Goal: Use online tool/utility: Utilize a website feature to perform a specific function

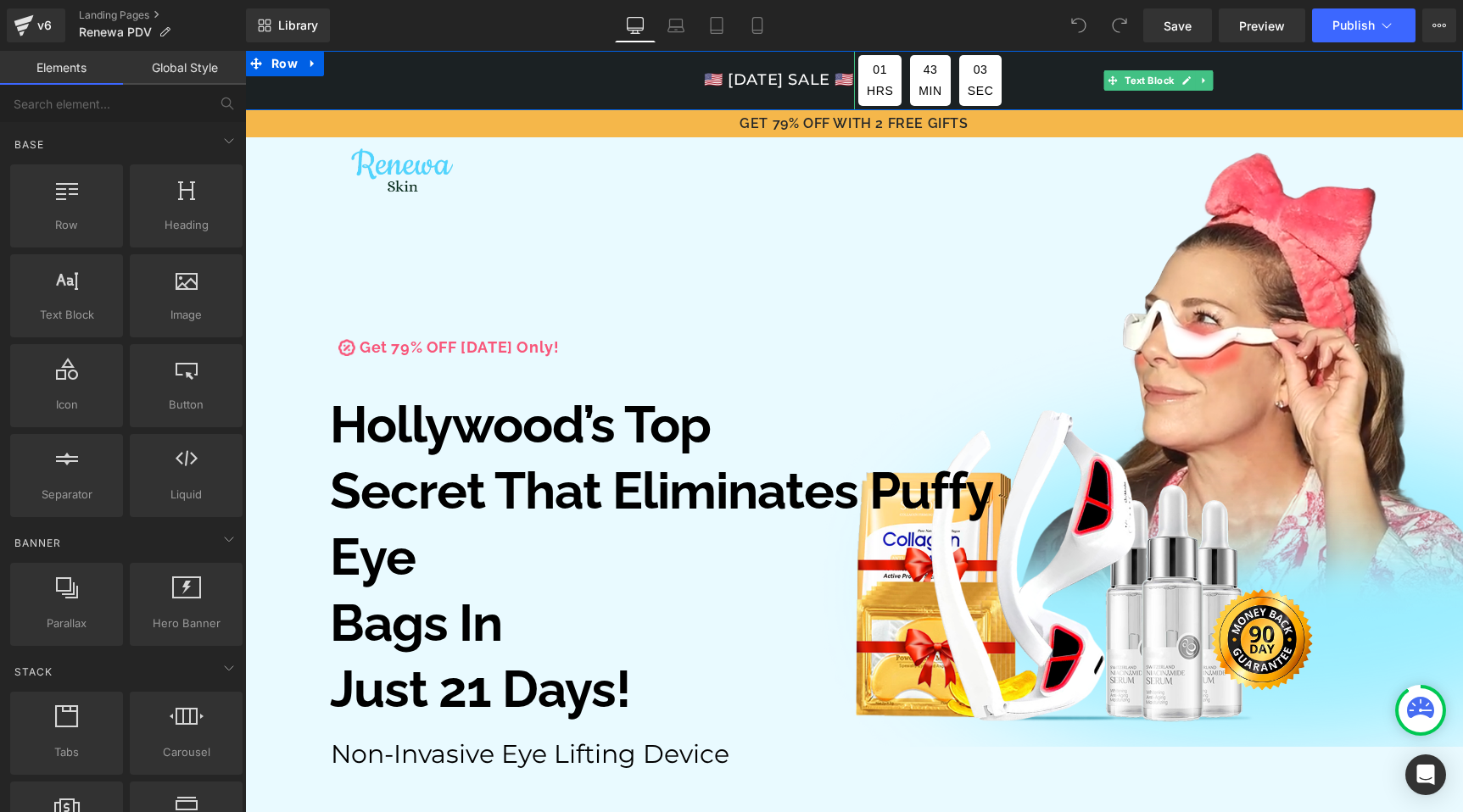
click at [877, 73] on div "01" at bounding box center [879, 70] width 26 height 21
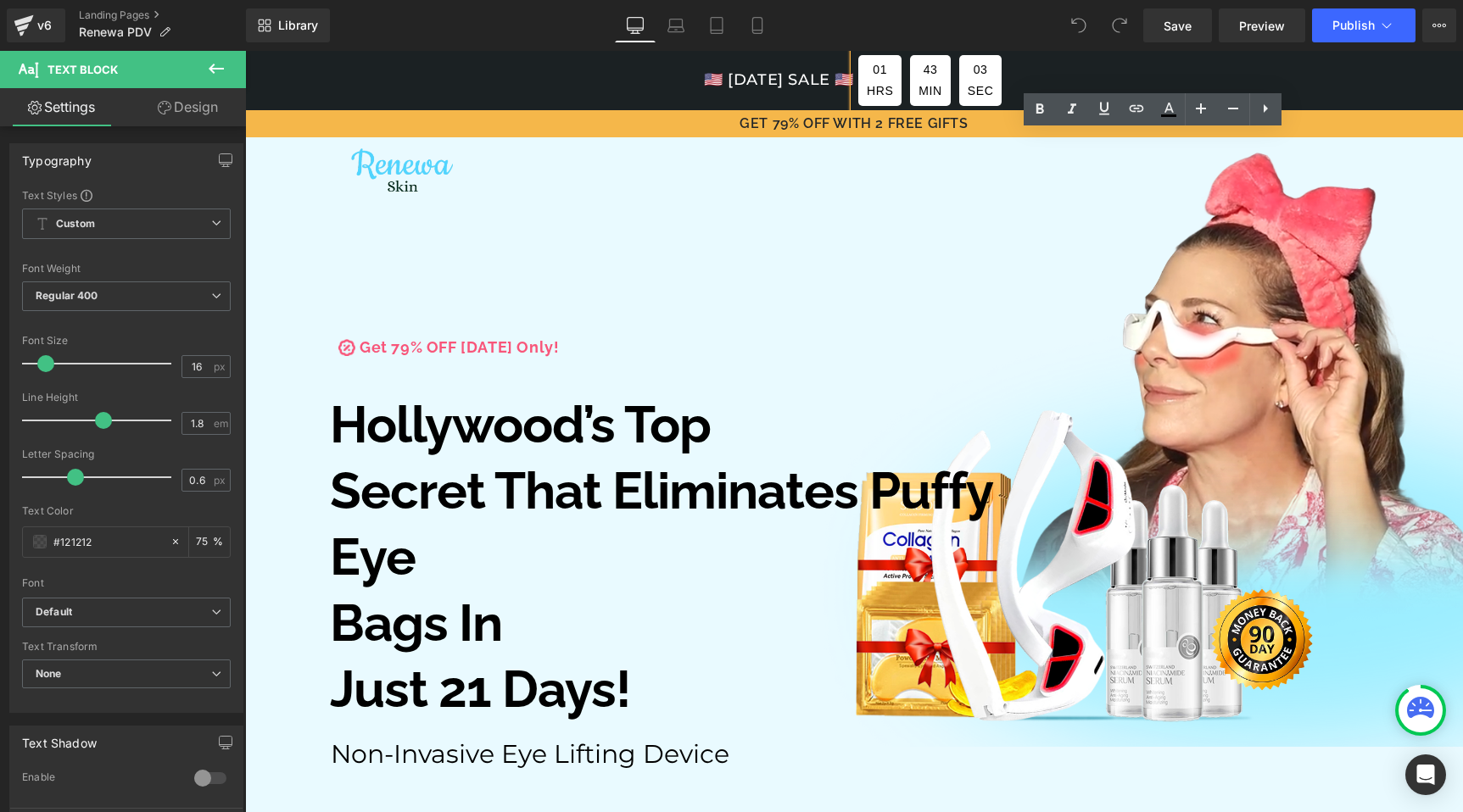
click at [918, 77] on div "43" at bounding box center [930, 70] width 23 height 21
click at [928, 70] on div "43" at bounding box center [930, 70] width 23 height 21
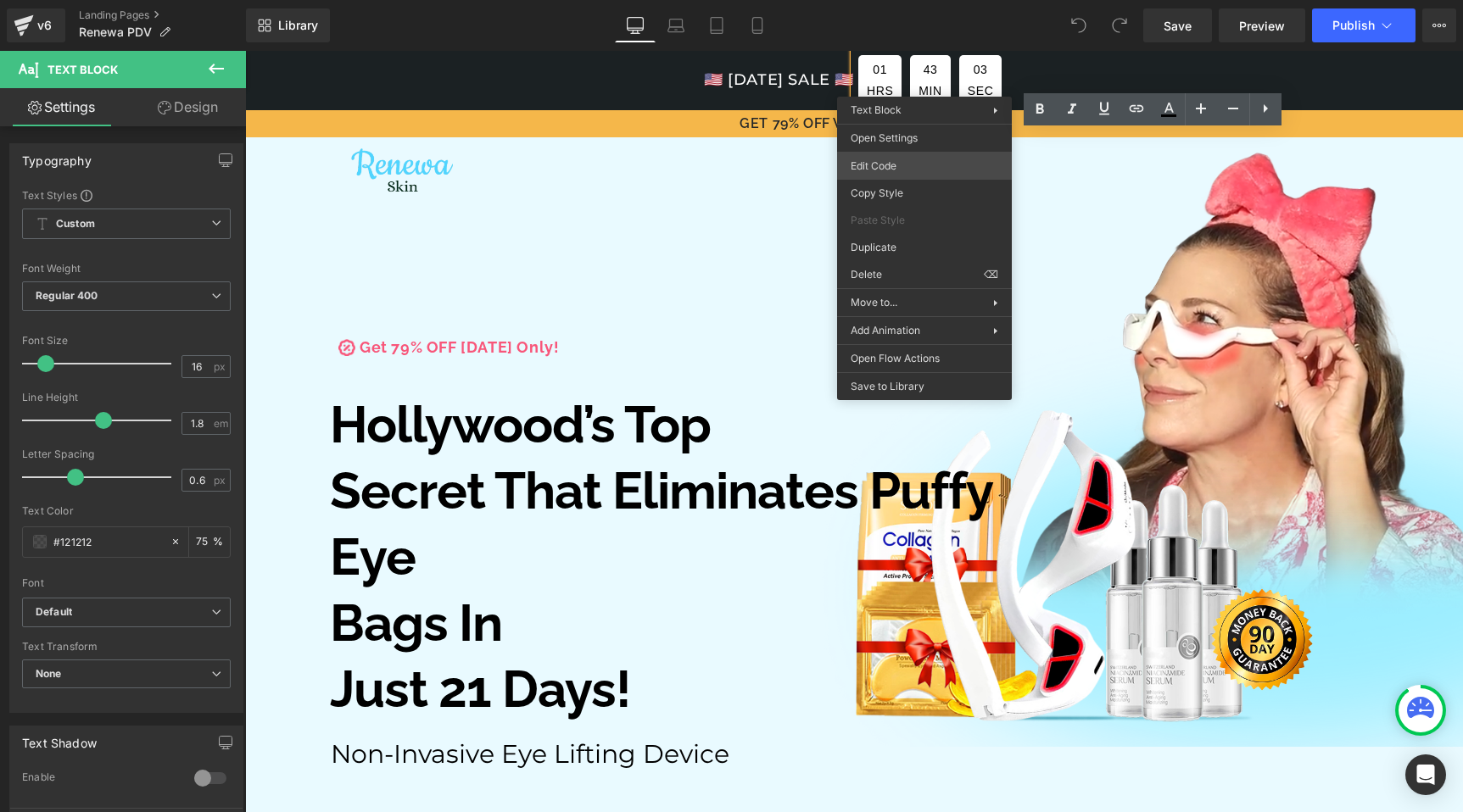
click at [896, 0] on div "You are previewing how the will restyle your page. You can not edit Elements in…" at bounding box center [732, 0] width 1463 height 0
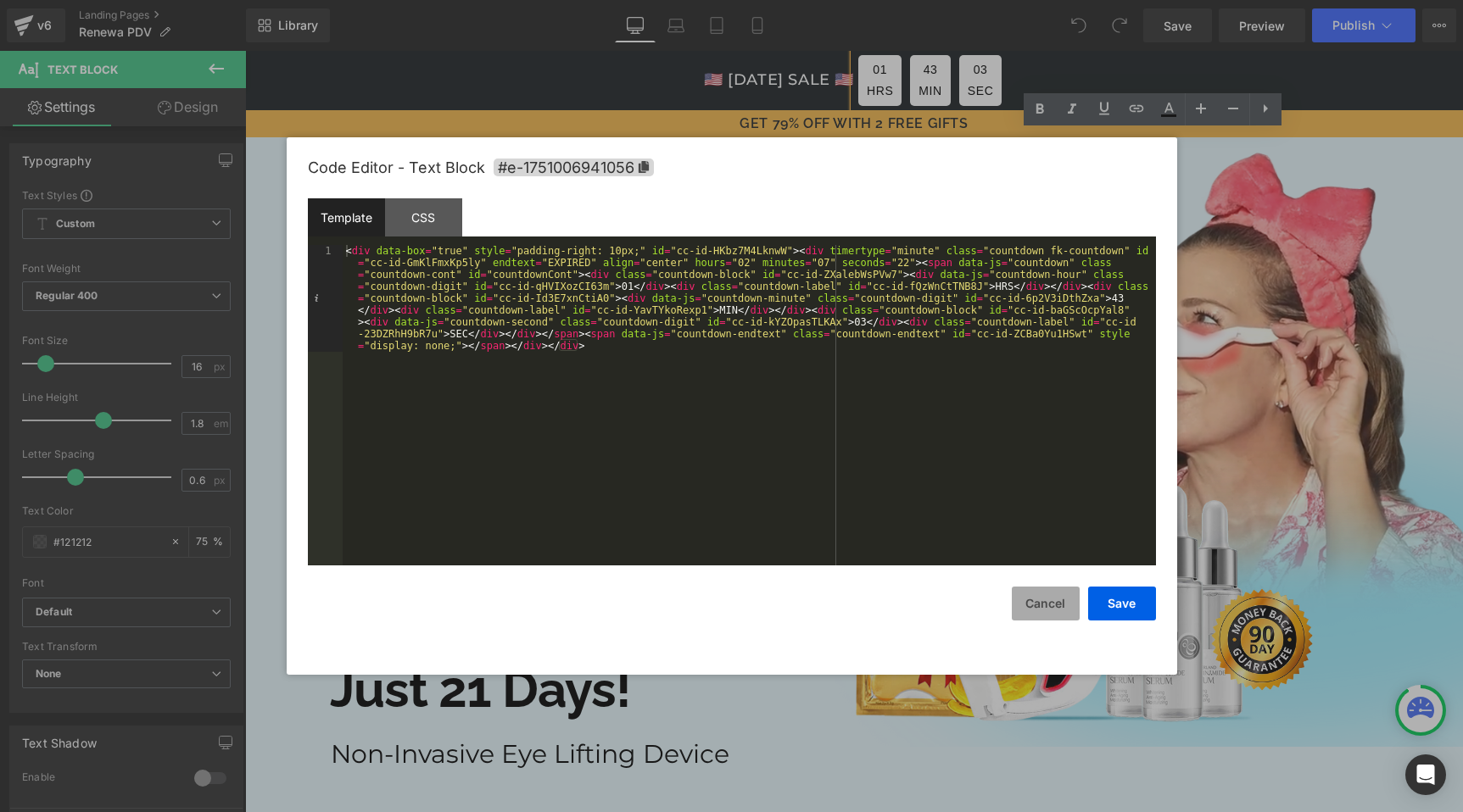
click at [1049, 605] on button "Cancel" at bounding box center [1046, 603] width 68 height 34
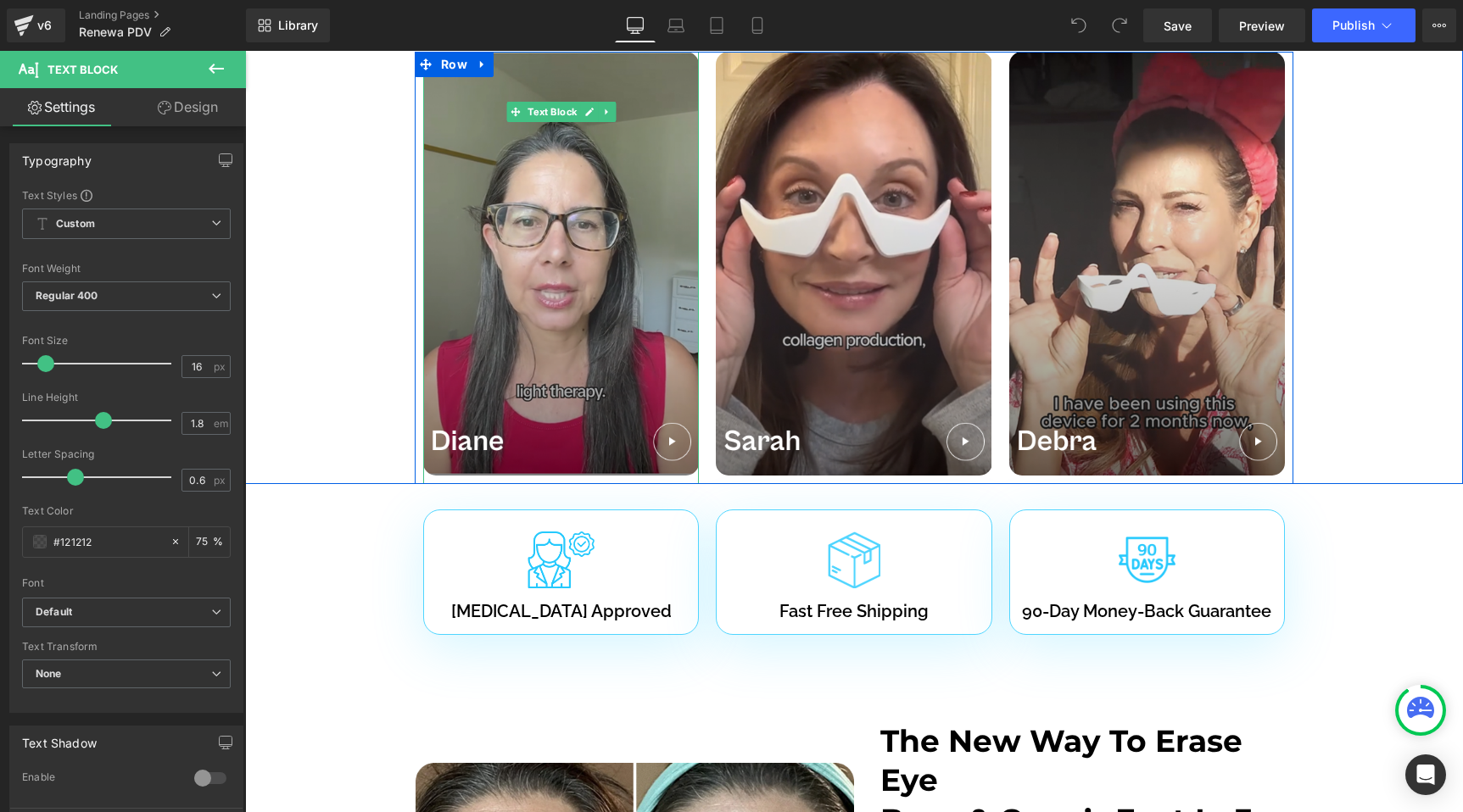
scroll to position [2006, 0]
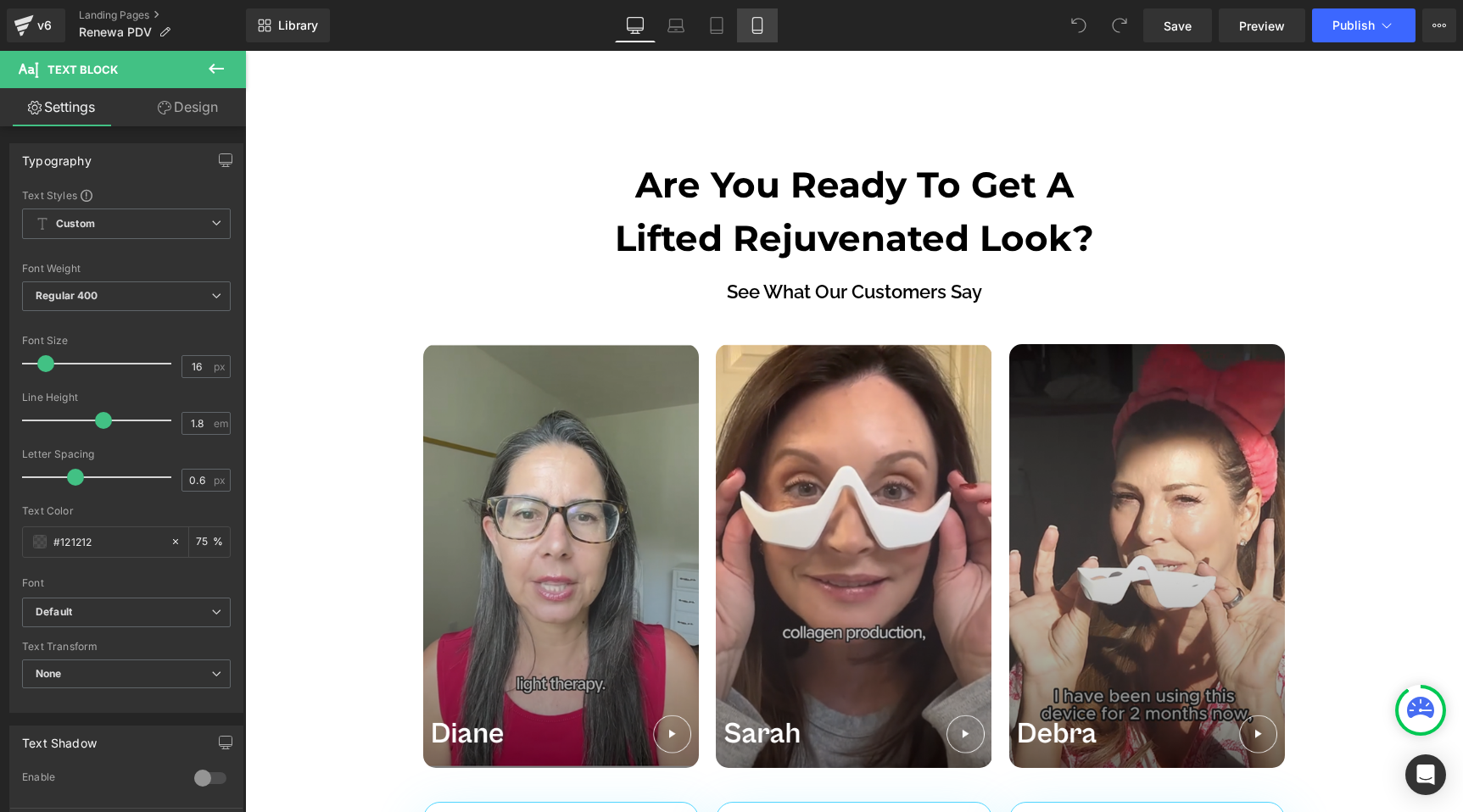
click at [754, 27] on icon at bounding box center [757, 24] width 17 height 17
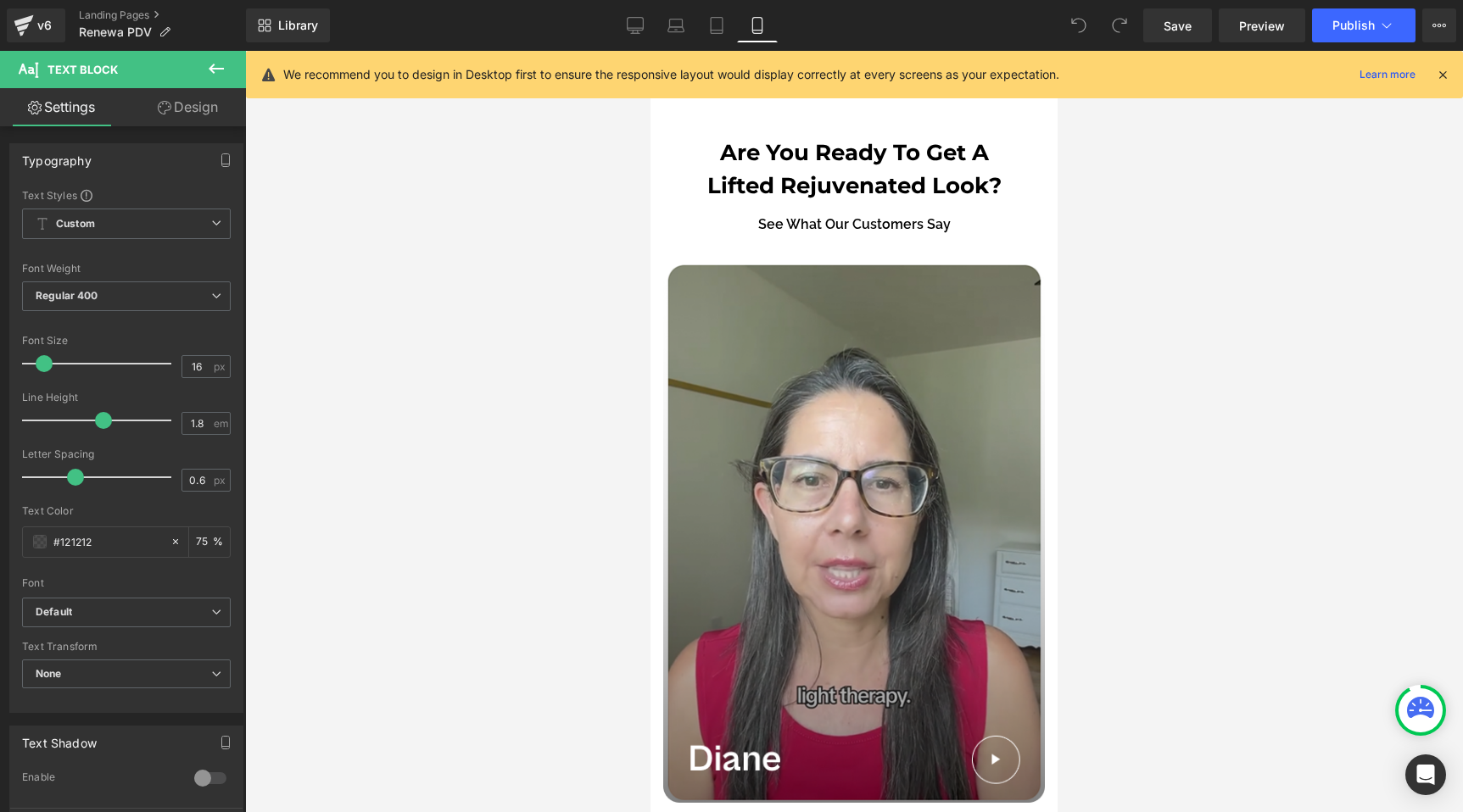
scroll to position [2170, 0]
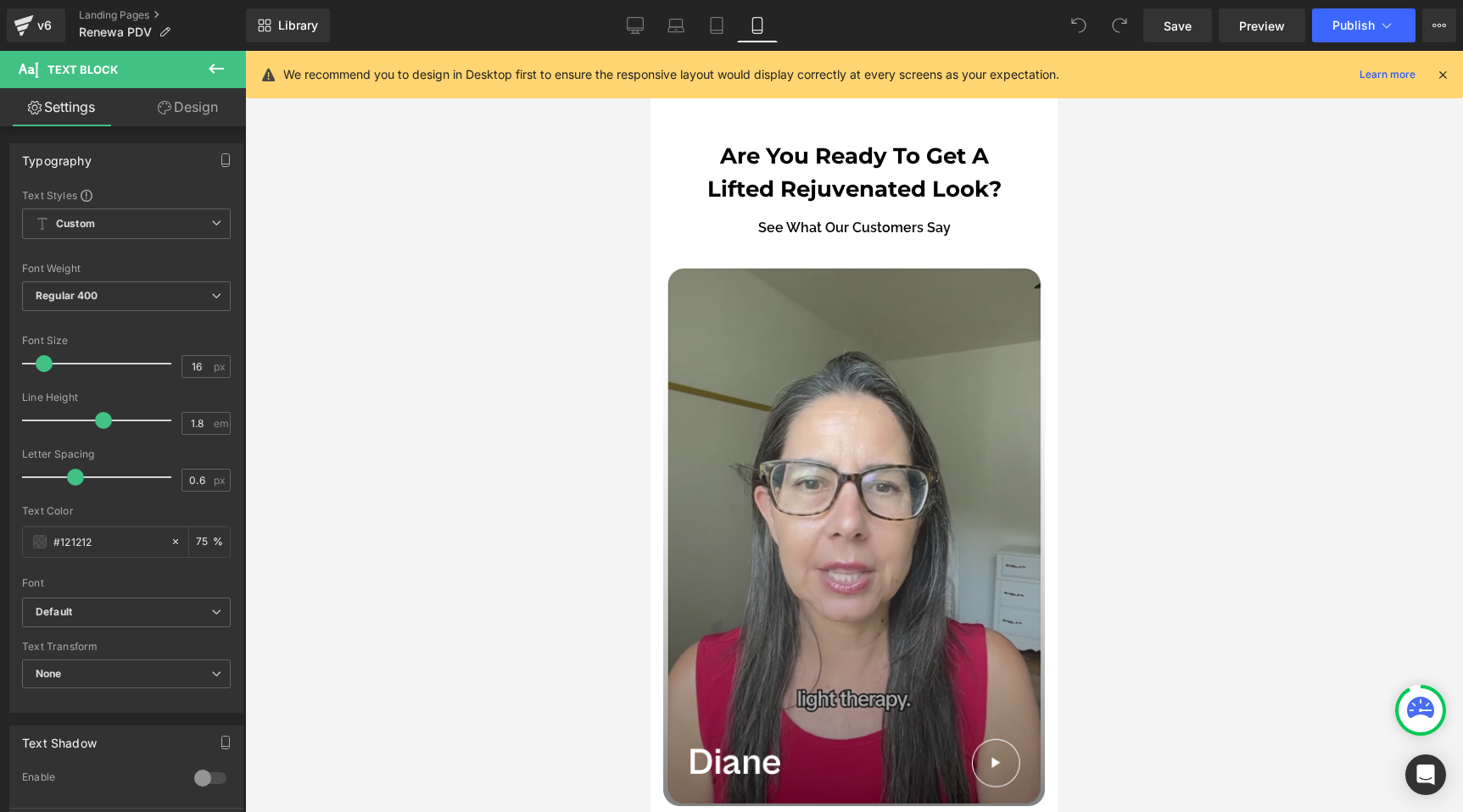
click at [814, 321] on video at bounding box center [854, 537] width 381 height 540
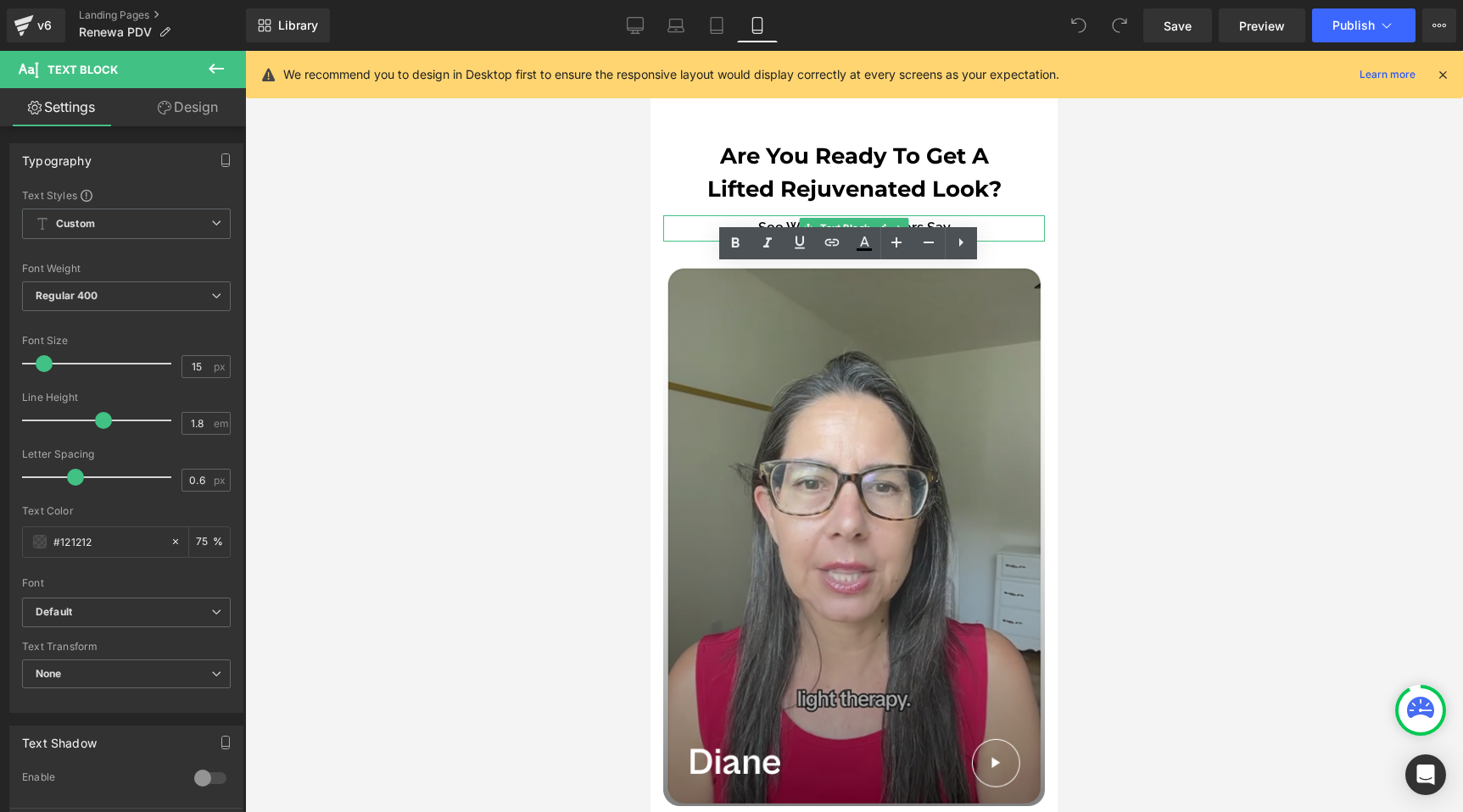
click at [682, 229] on p "See What Our Customers Say" at bounding box center [854, 228] width 380 height 24
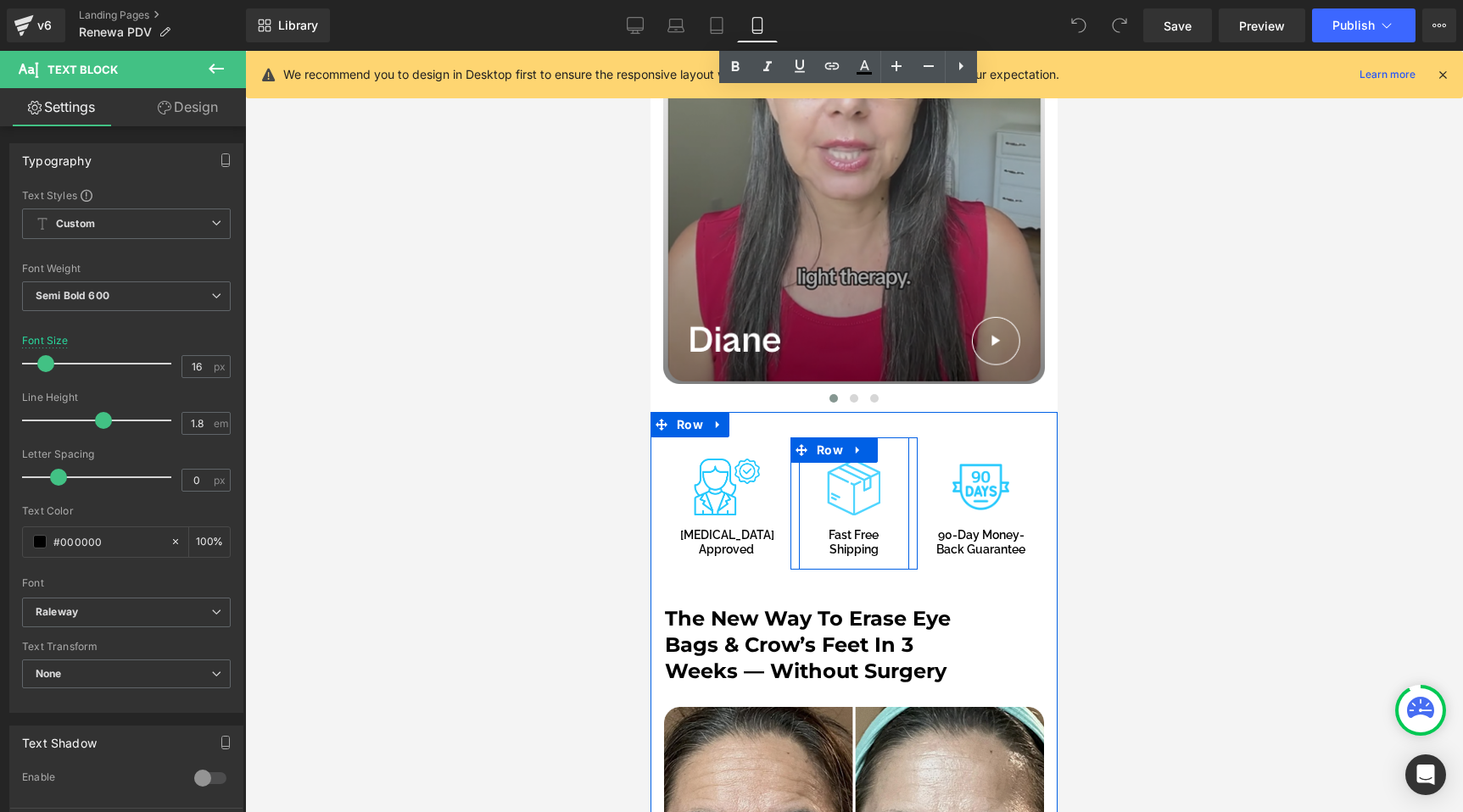
scroll to position [2428, 0]
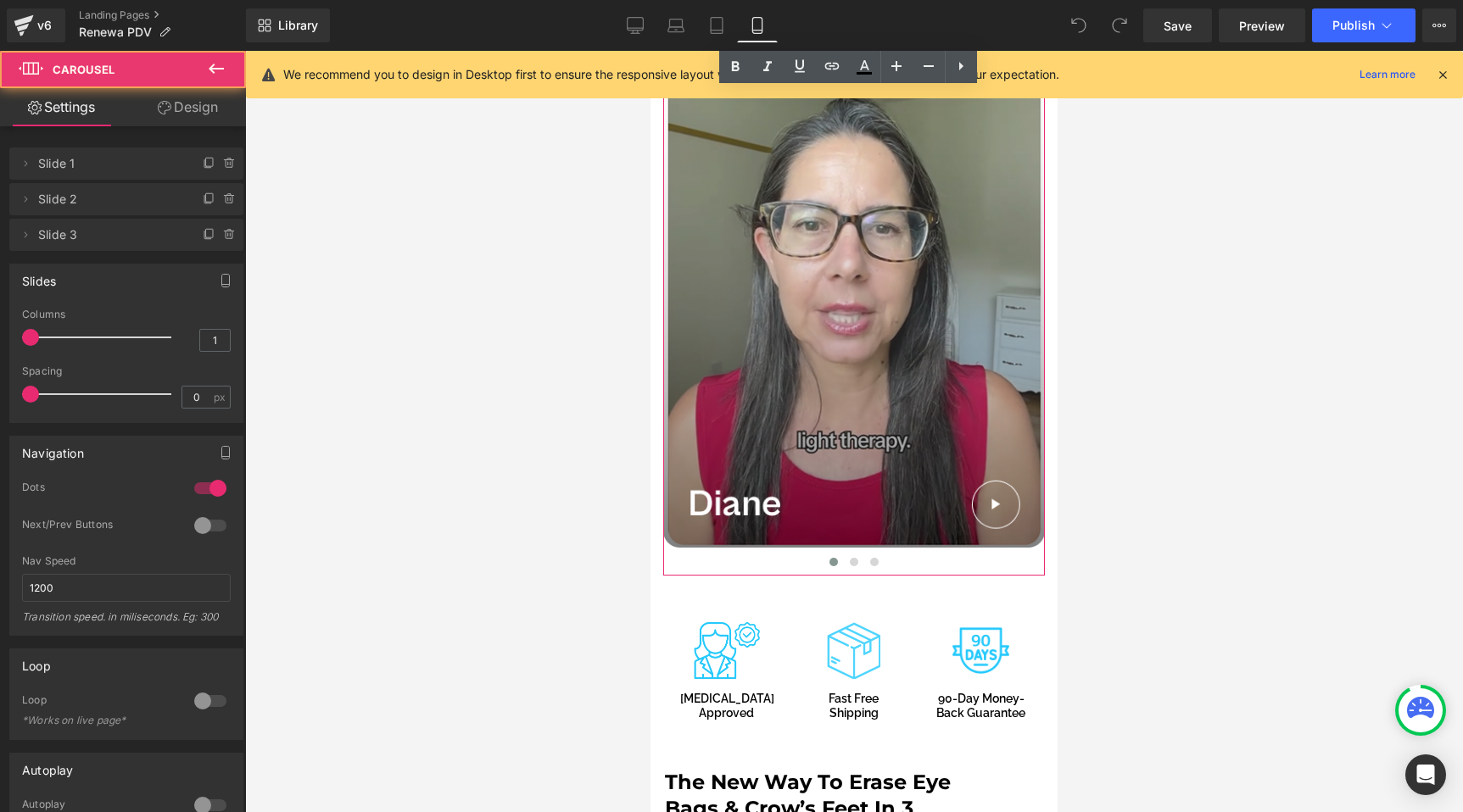
click at [842, 497] on div "Text Block Text Block Text Block" at bounding box center [1235, 293] width 1145 height 568
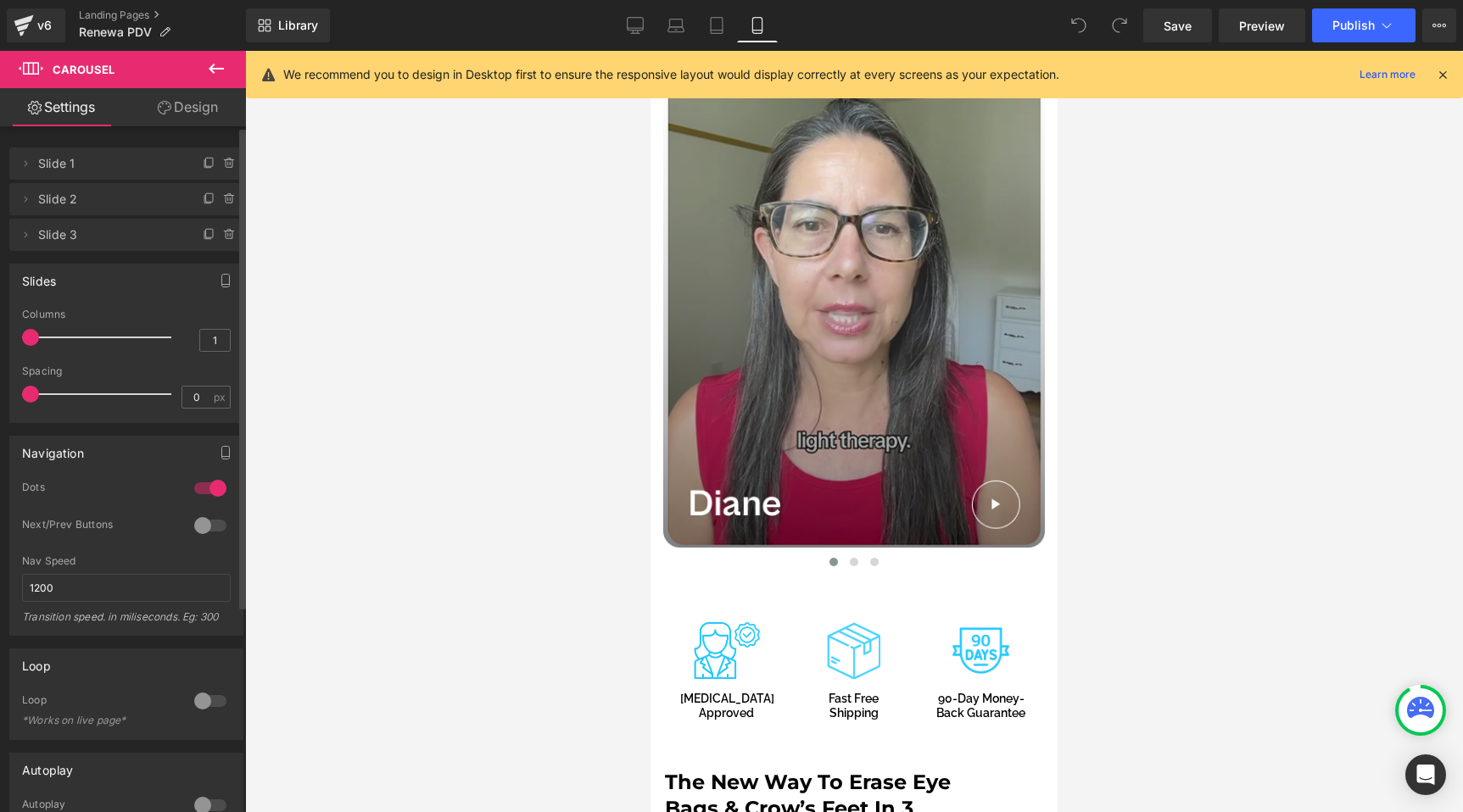
click at [33, 334] on span at bounding box center [30, 336] width 17 height 17
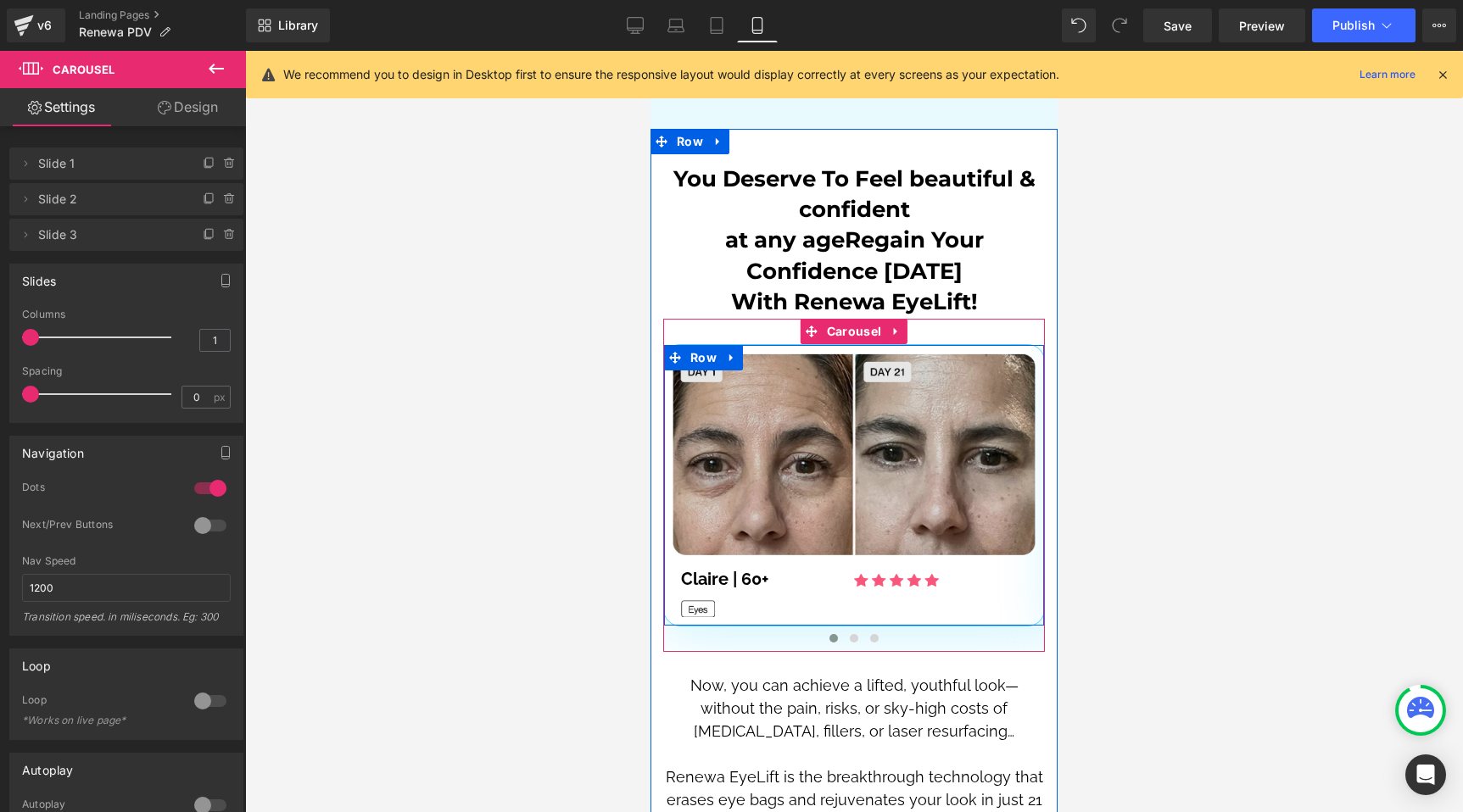
scroll to position [5066, 0]
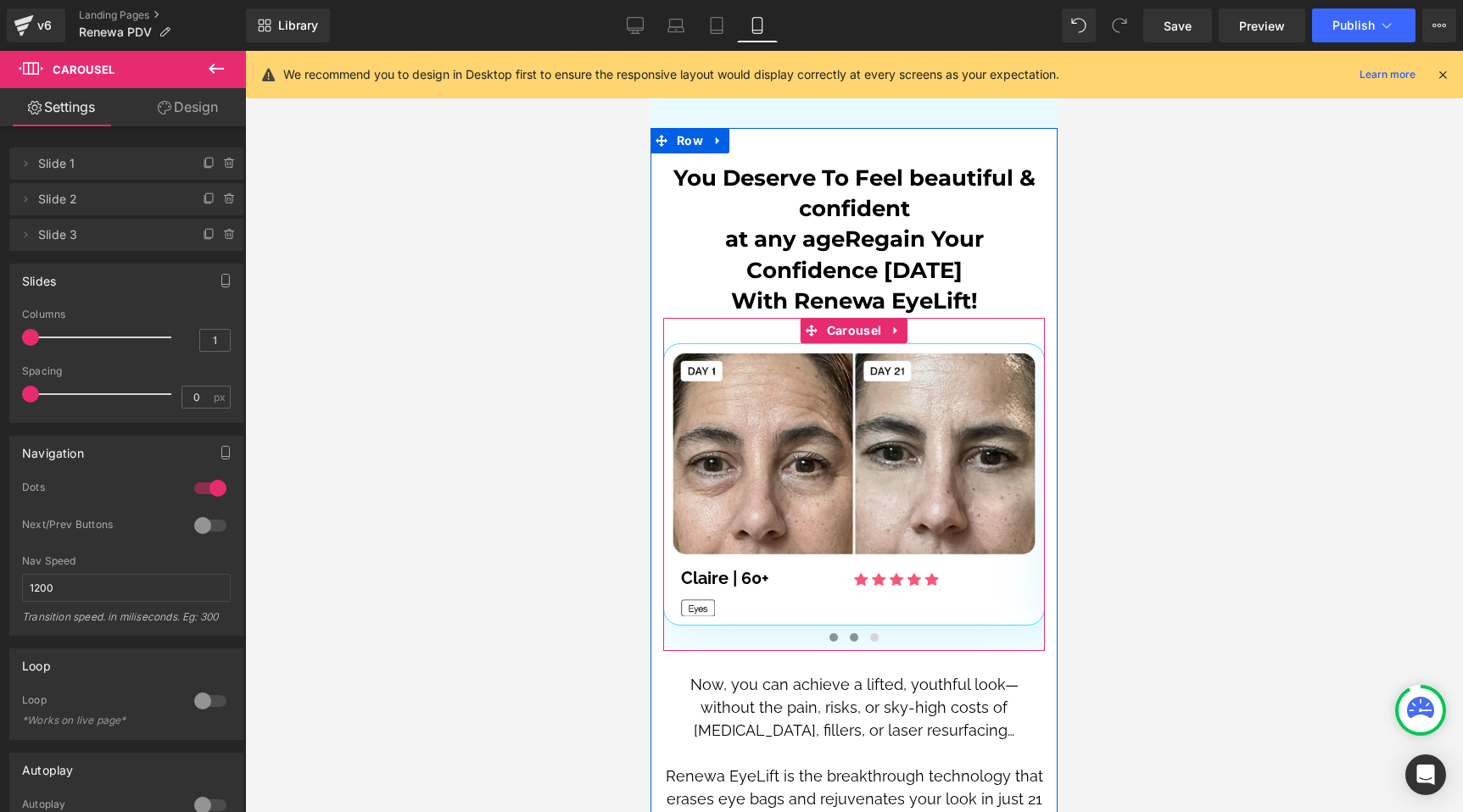
click at [850, 633] on span at bounding box center [854, 637] width 9 height 9
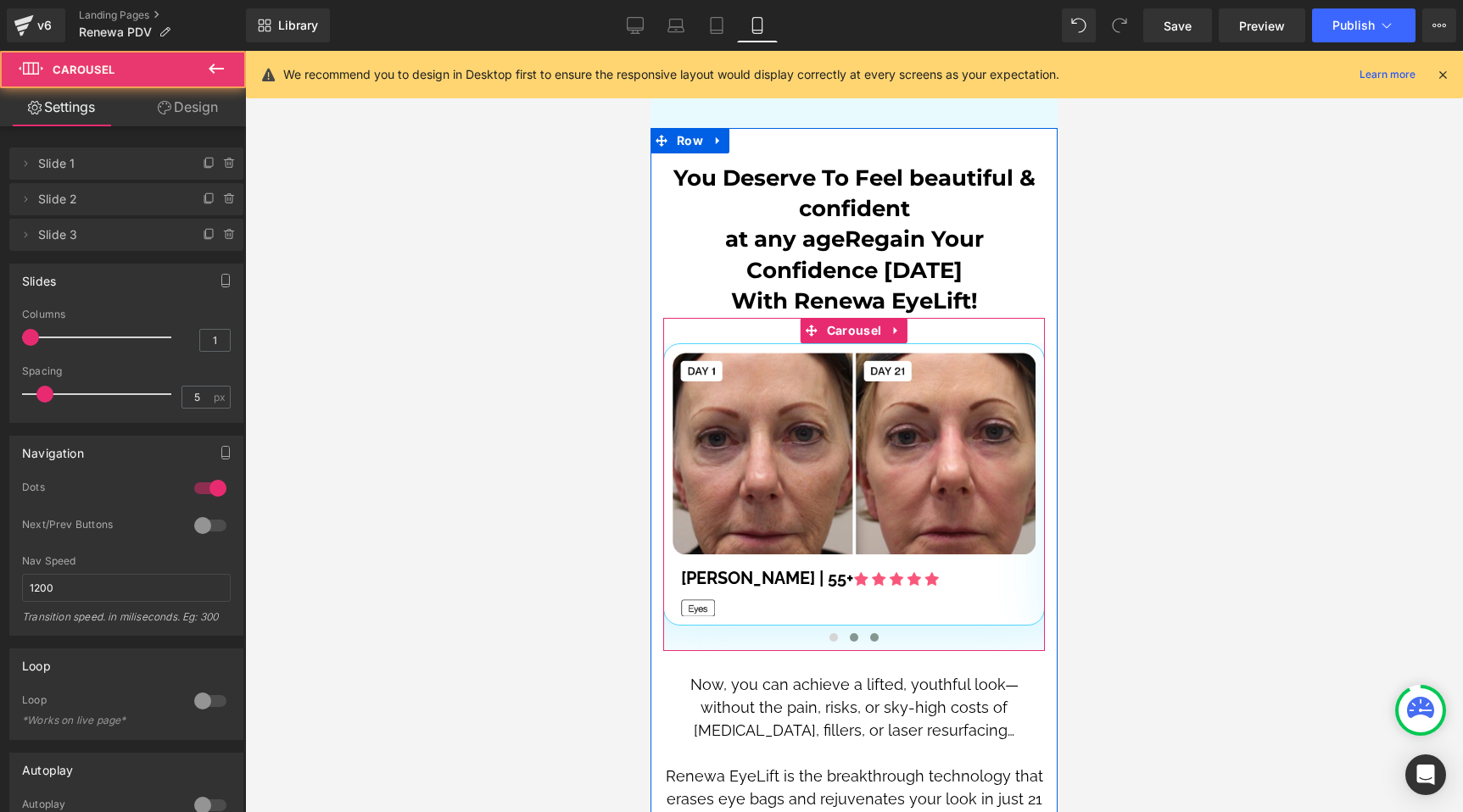
click at [870, 633] on span at bounding box center [874, 637] width 9 height 9
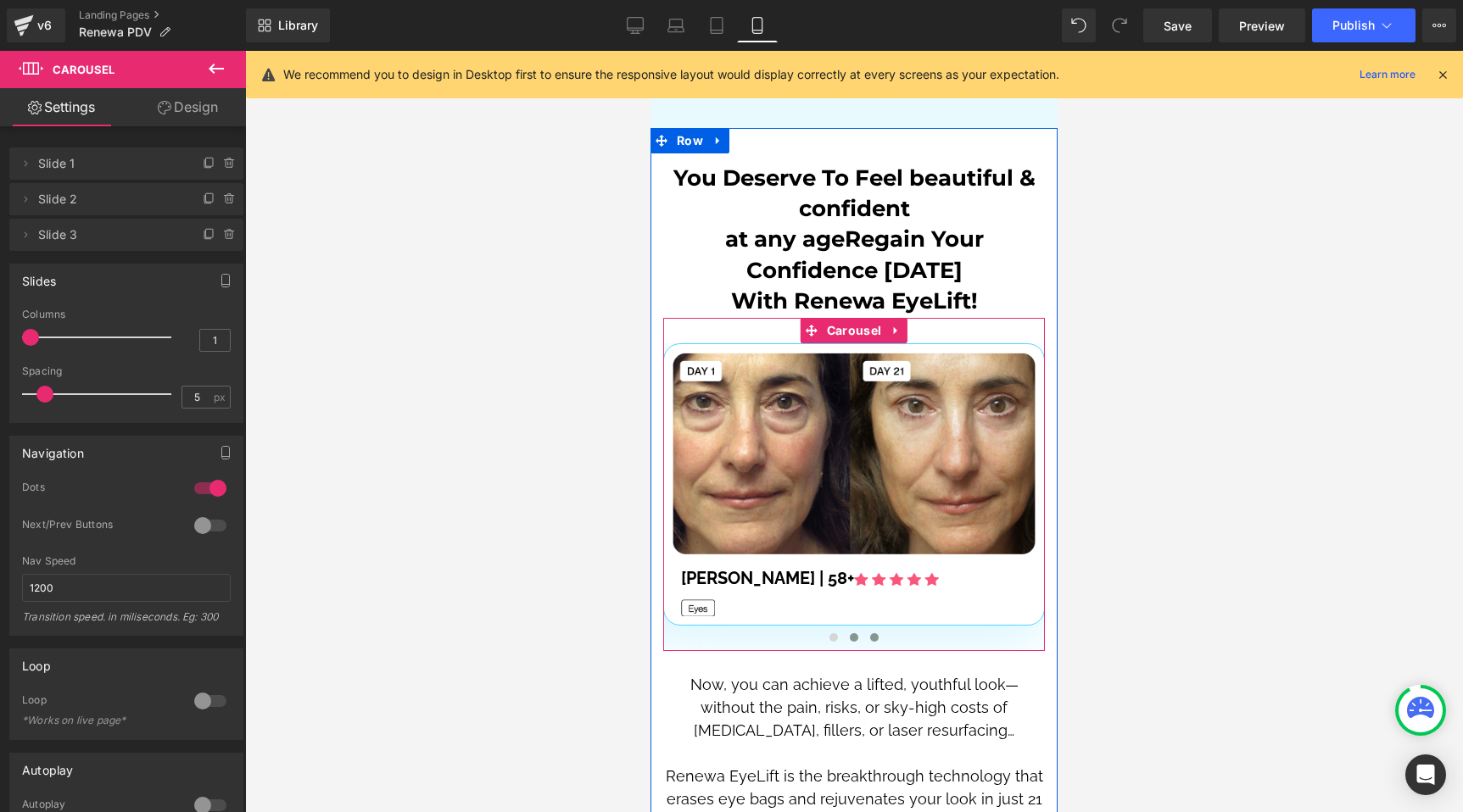
click at [852, 629] on button at bounding box center [853, 637] width 20 height 17
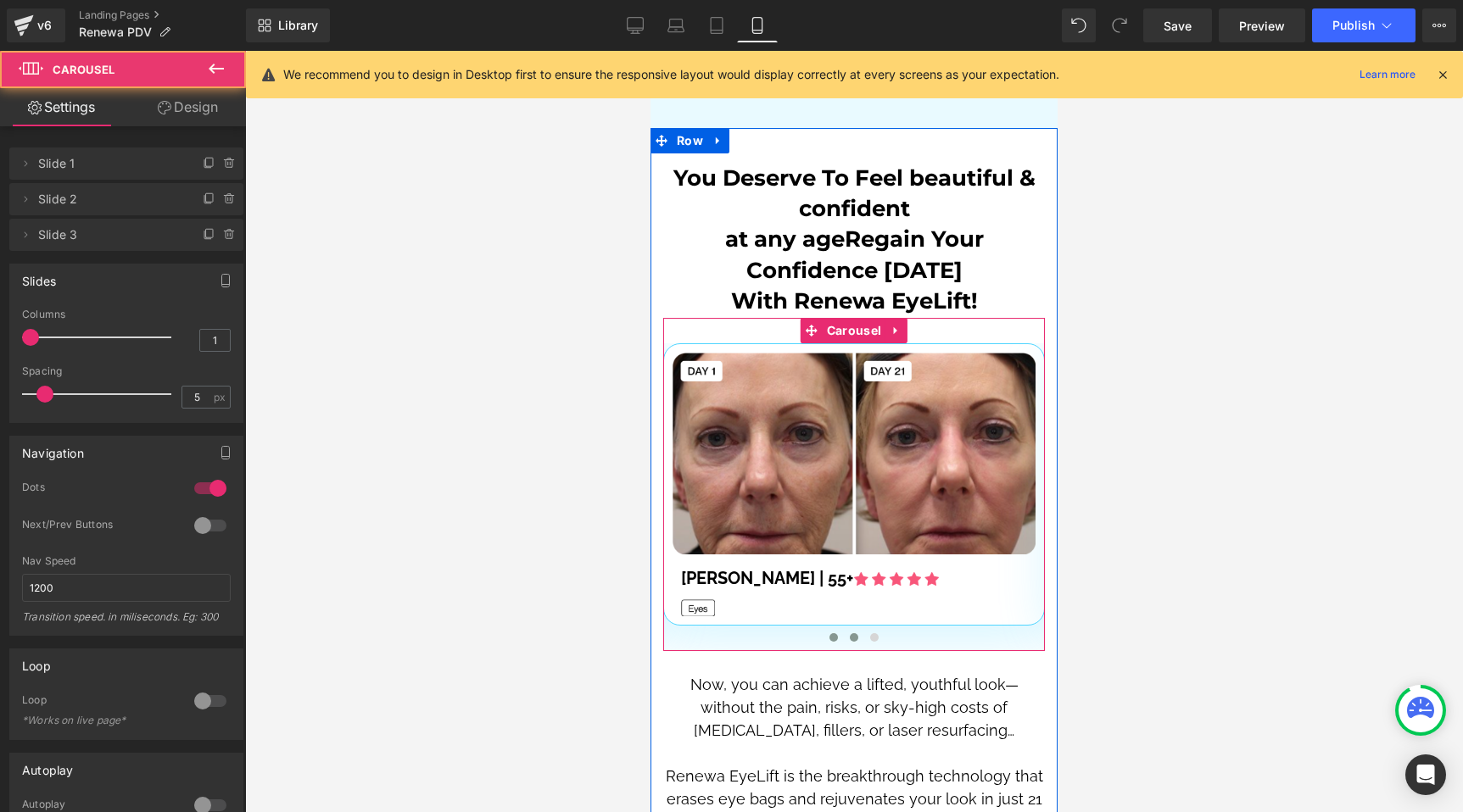
click at [830, 633] on span at bounding box center [834, 637] width 9 height 9
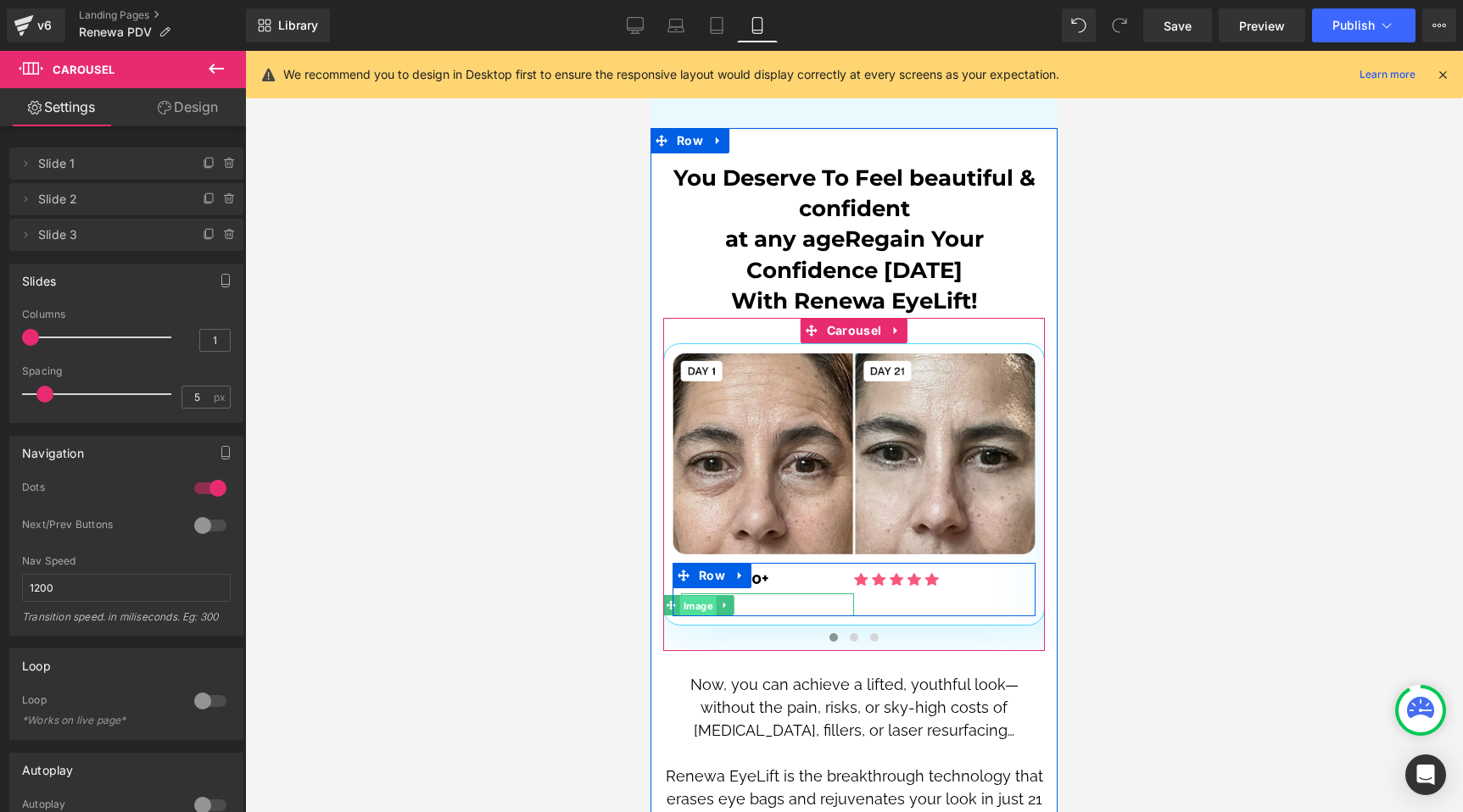
click at [692, 596] on span "Image" at bounding box center [697, 606] width 36 height 20
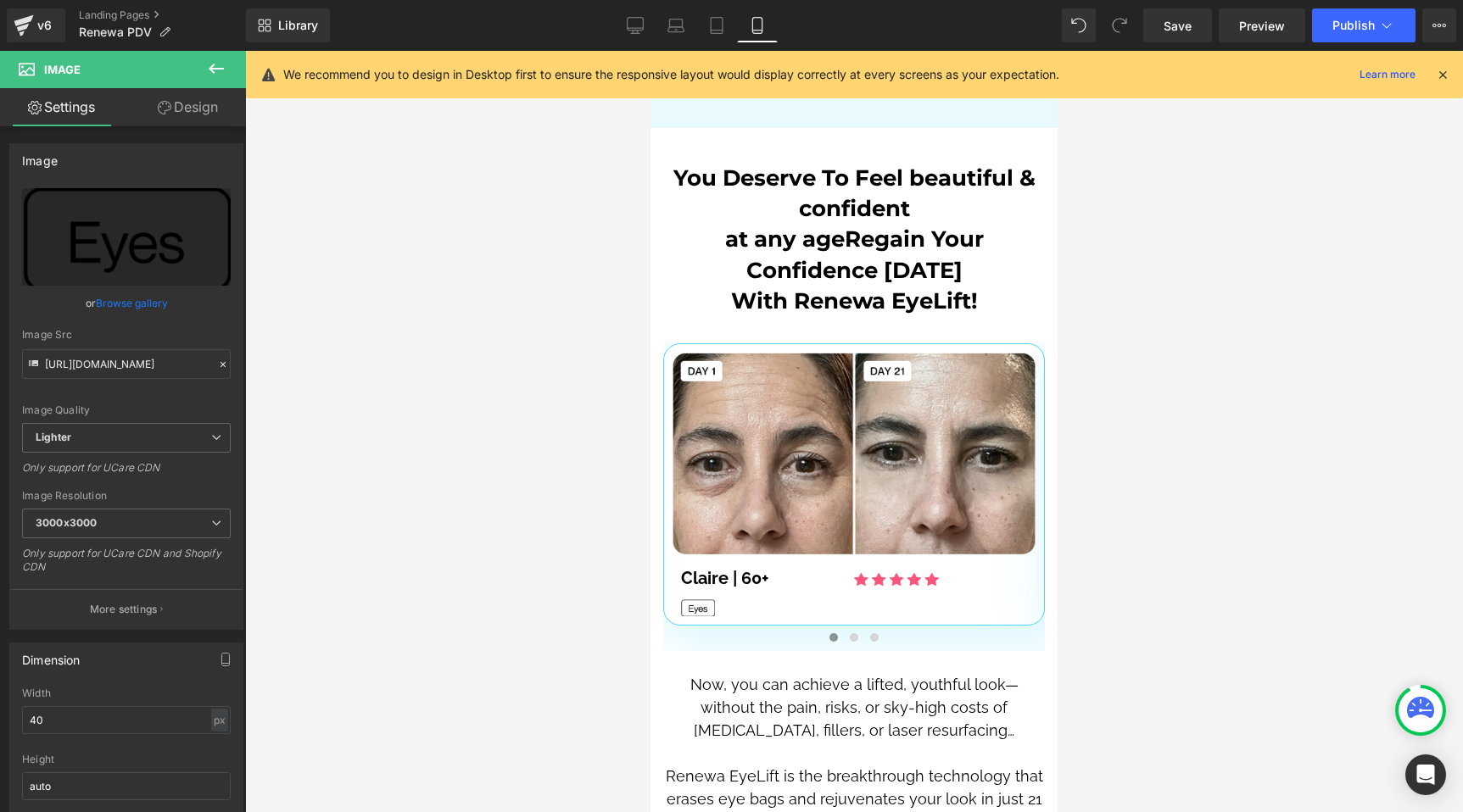
click at [480, 489] on div at bounding box center [854, 431] width 1218 height 761
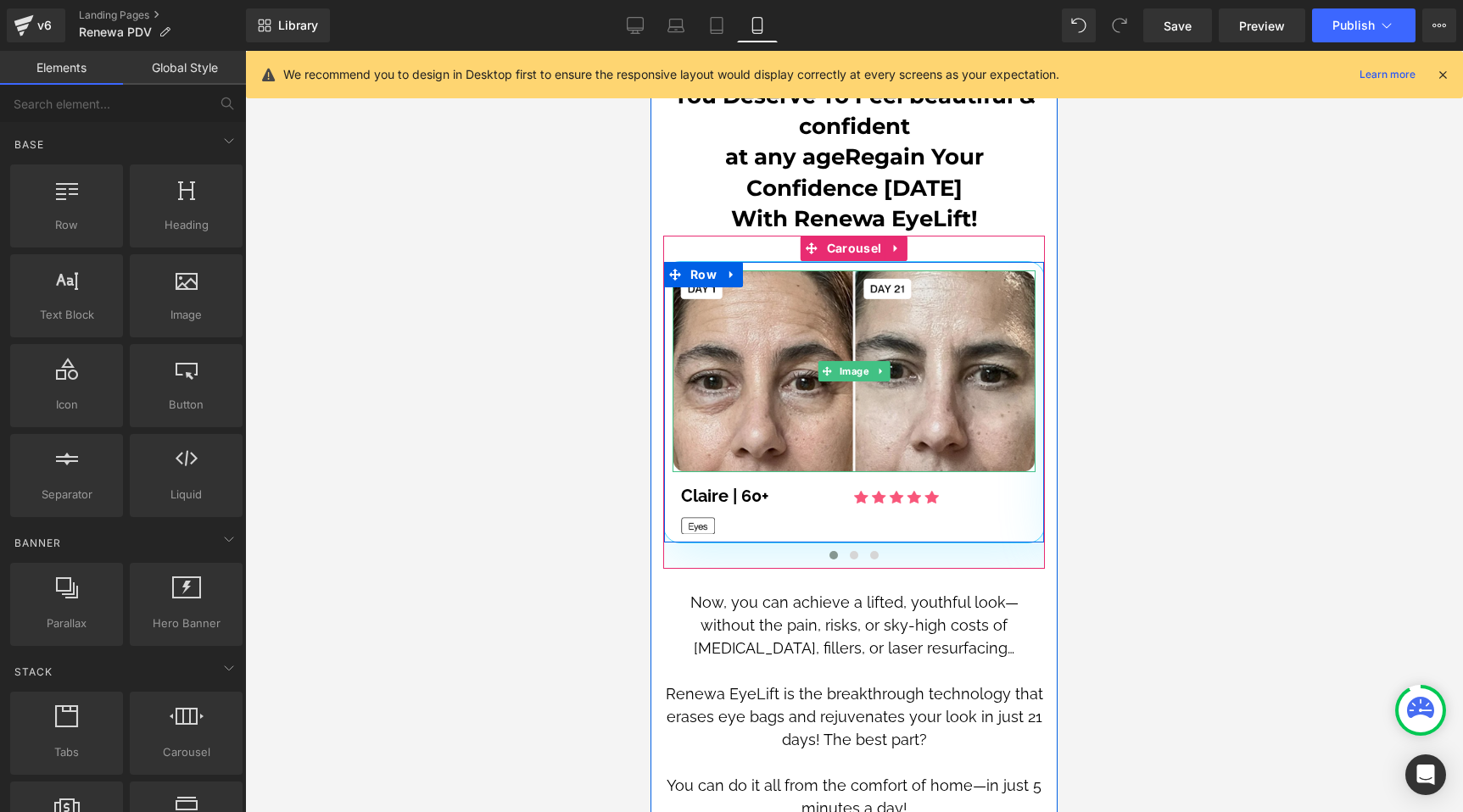
scroll to position [5284, 0]
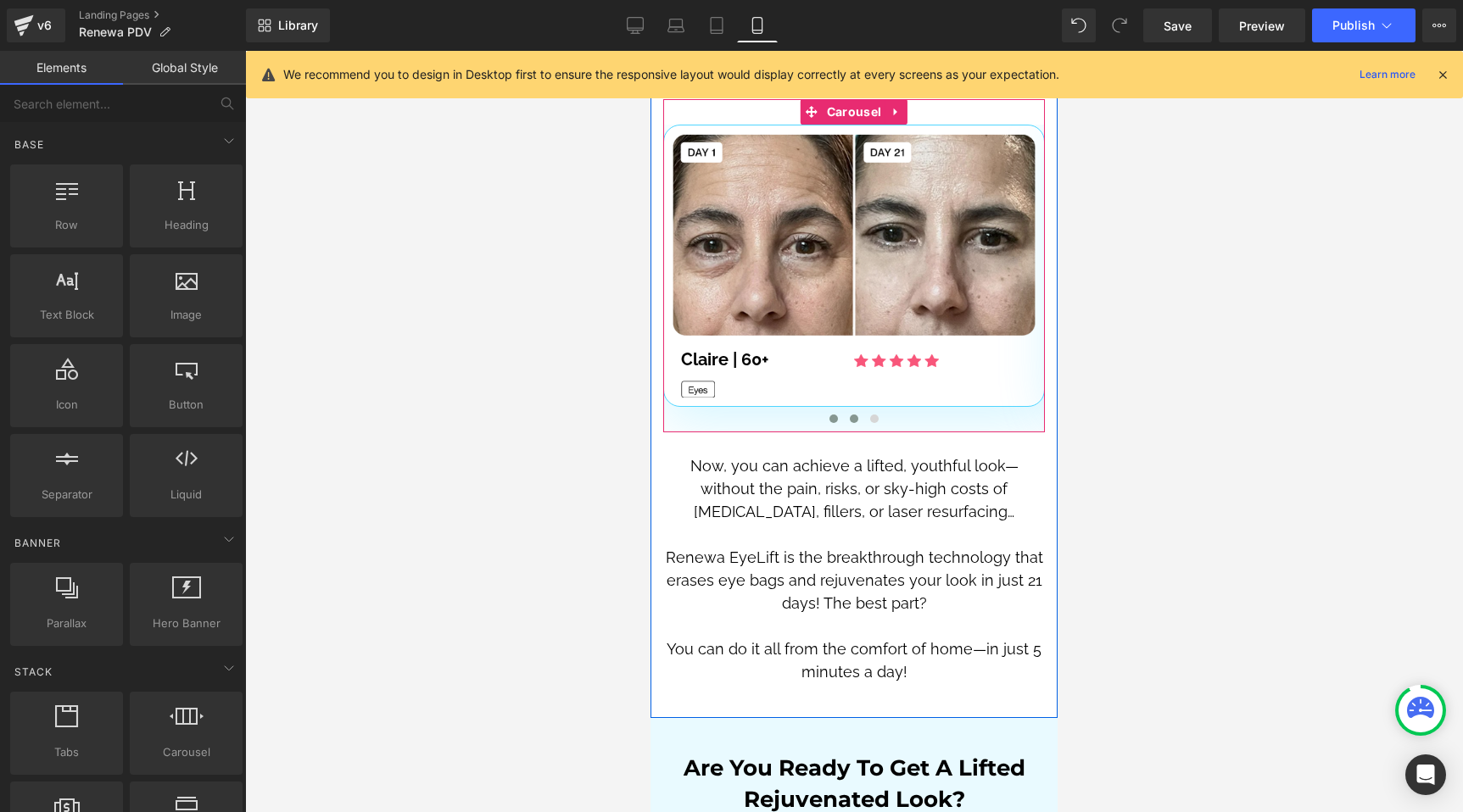
click at [850, 414] on span at bounding box center [854, 418] width 9 height 9
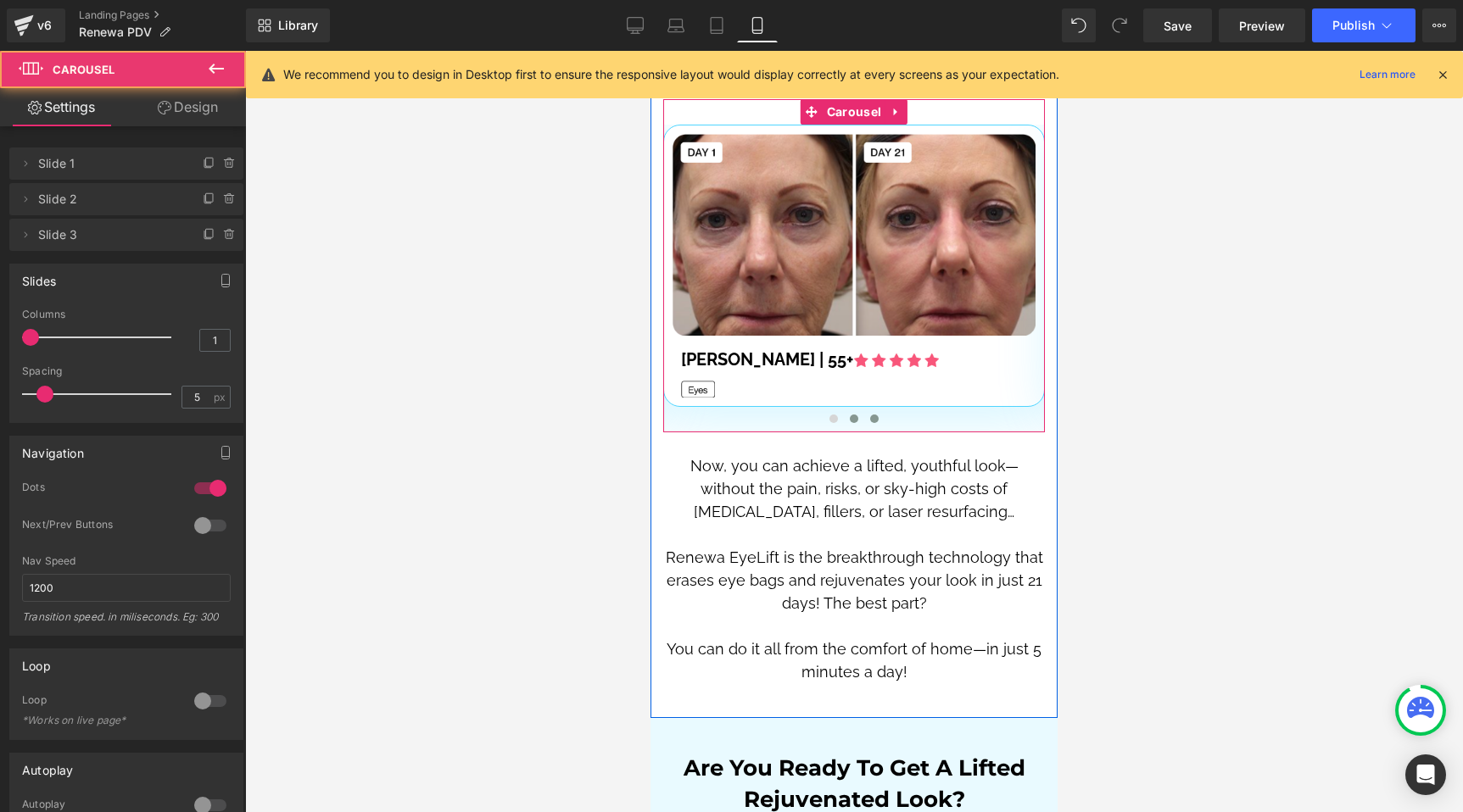
click at [864, 410] on button at bounding box center [874, 418] width 20 height 17
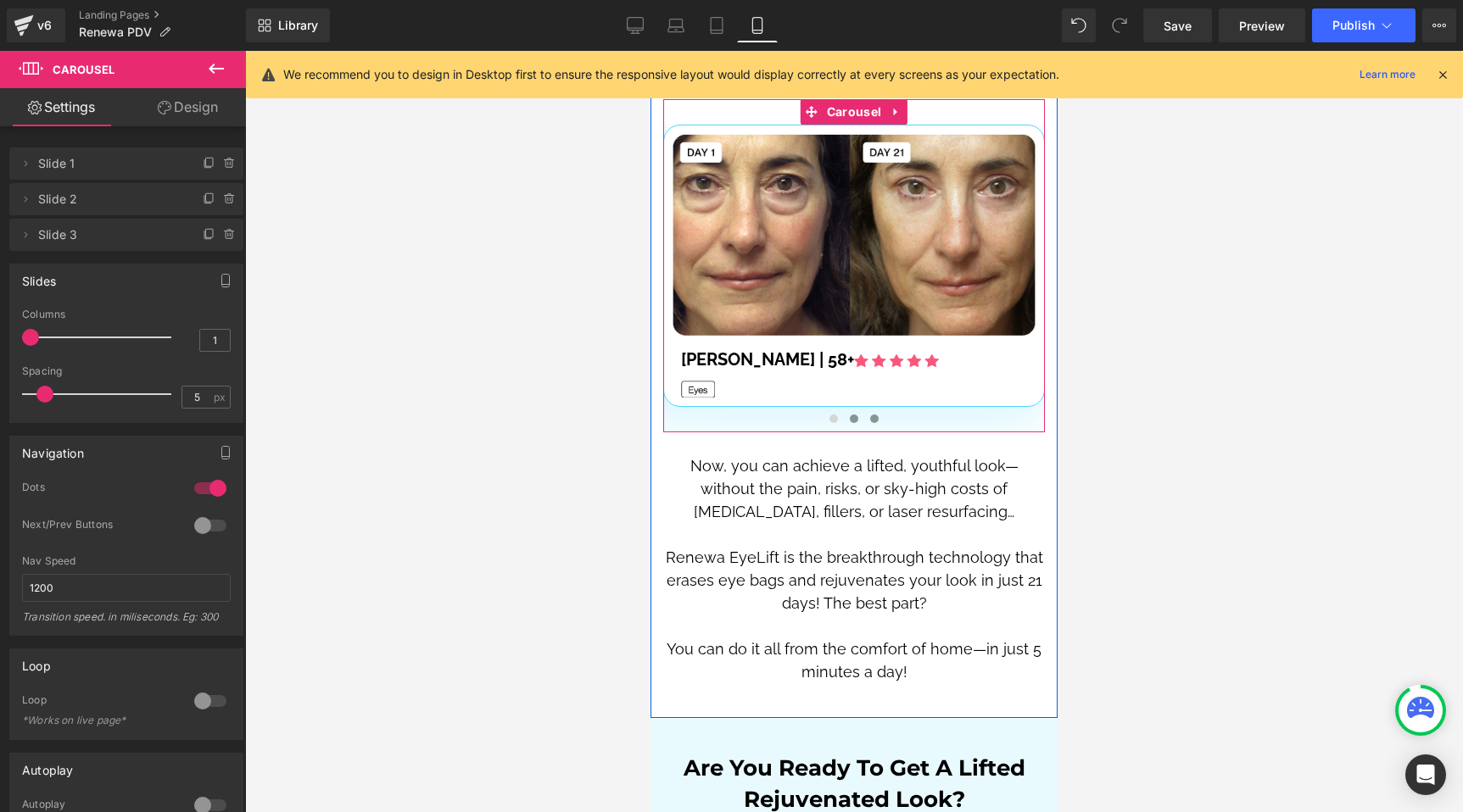
click at [852, 410] on button at bounding box center [853, 418] width 20 height 17
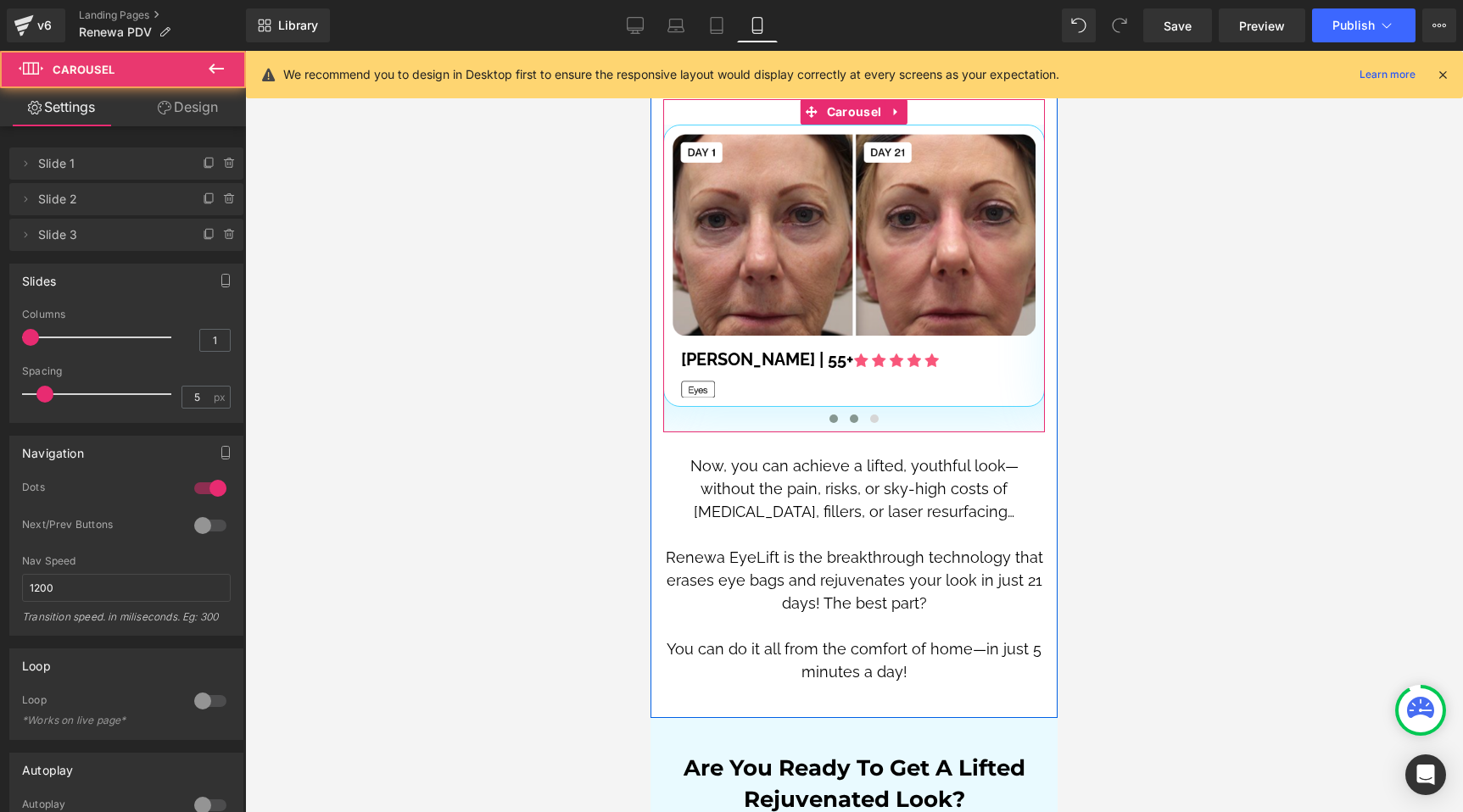
click at [830, 414] on span at bounding box center [834, 418] width 9 height 9
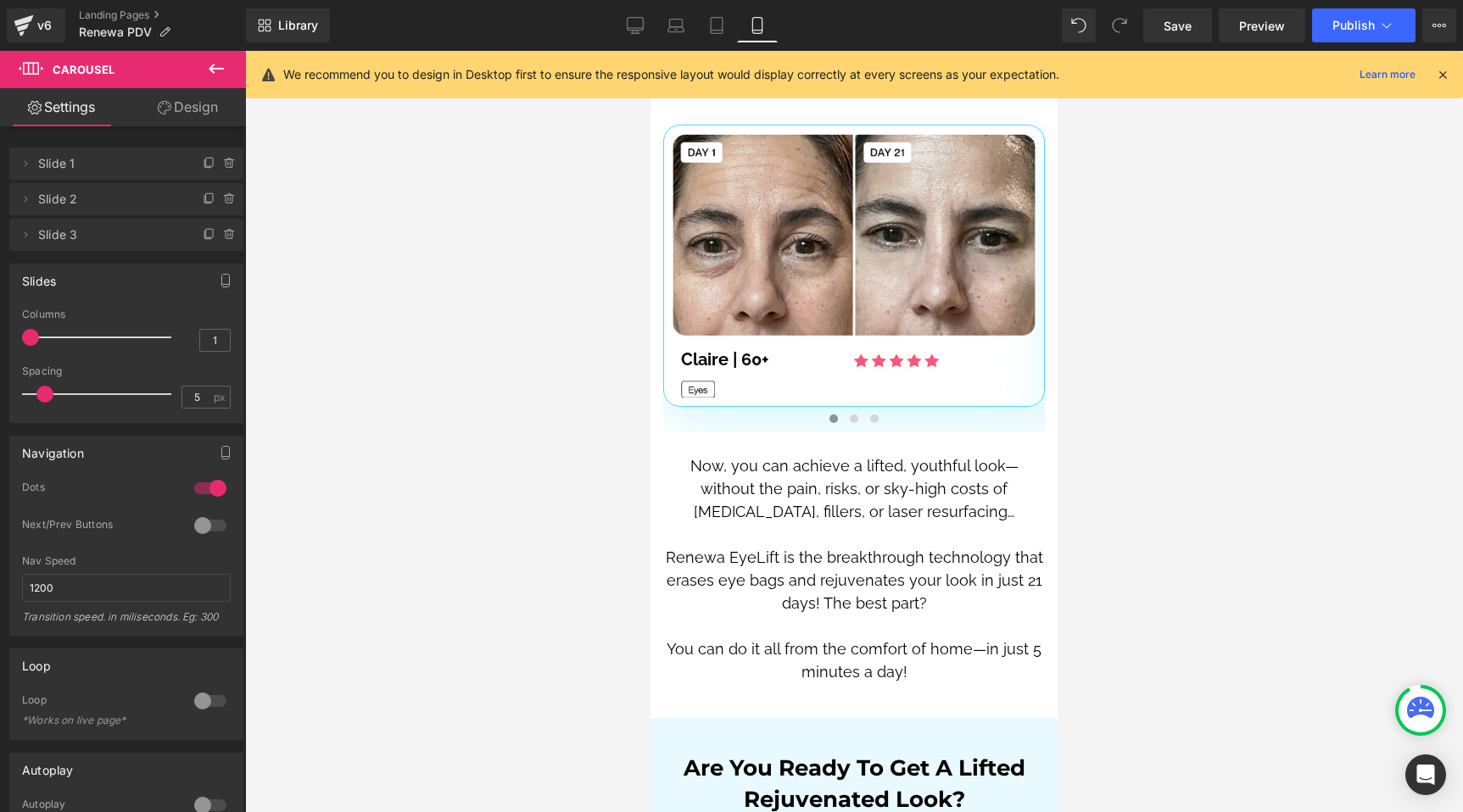
click at [1443, 76] on icon at bounding box center [1443, 75] width 16 height 16
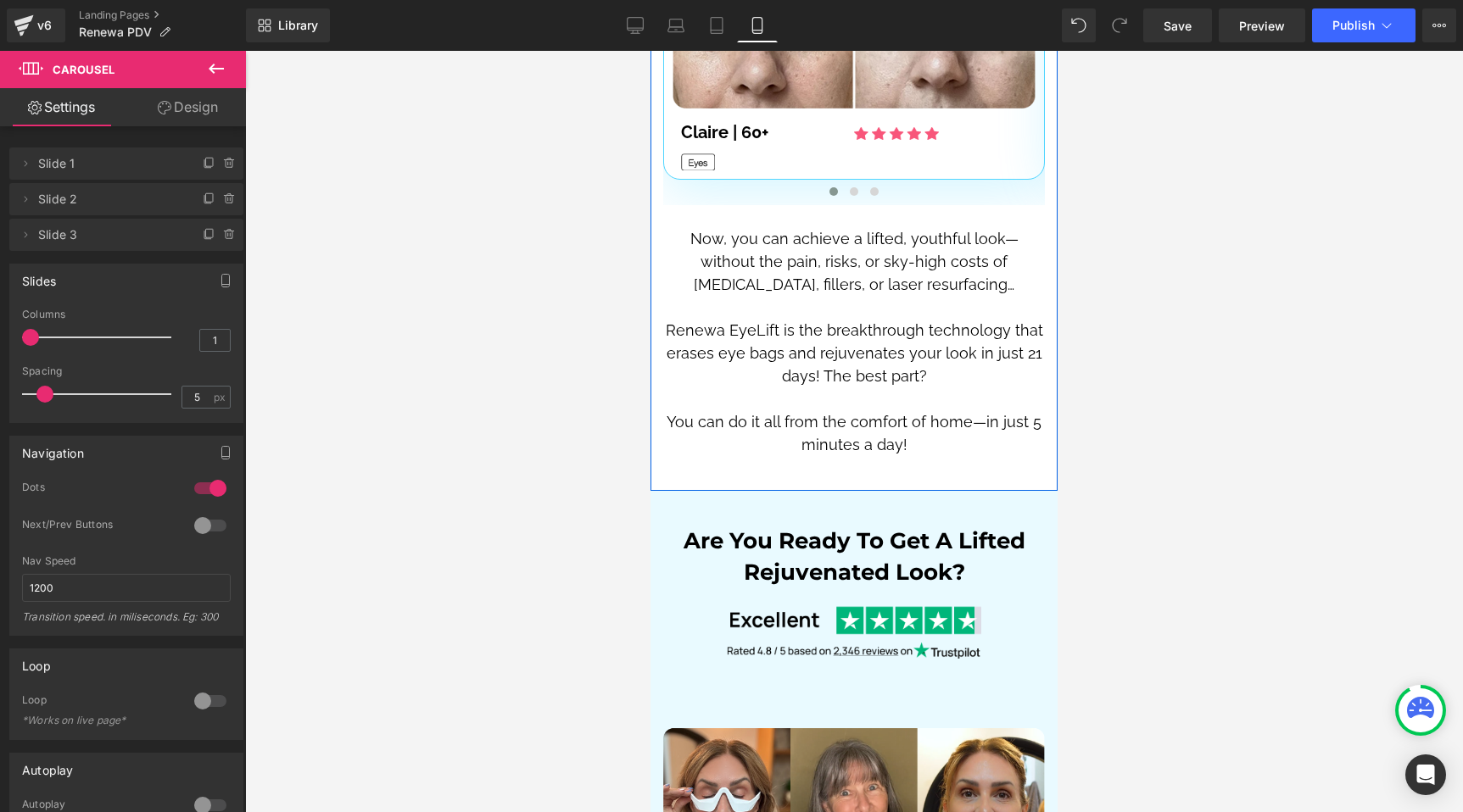
scroll to position [6101, 0]
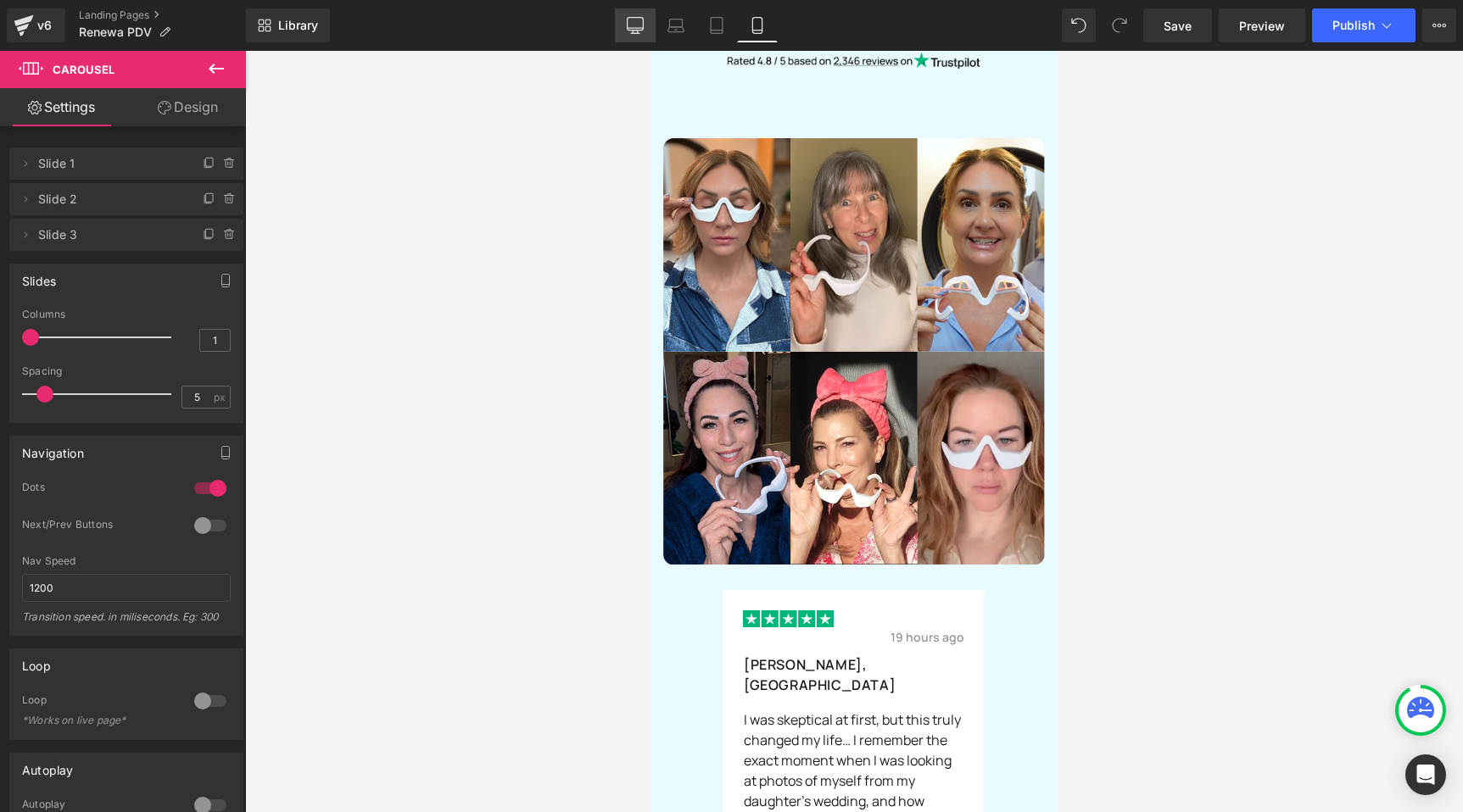
click at [633, 26] on icon at bounding box center [634, 24] width 17 height 17
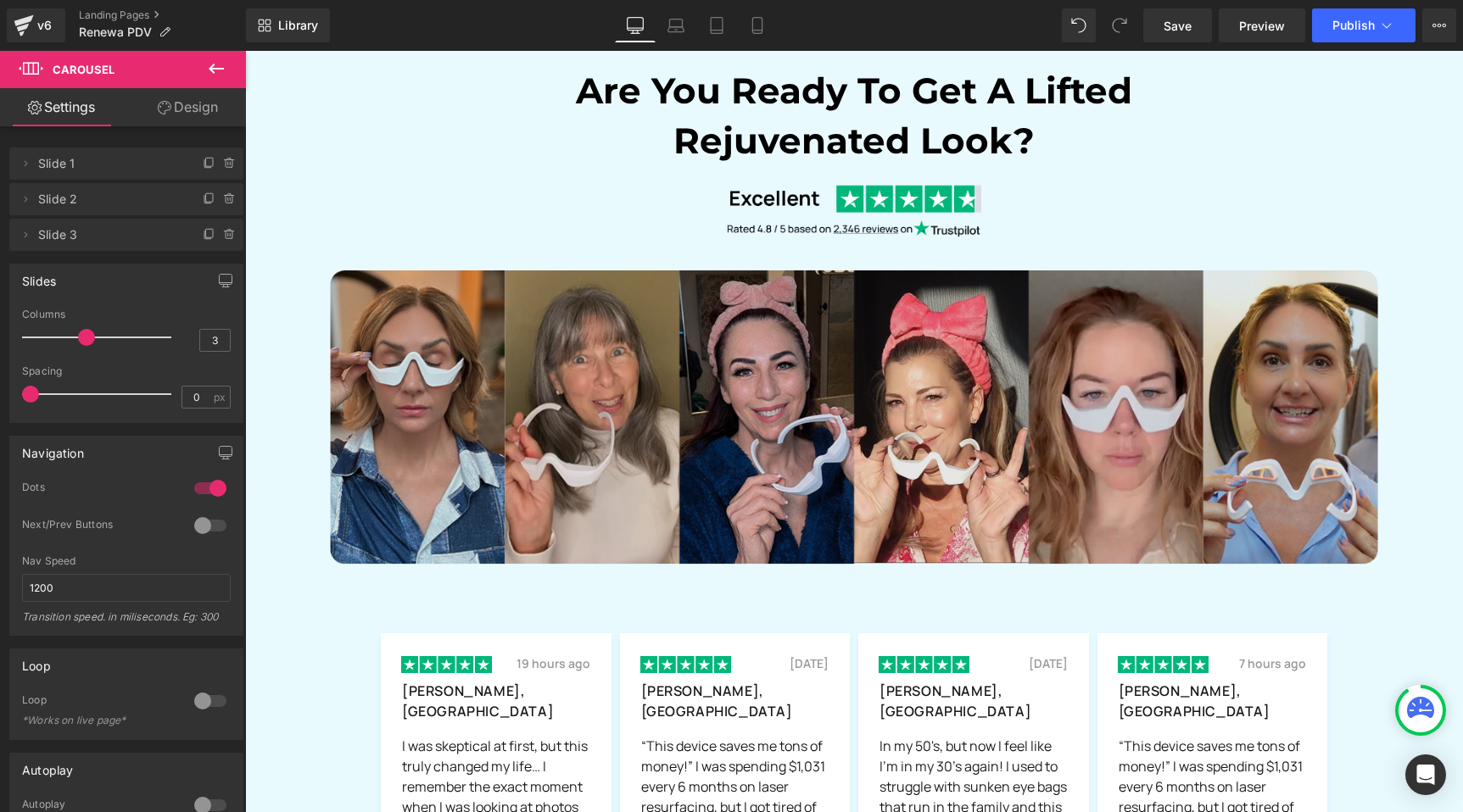
scroll to position [5453, 0]
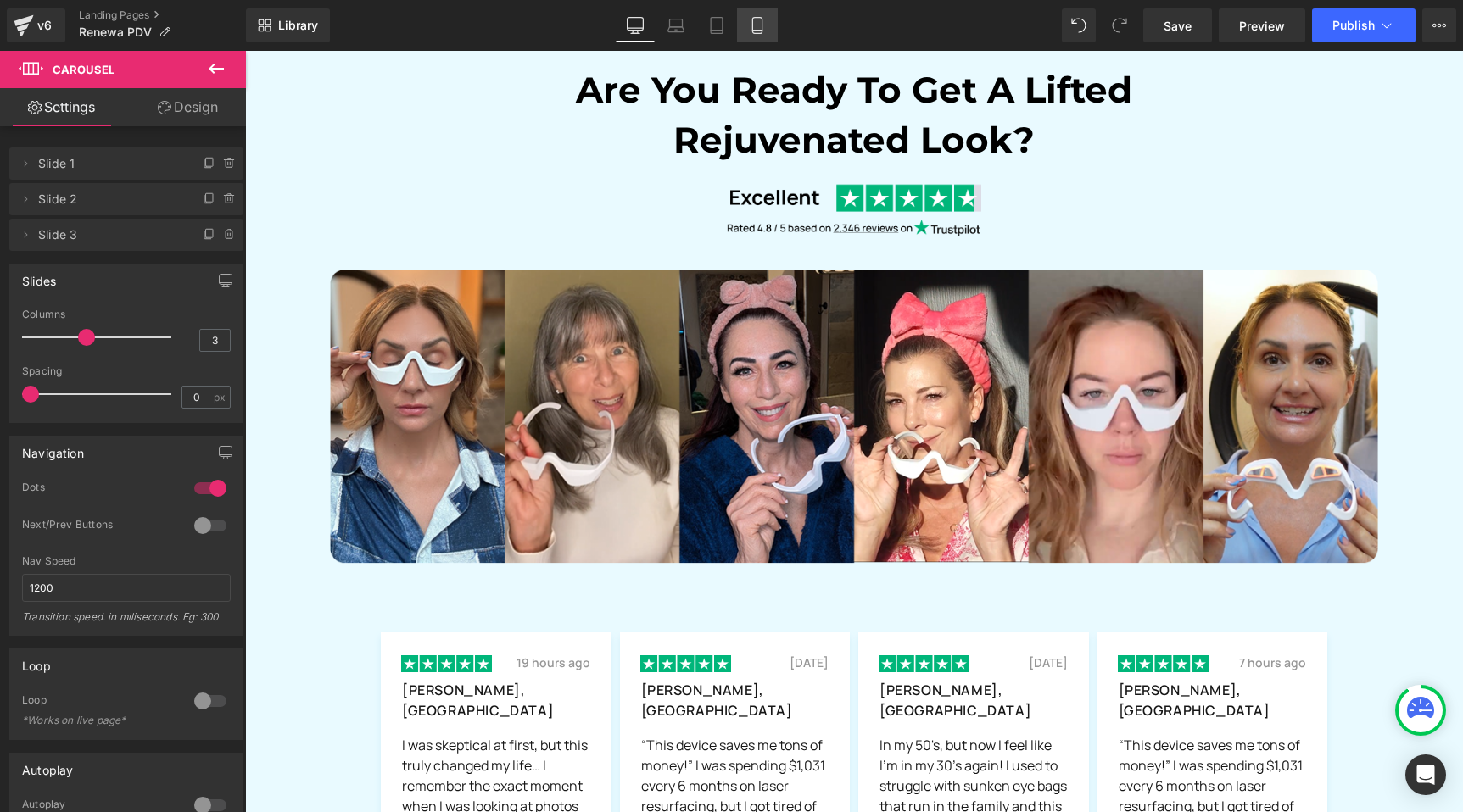
click at [765, 21] on icon at bounding box center [757, 24] width 17 height 17
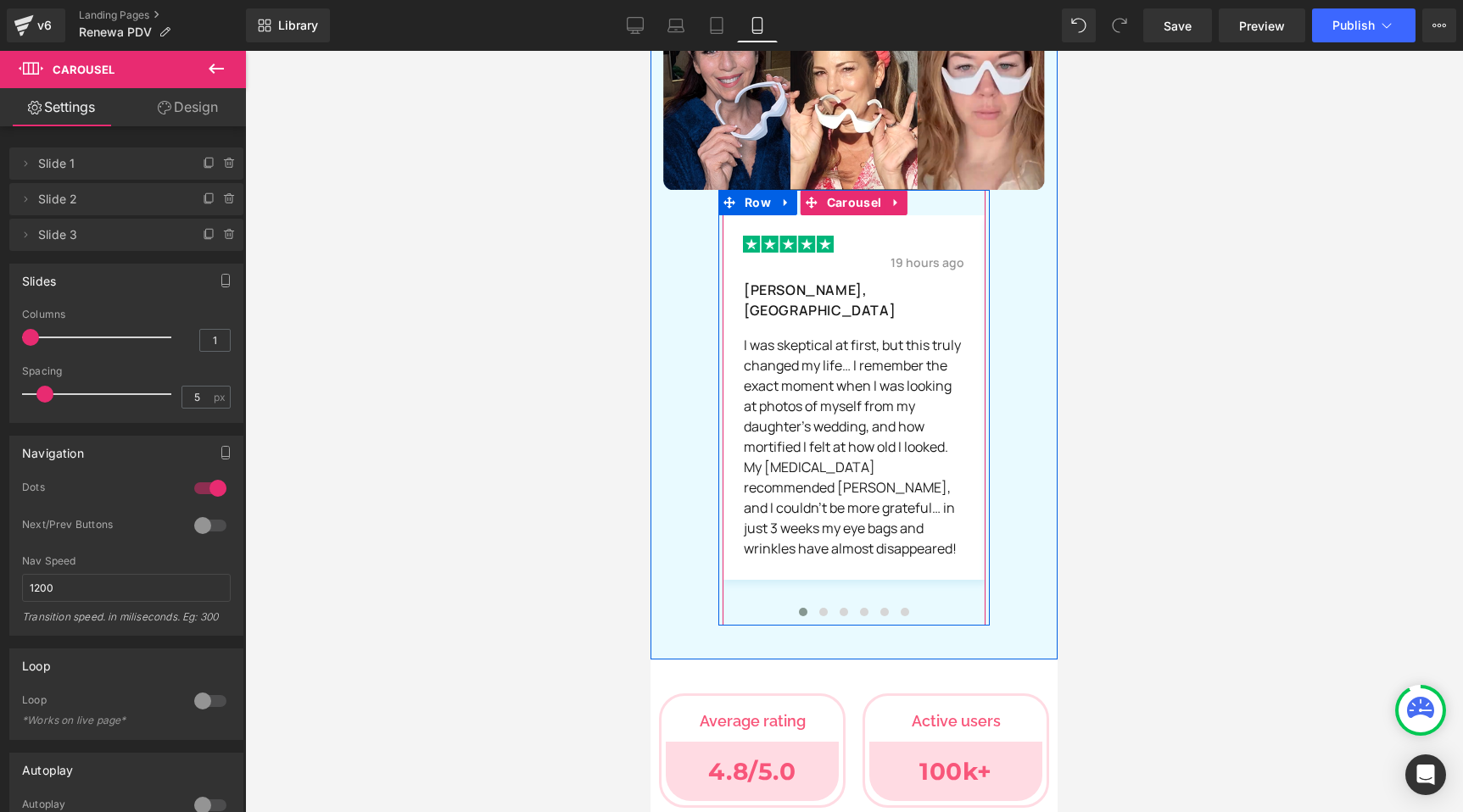
scroll to position [6454, 0]
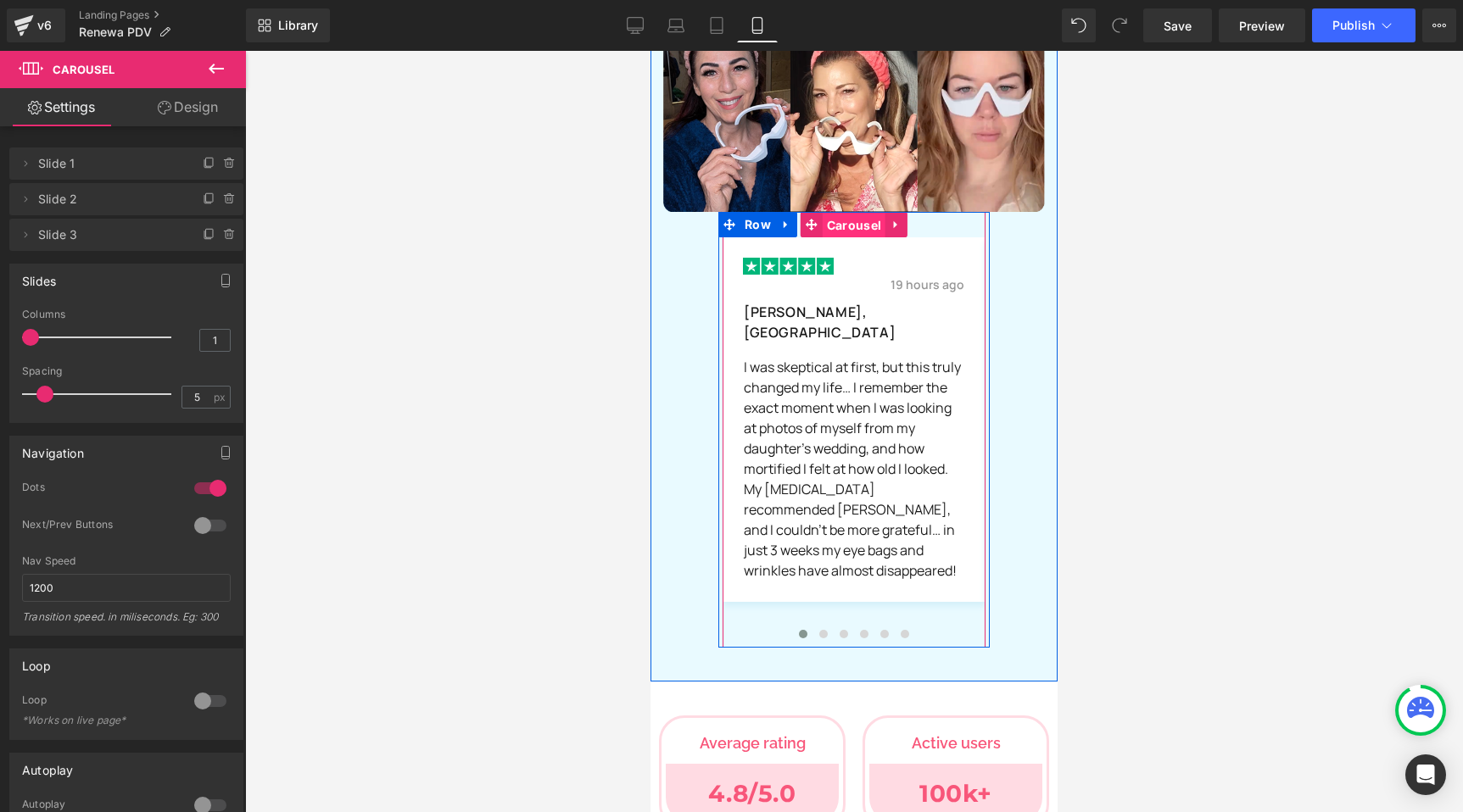
click at [845, 213] on span "Carousel" at bounding box center [854, 226] width 63 height 25
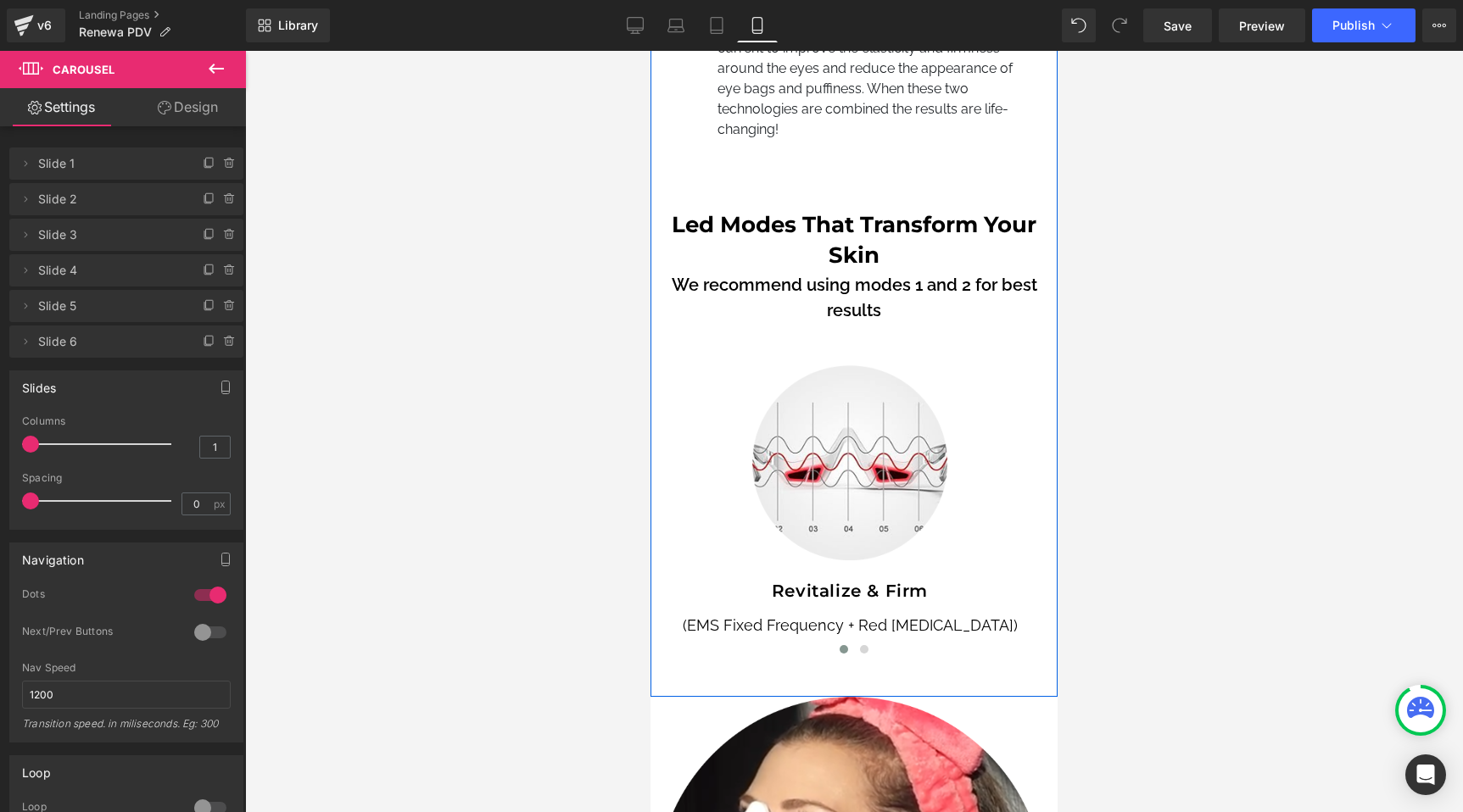
scroll to position [9602, 0]
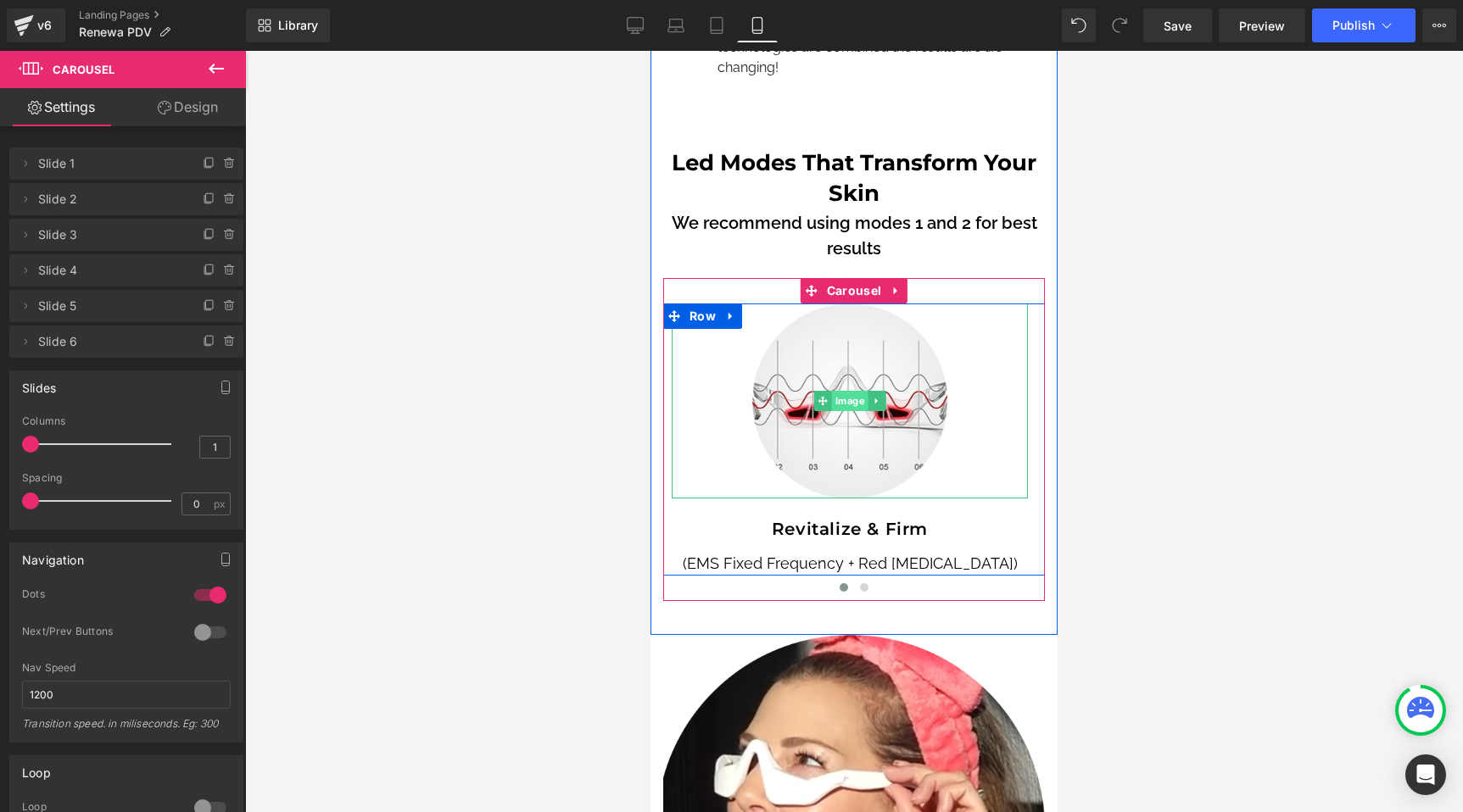
click at [839, 391] on span "Image" at bounding box center [849, 401] width 36 height 20
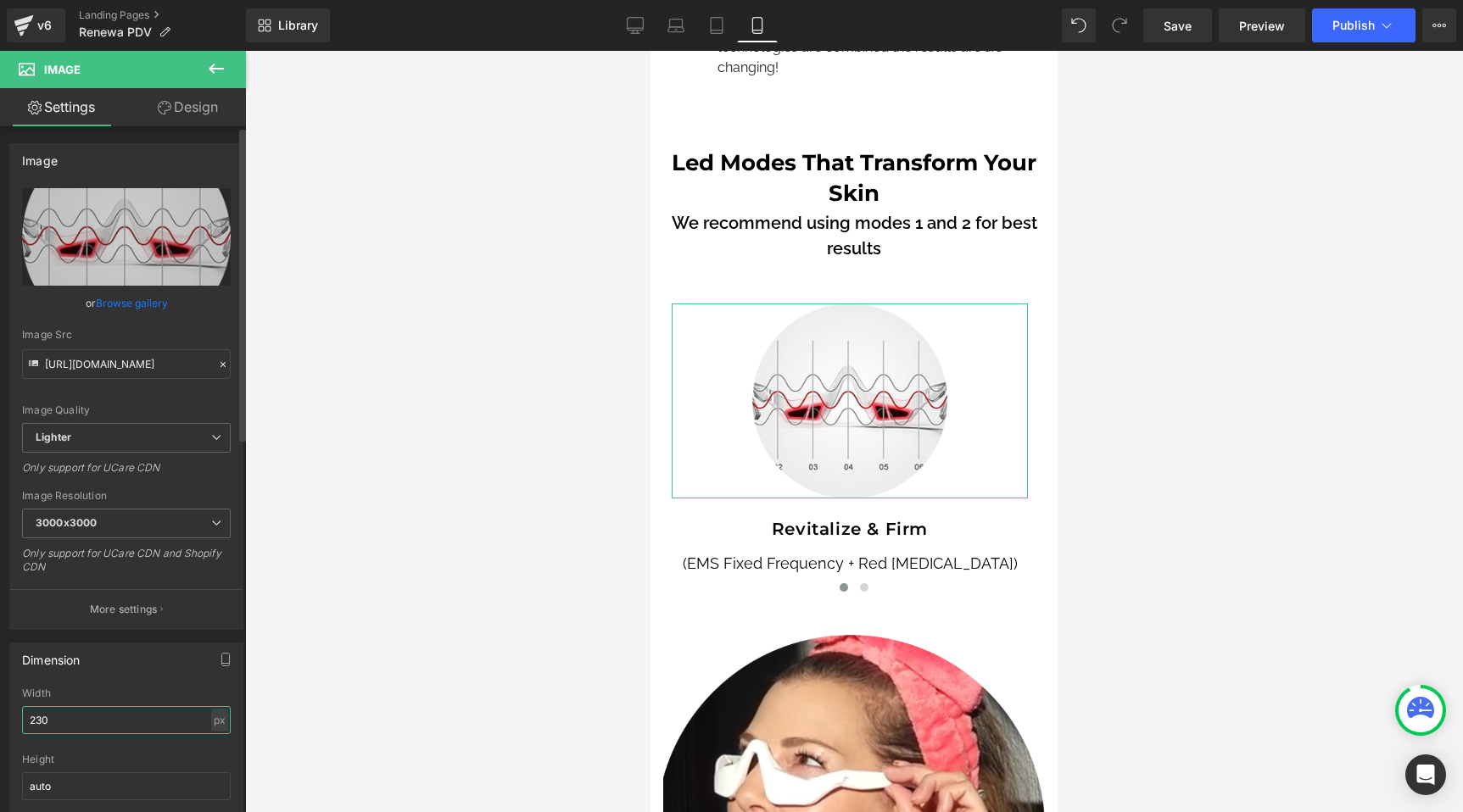
click at [52, 719] on input "230" at bounding box center [126, 720] width 208 height 28
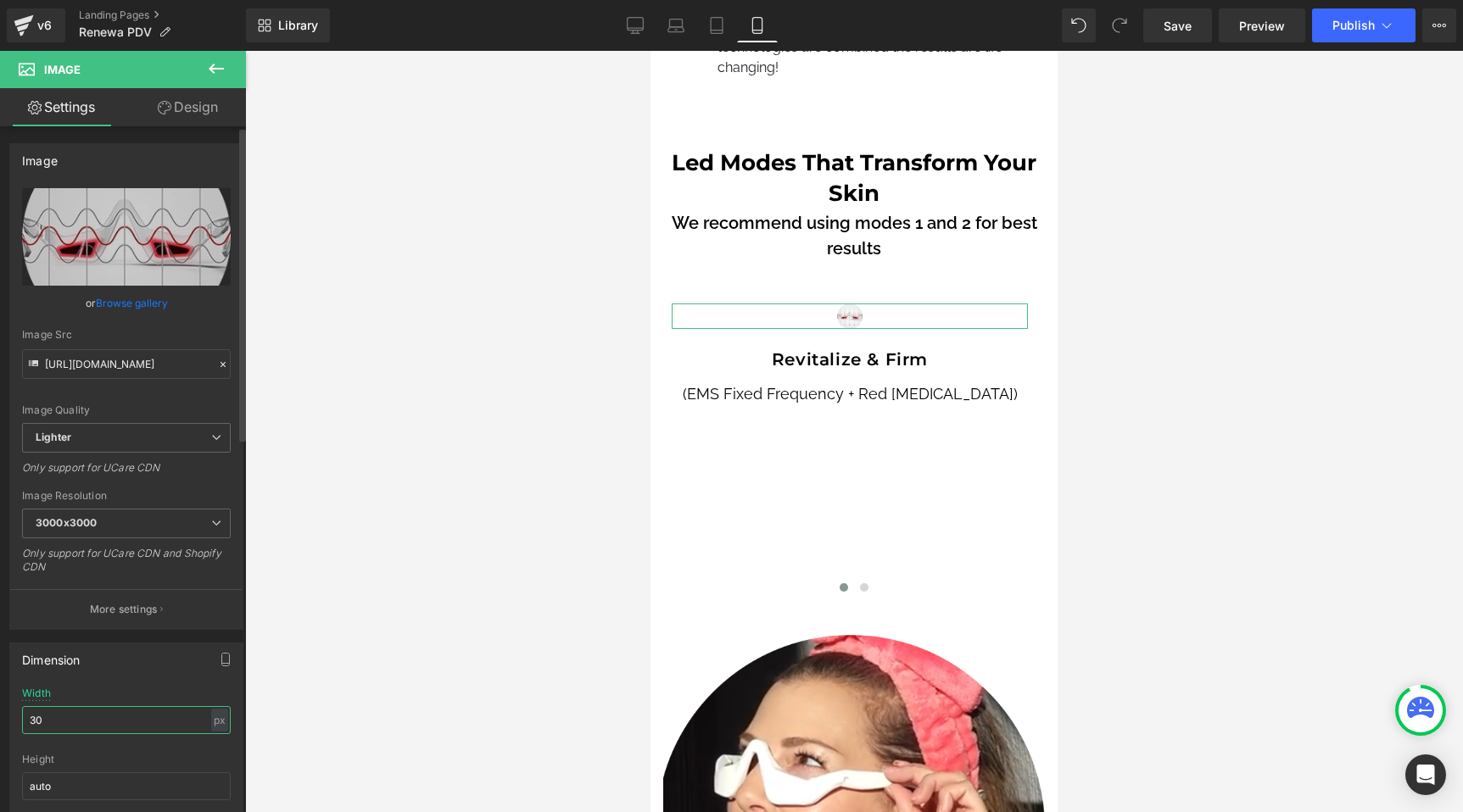
type input "300"
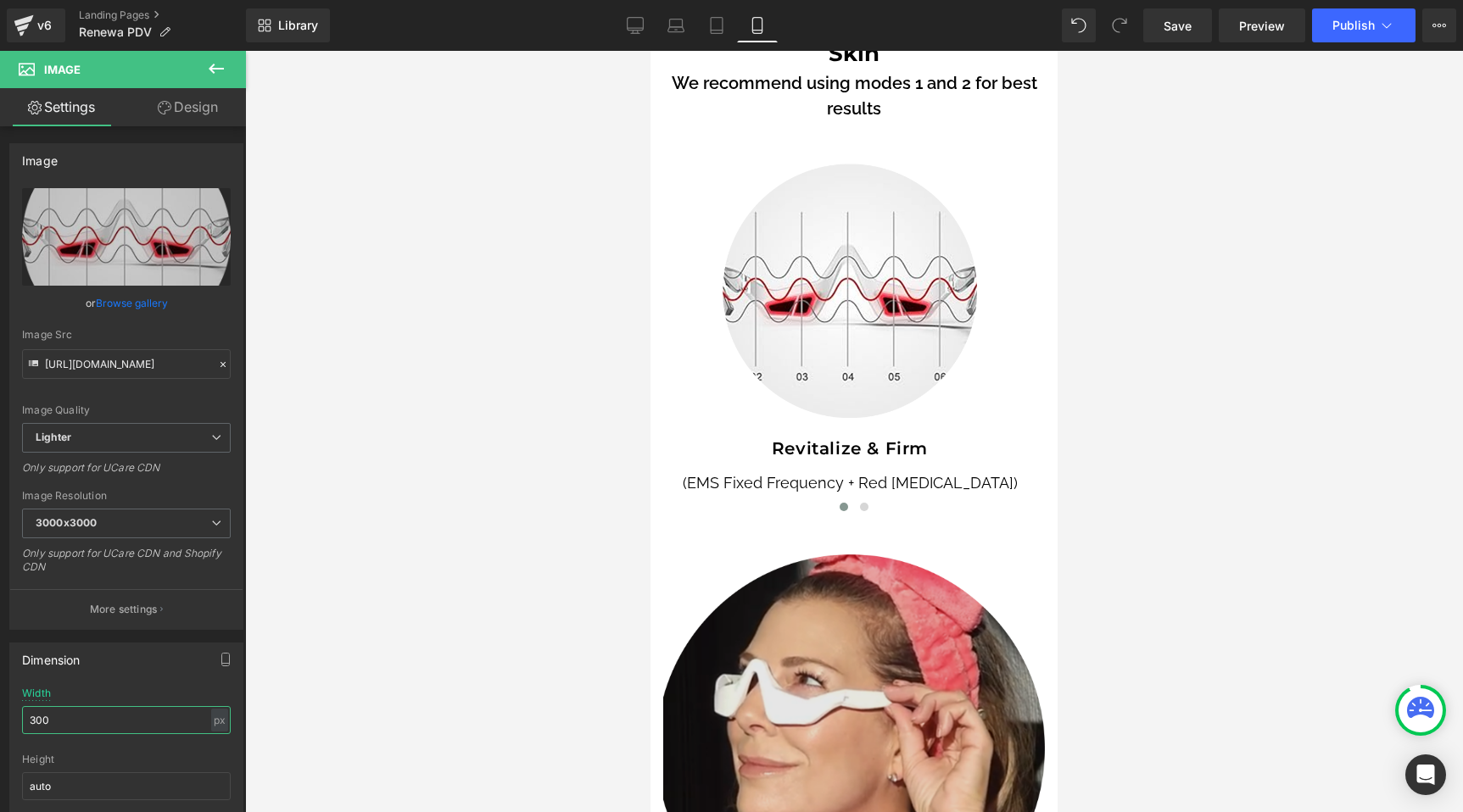
scroll to position [9735, 0]
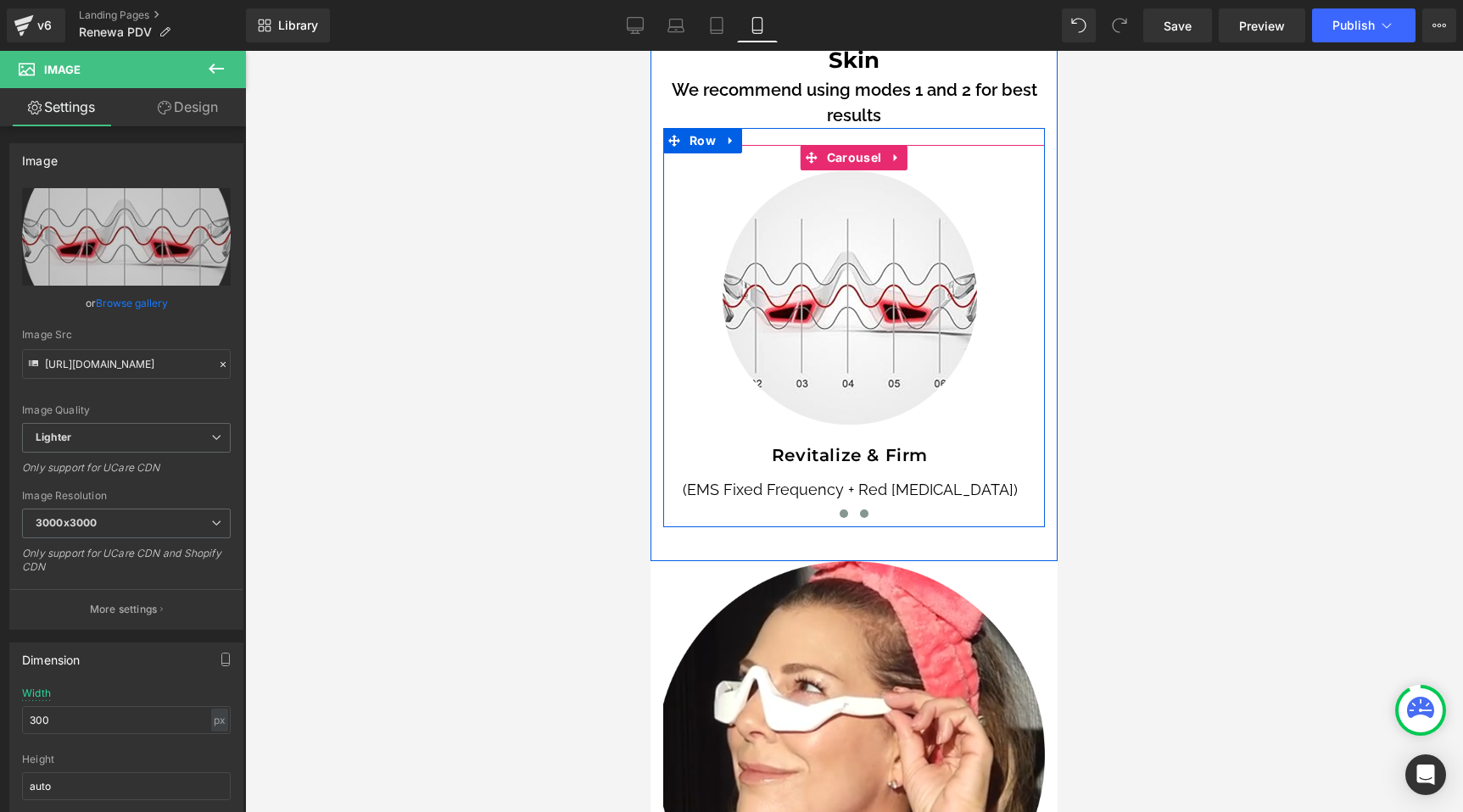
click at [860, 510] on span at bounding box center [864, 513] width 9 height 9
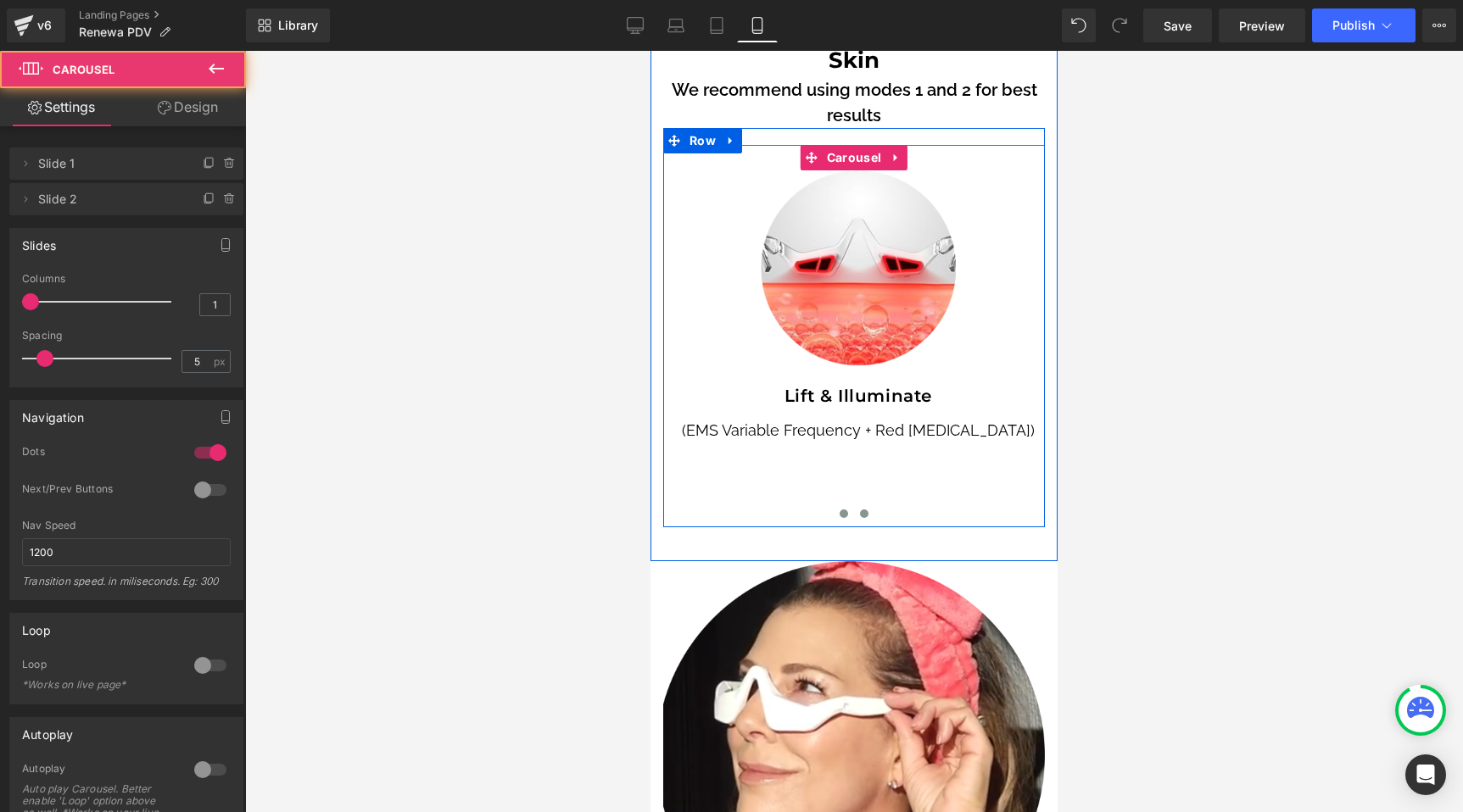
click at [841, 510] on span at bounding box center [843, 513] width 9 height 9
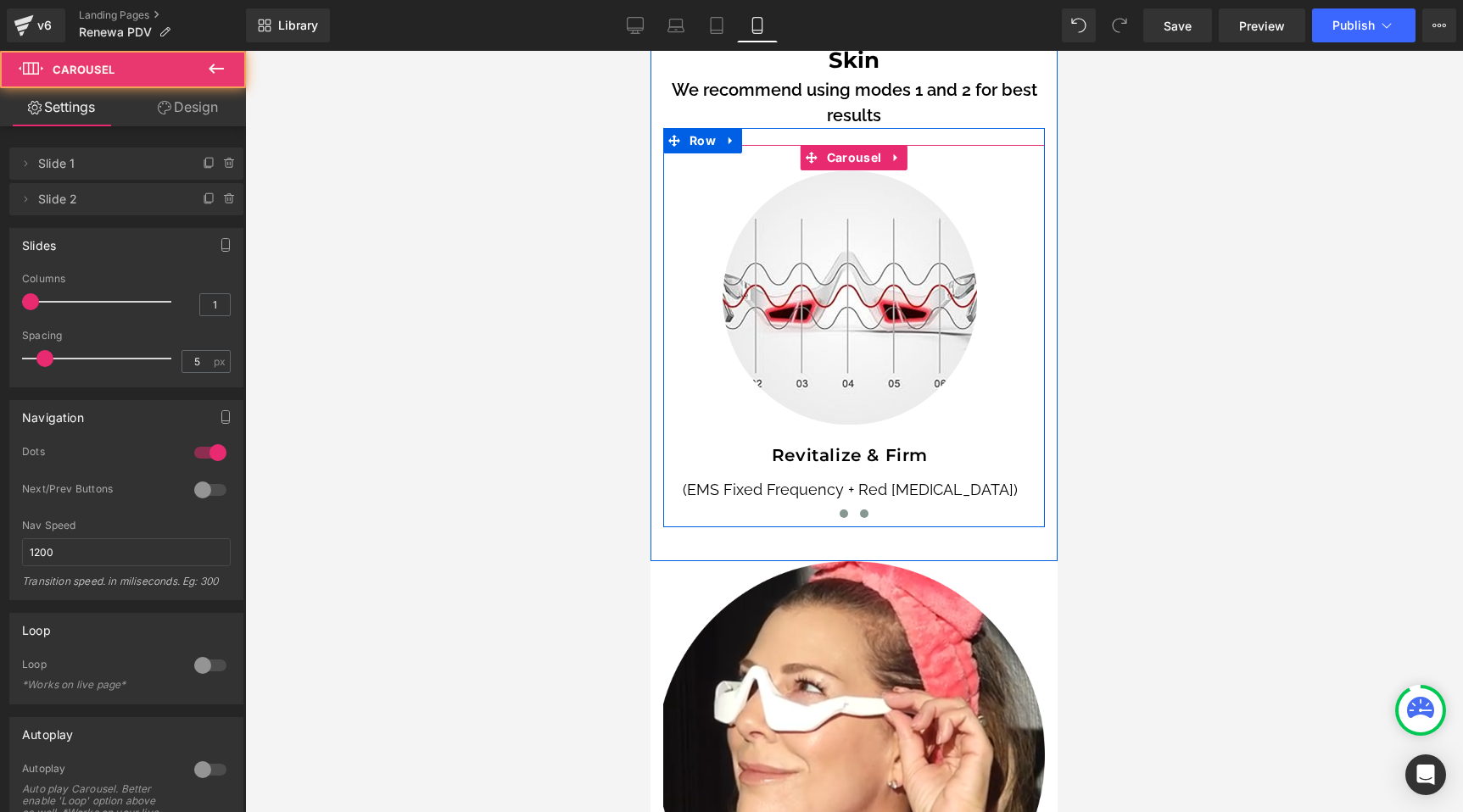
click at [860, 506] on button at bounding box center [864, 513] width 20 height 17
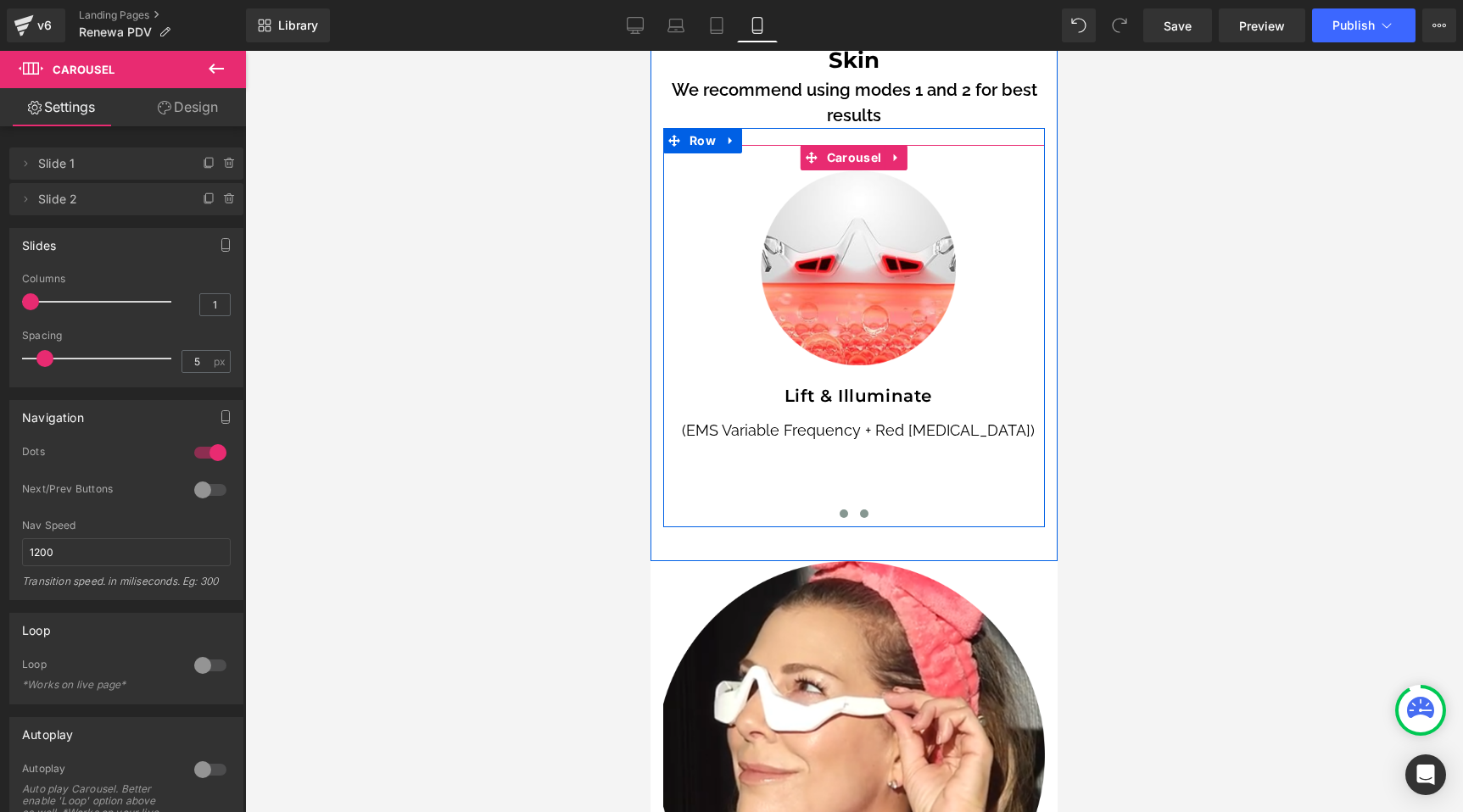
click at [840, 510] on span at bounding box center [843, 513] width 9 height 9
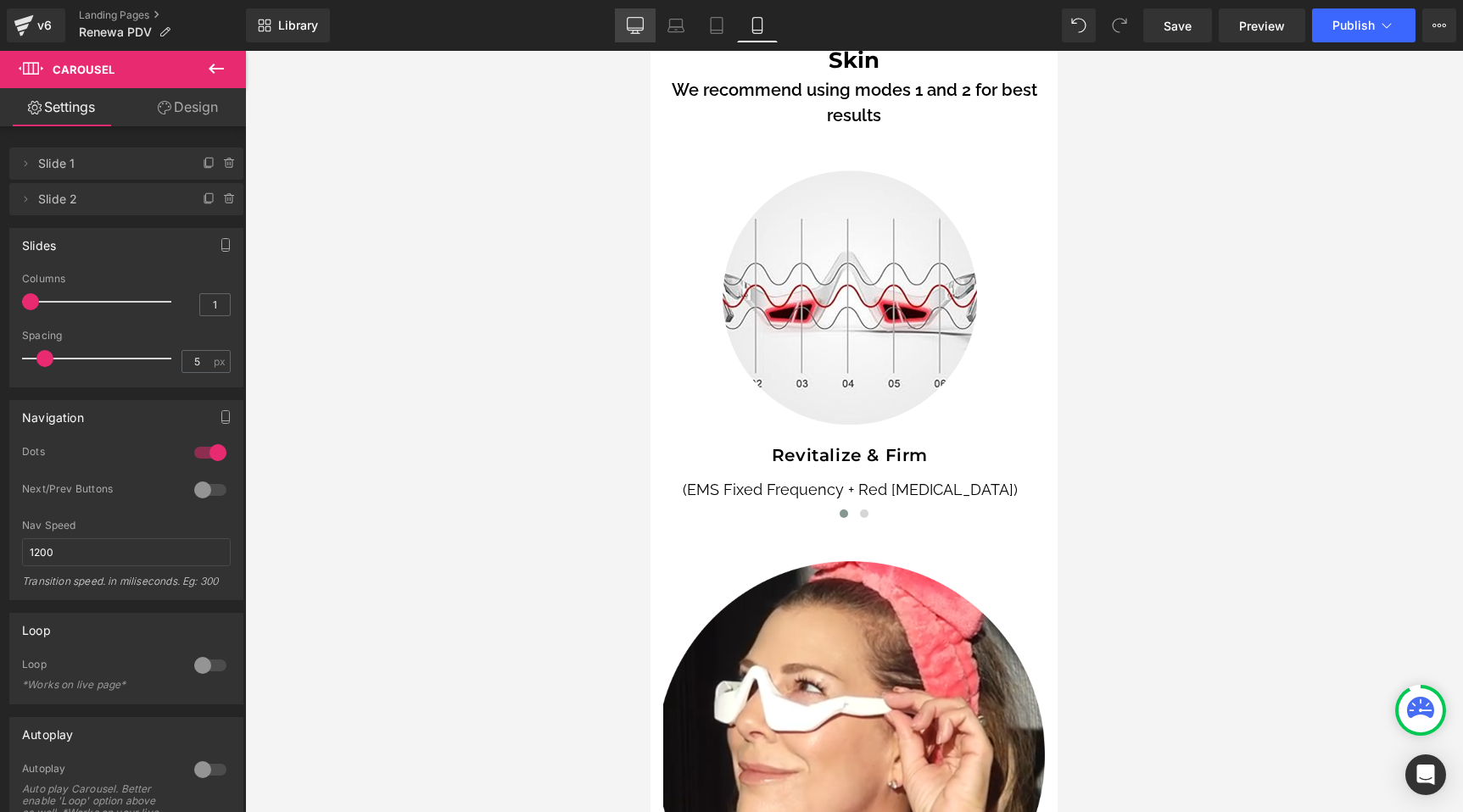
click at [643, 21] on icon at bounding box center [634, 23] width 17 height 13
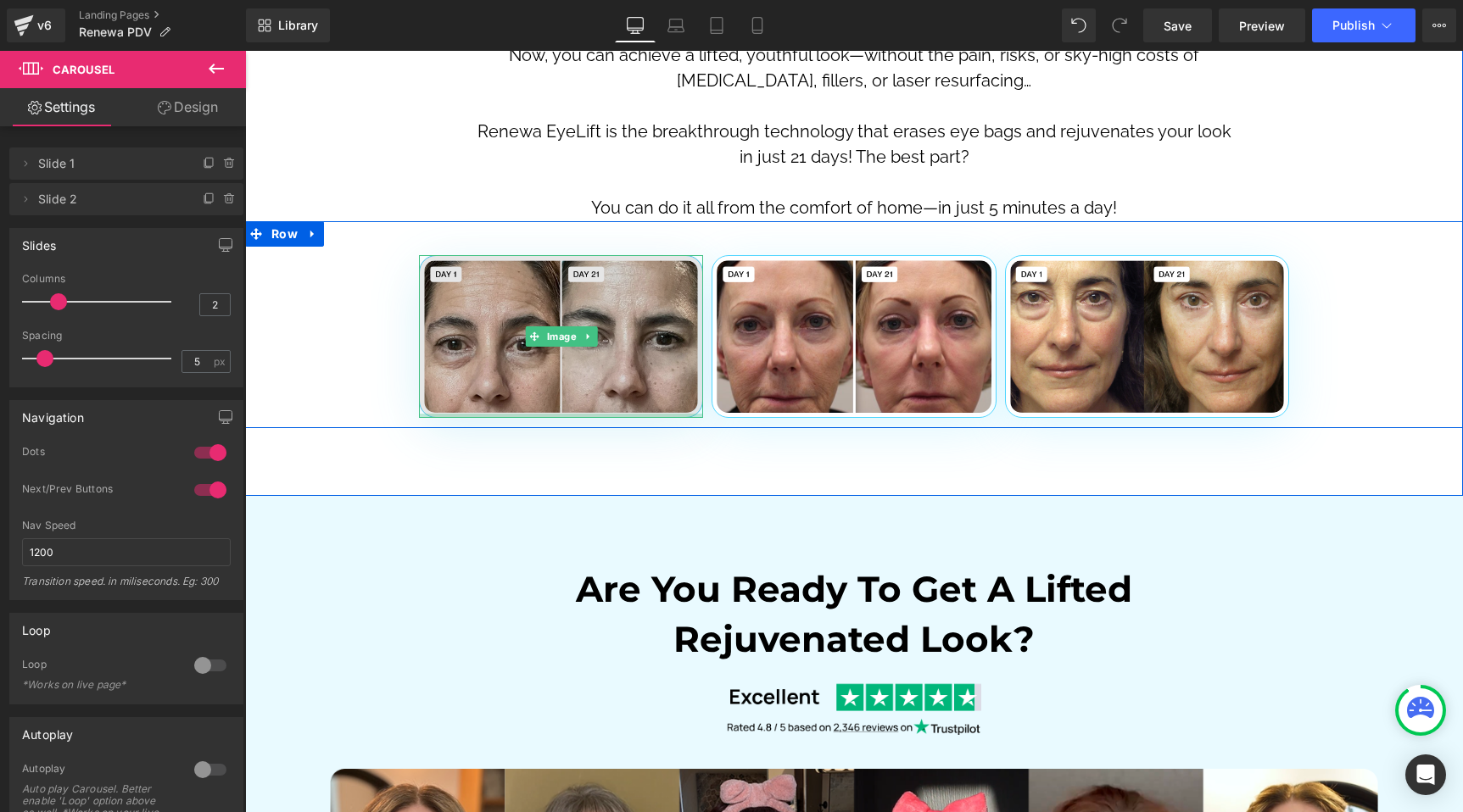
scroll to position [4952, 0]
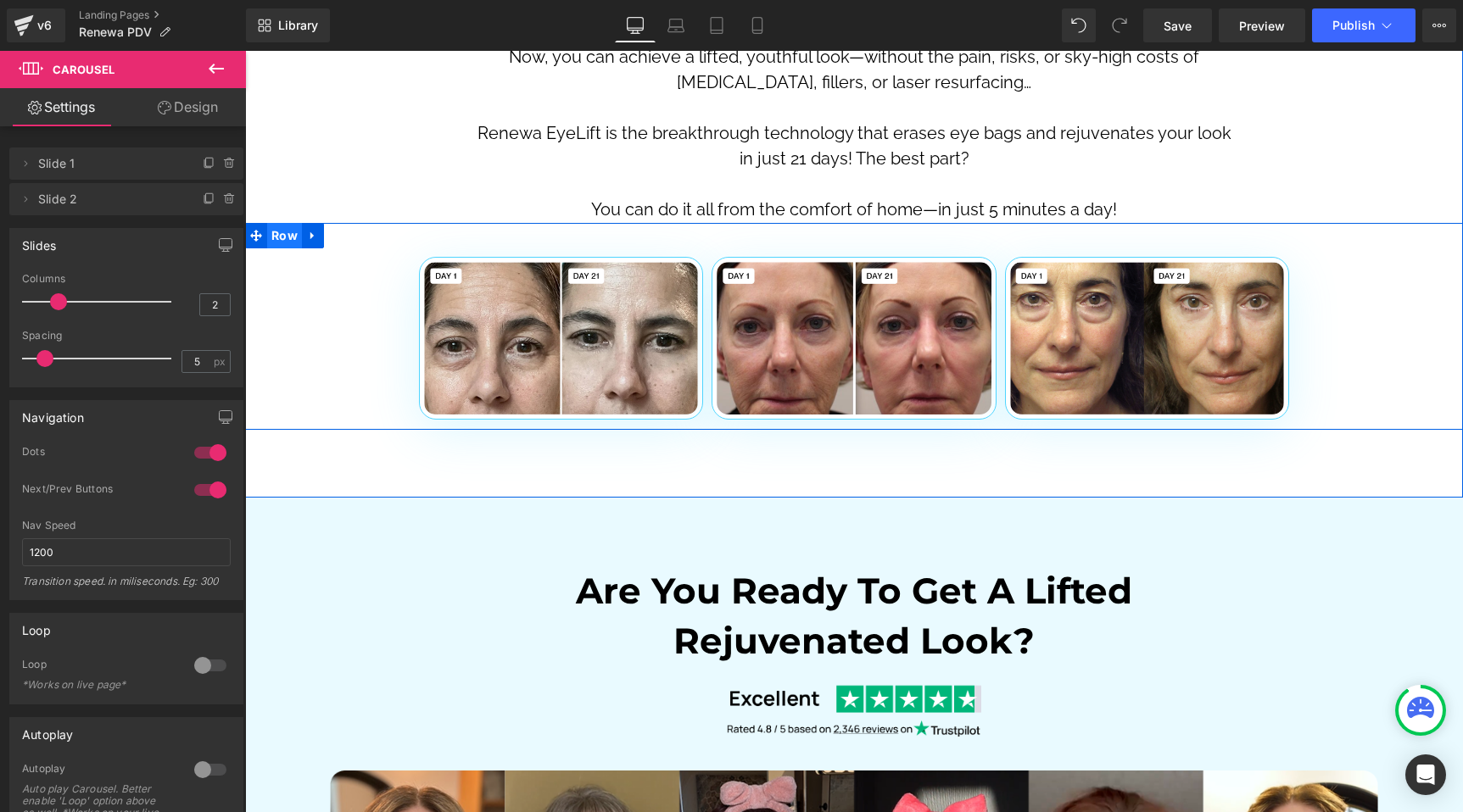
click at [278, 234] on span "Row" at bounding box center [285, 235] width 35 height 25
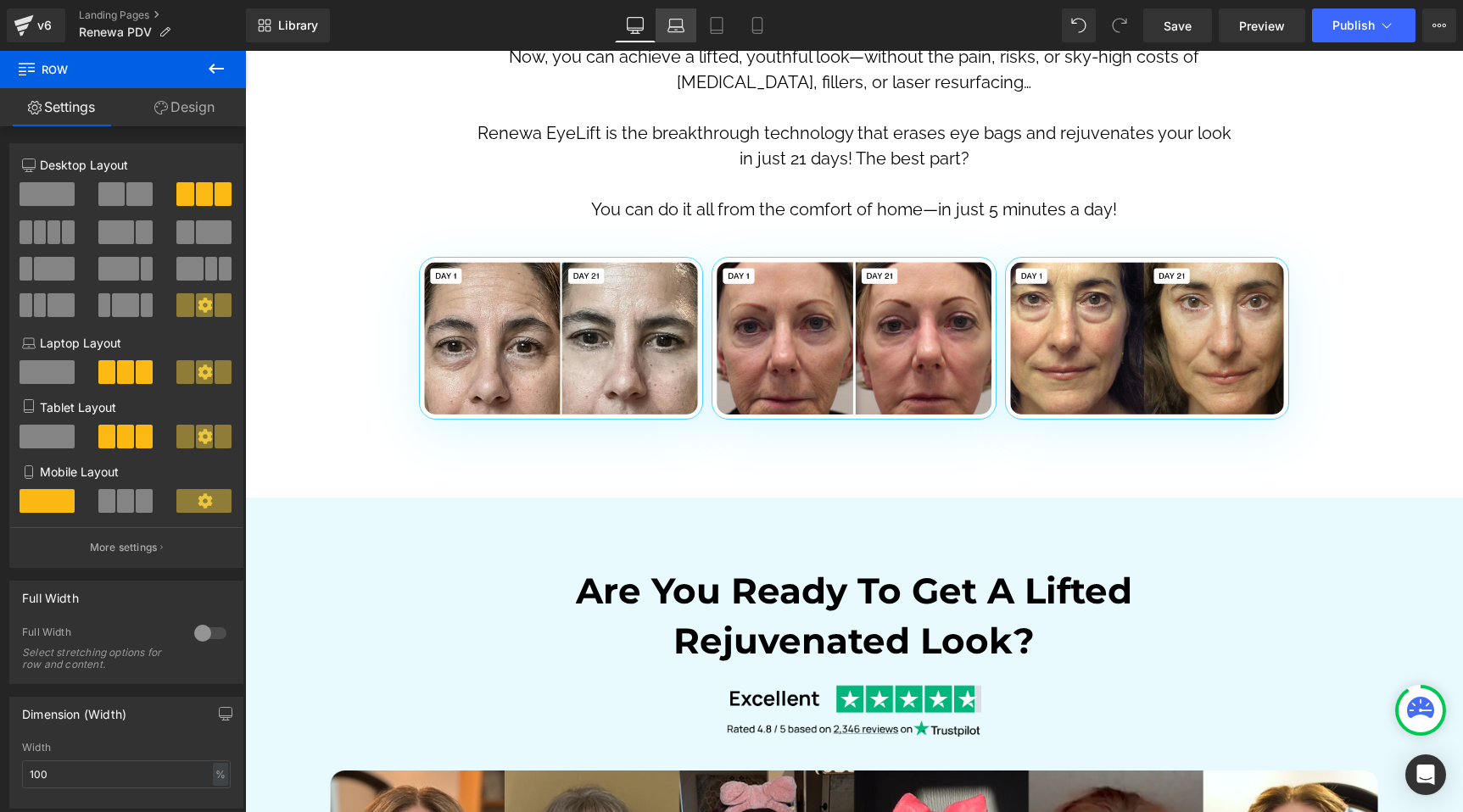
click at [678, 35] on link "Laptop" at bounding box center [676, 25] width 41 height 34
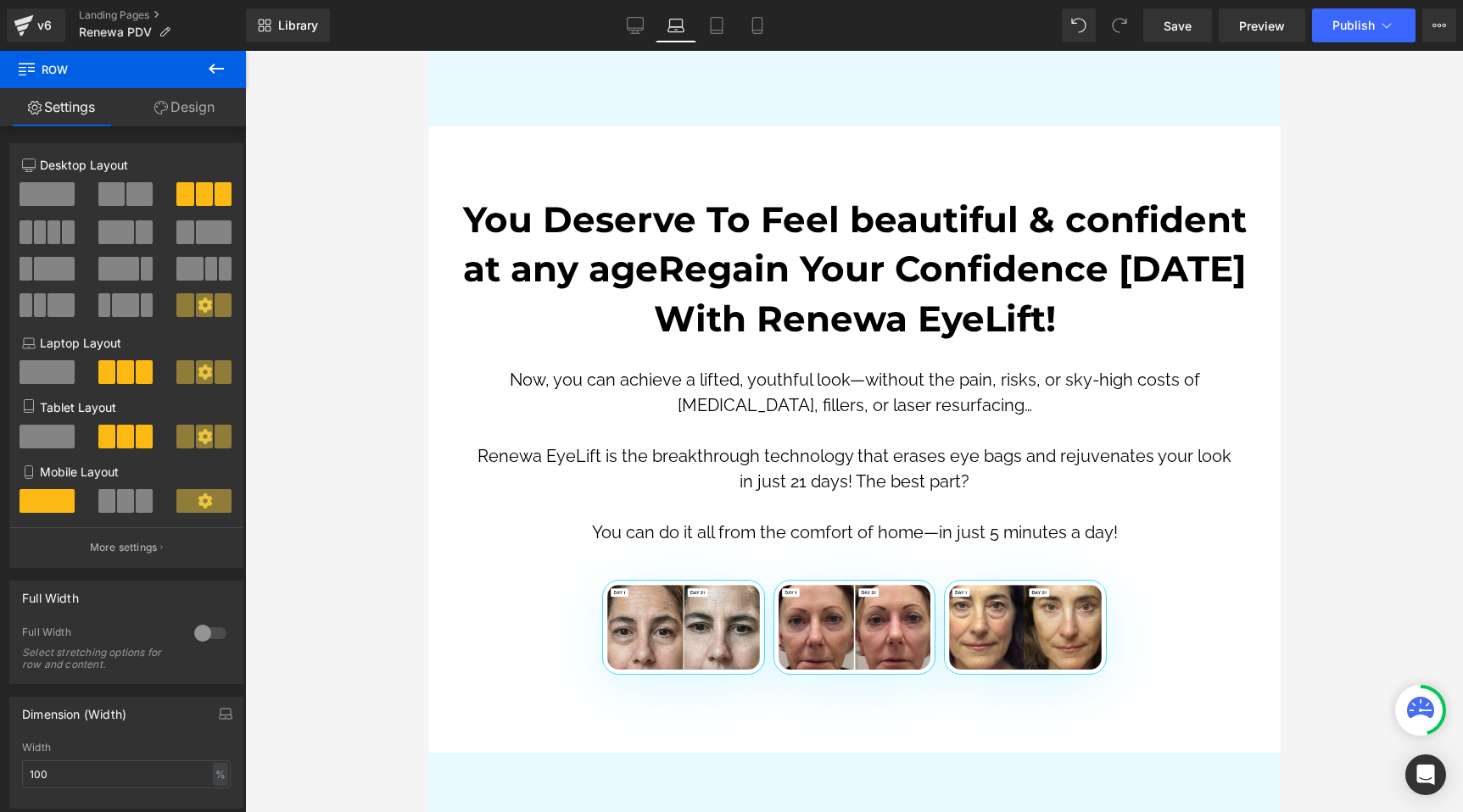
scroll to position [5250, 0]
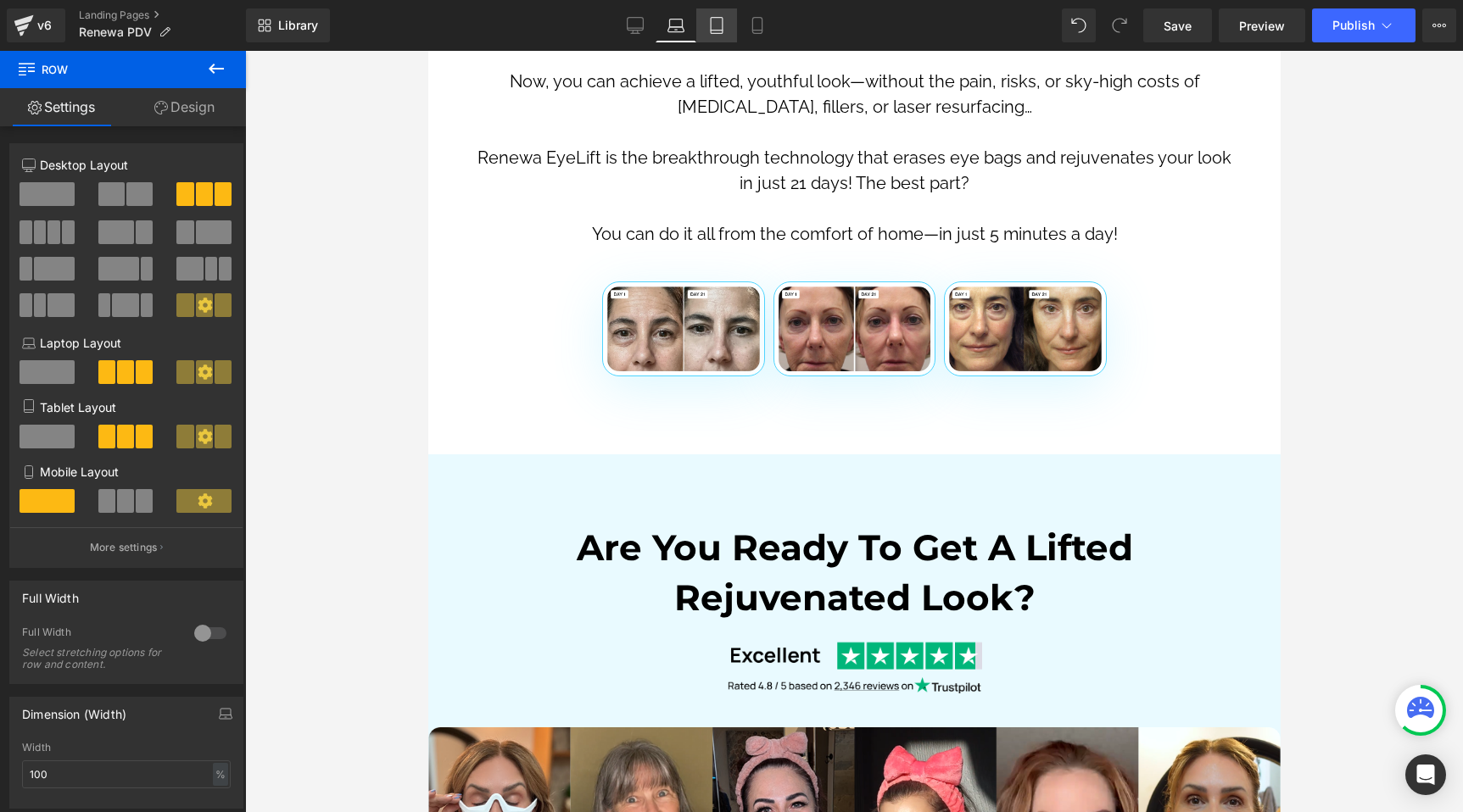
click at [715, 29] on icon at bounding box center [716, 24] width 17 height 17
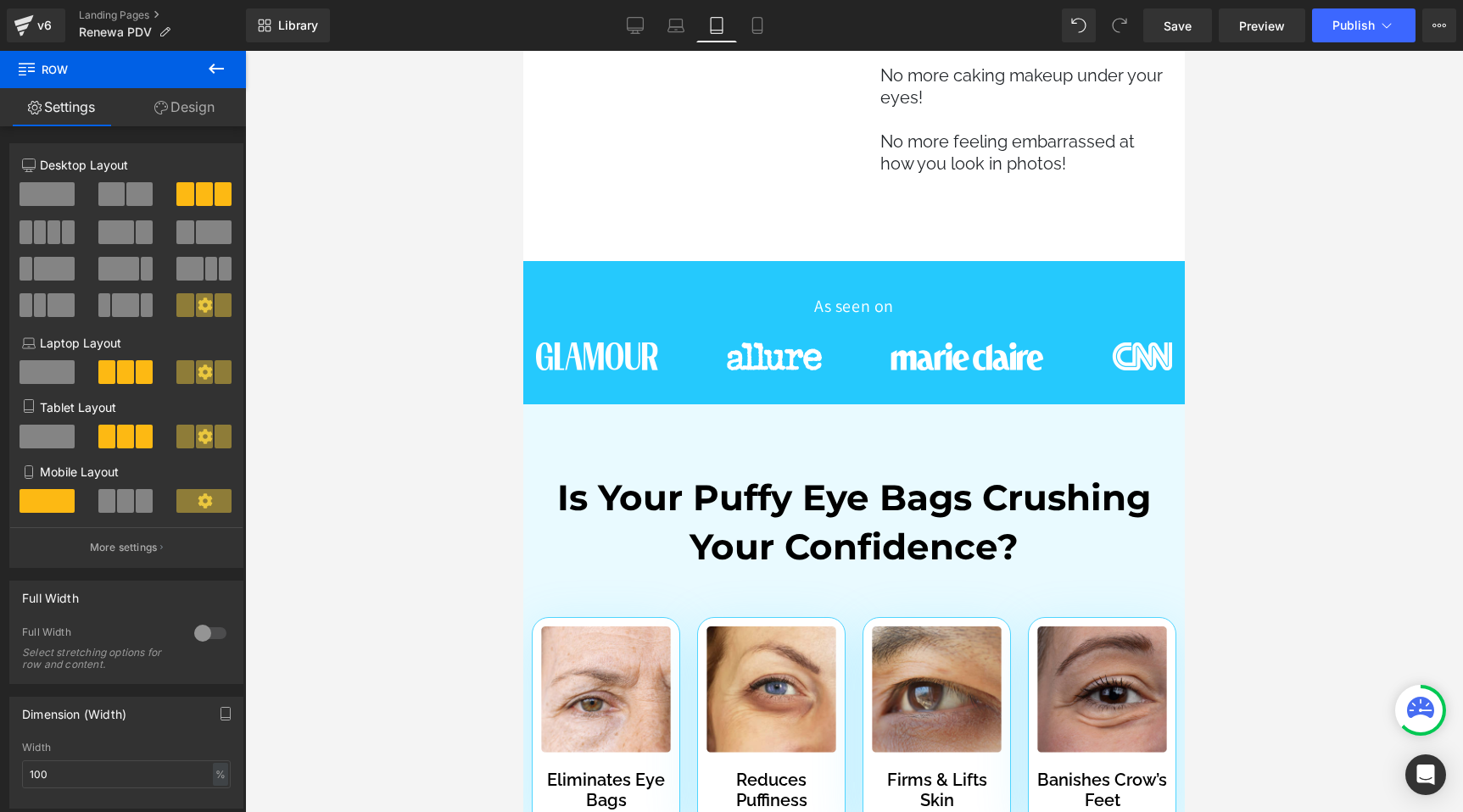
scroll to position [6963, 0]
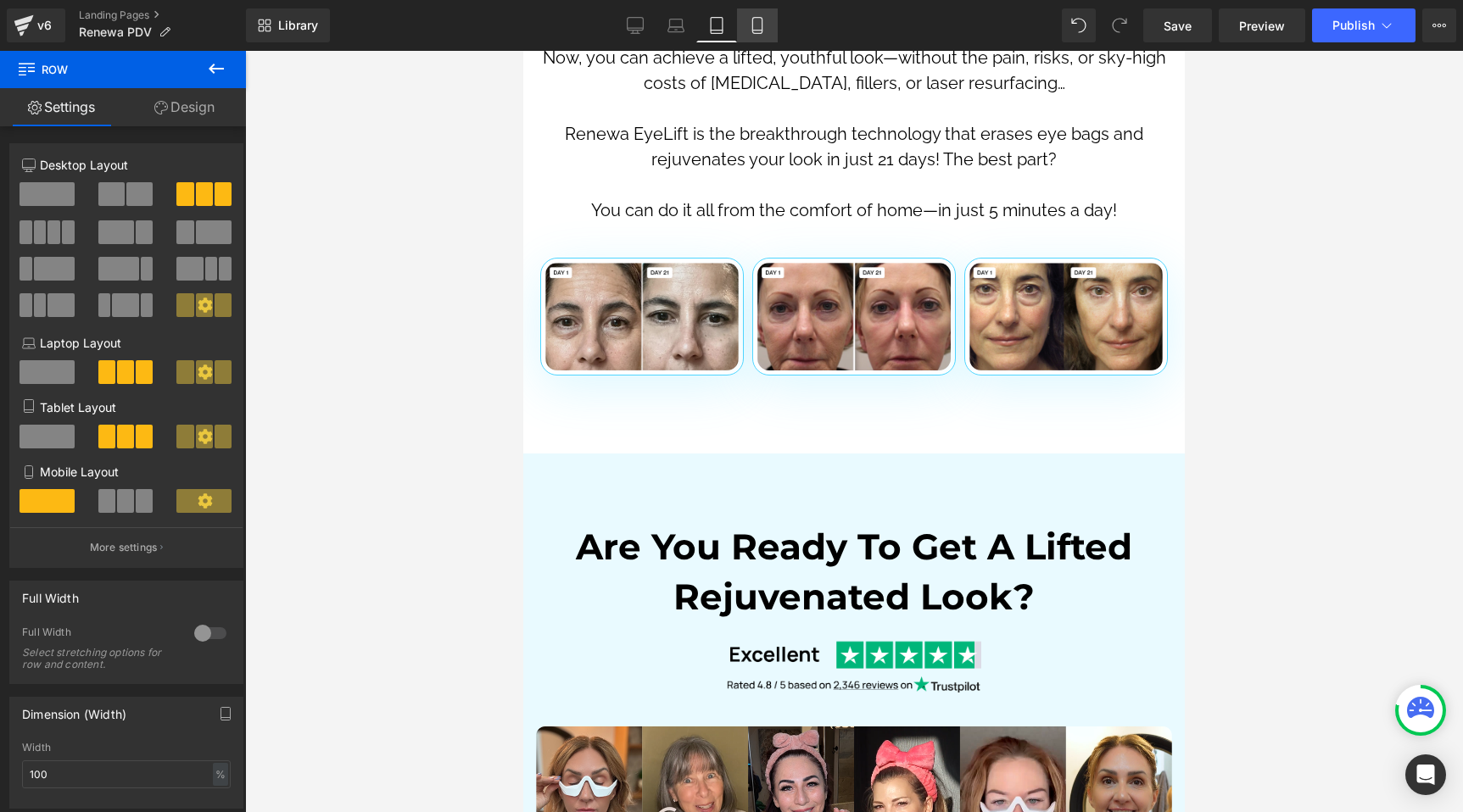
click at [767, 22] on link "Mobile" at bounding box center [758, 25] width 41 height 34
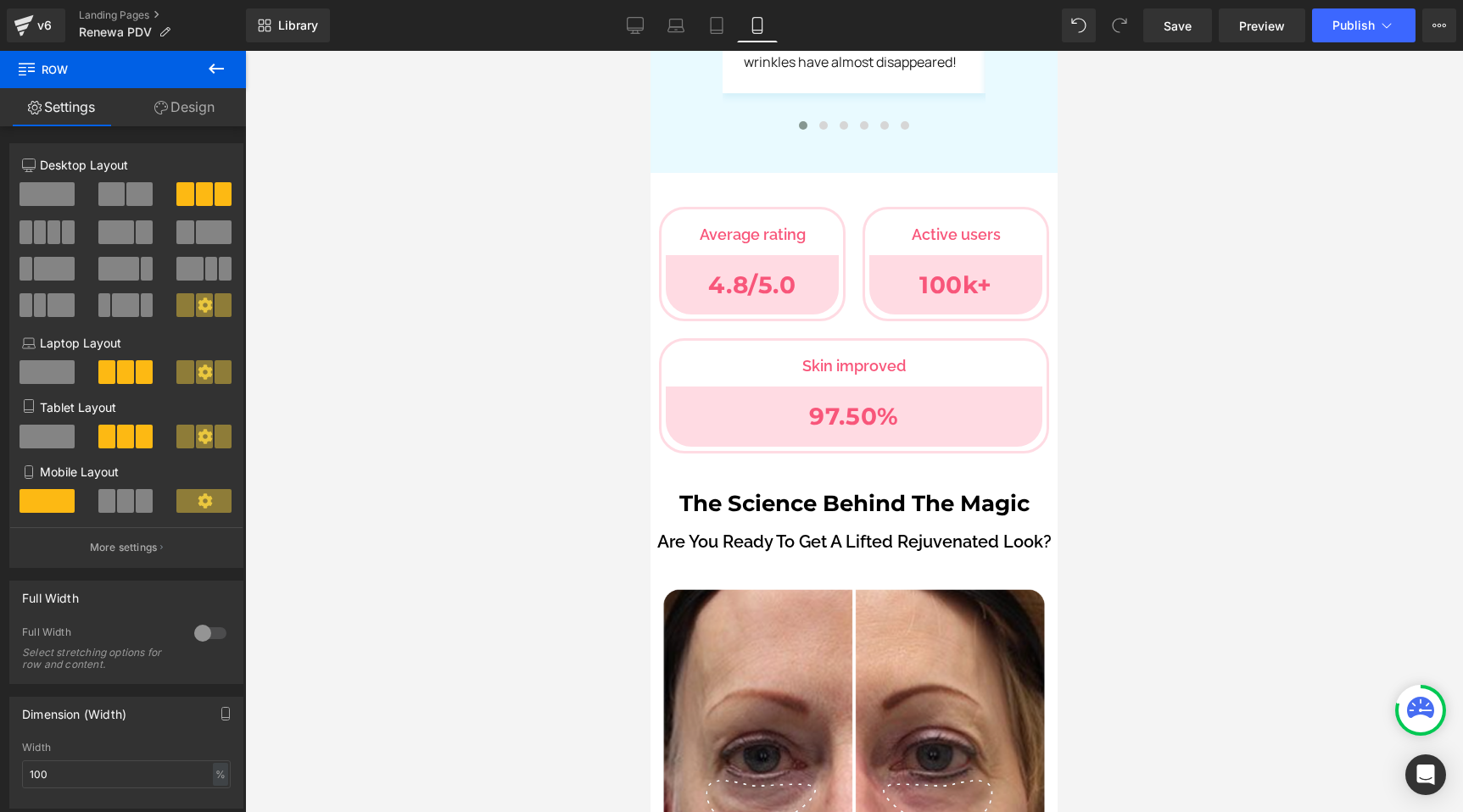
scroll to position [0, 0]
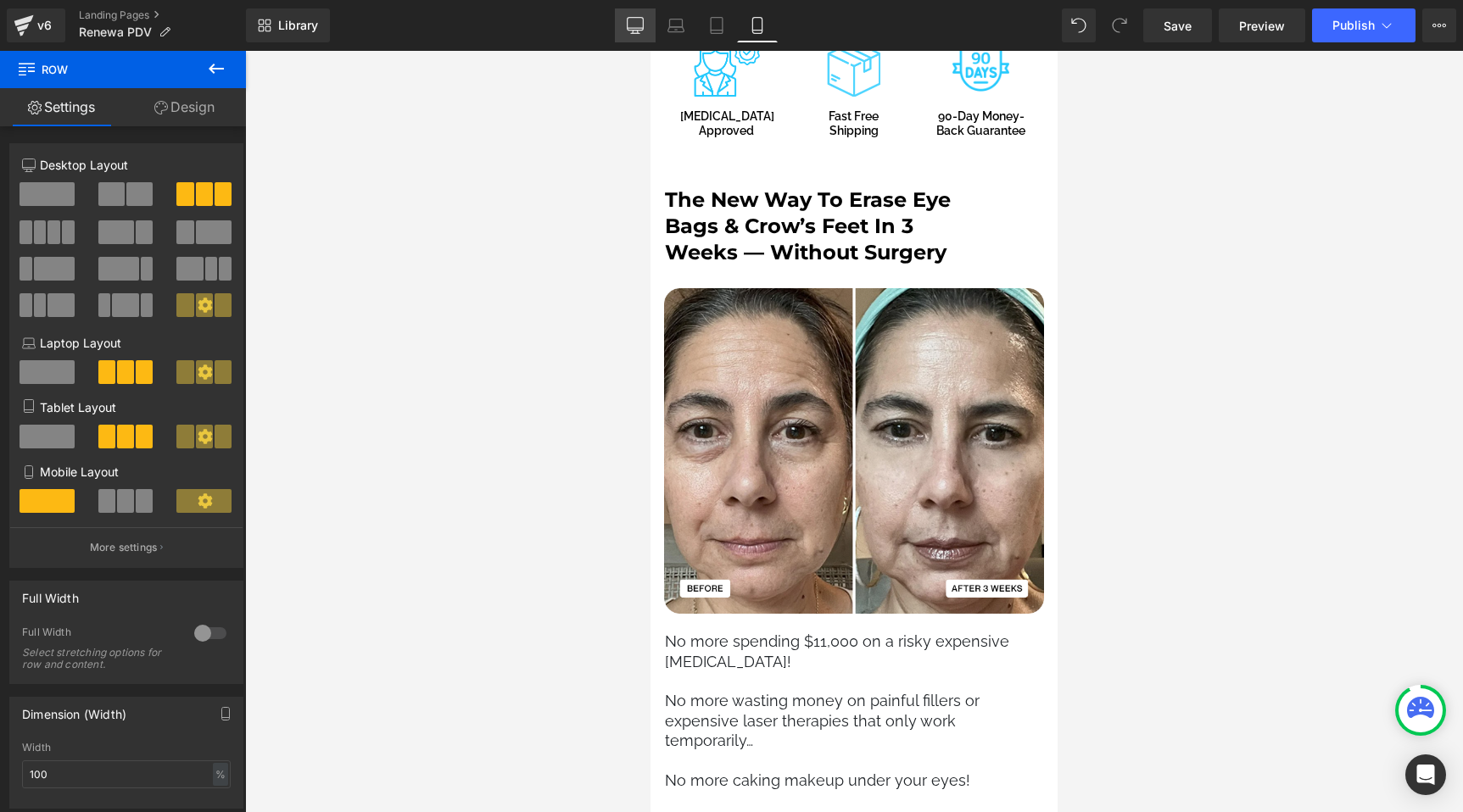
click at [631, 18] on icon at bounding box center [634, 24] width 17 height 17
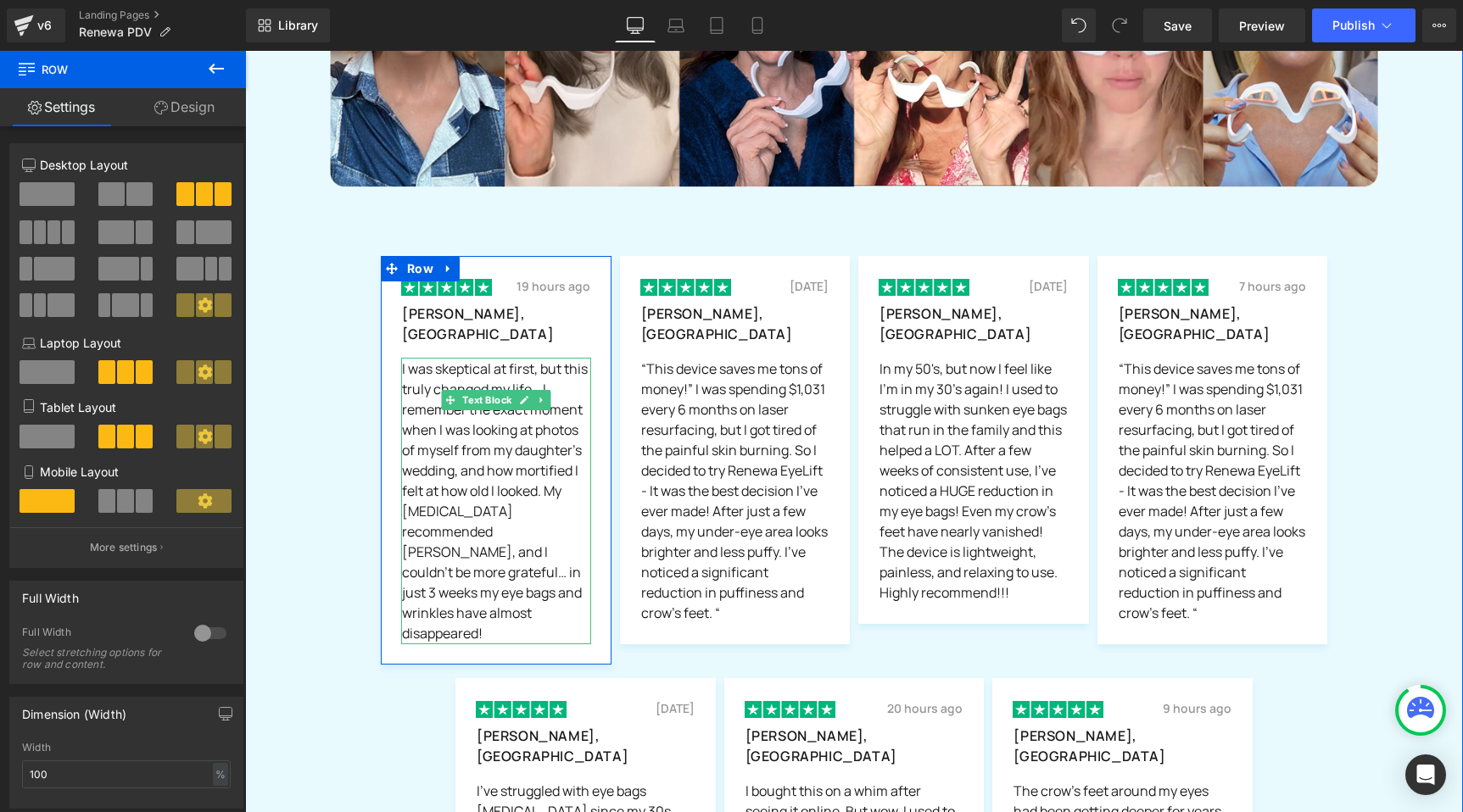
scroll to position [5827, 0]
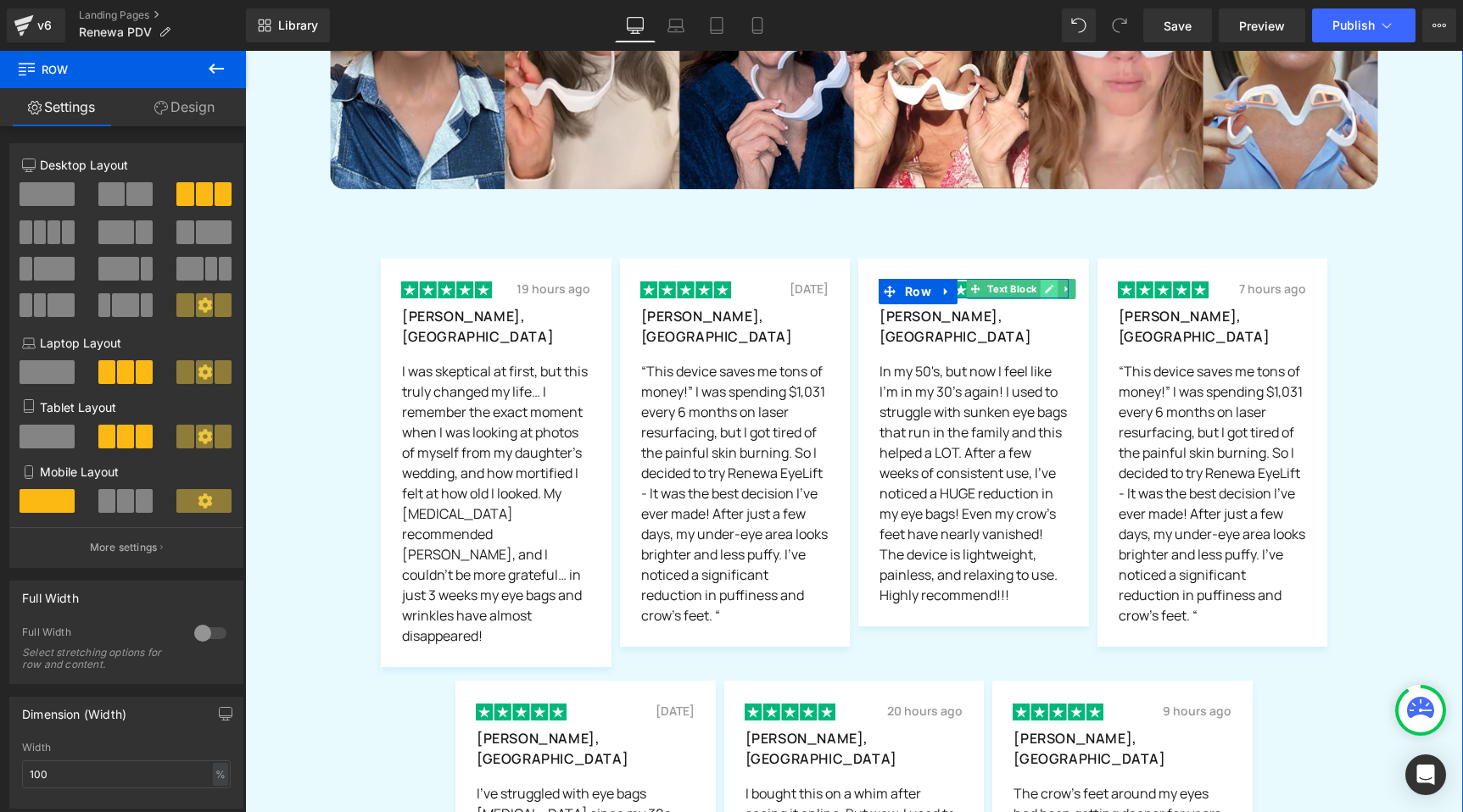
click at [1045, 285] on icon at bounding box center [1049, 289] width 9 height 9
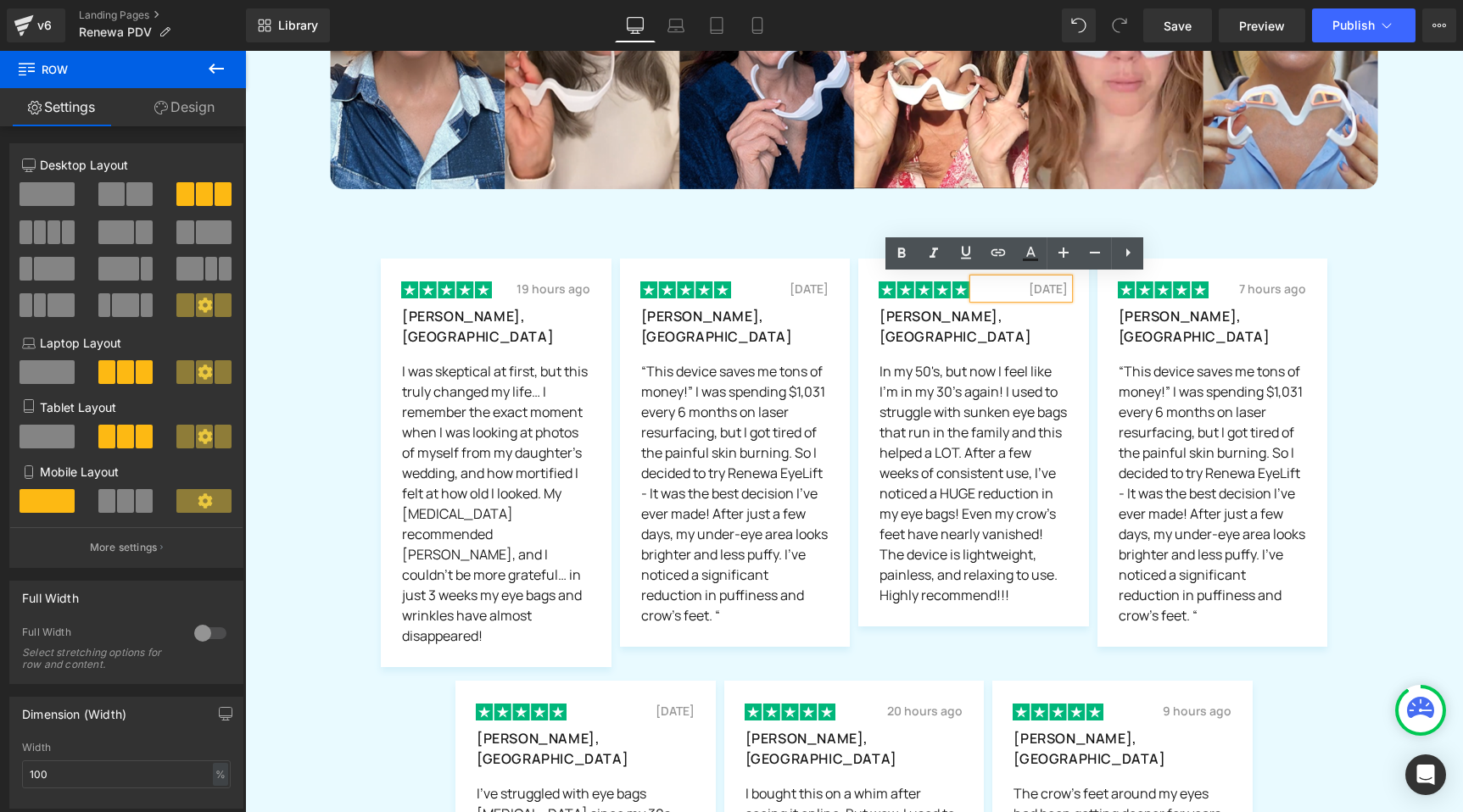
click at [1032, 286] on p "[DATE]" at bounding box center [1021, 289] width 93 height 18
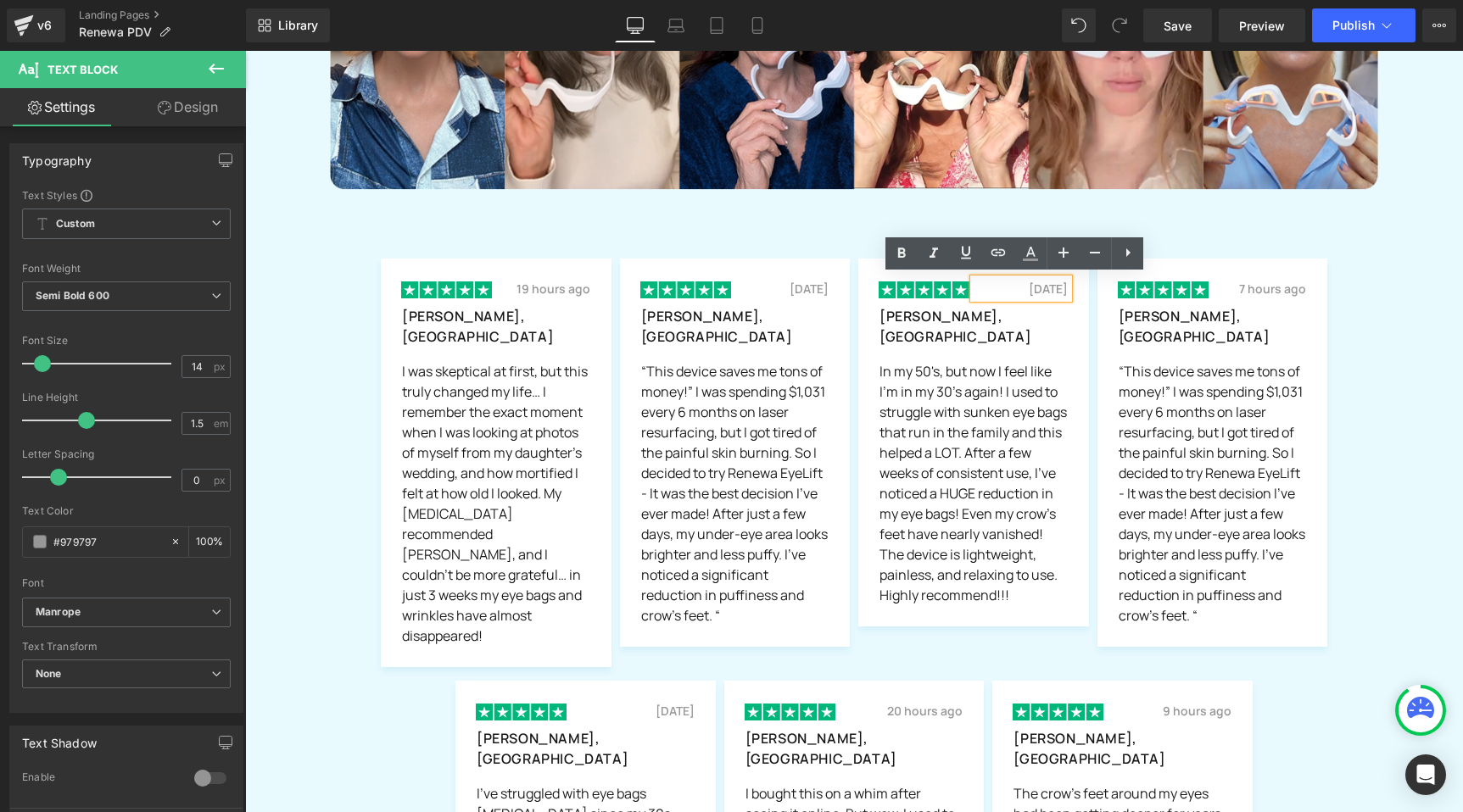
click at [318, 345] on div "Image 19 hours ago Text Block Row [PERSON_NAME], FL Text Block I was skeptical …" at bounding box center [854, 445] width 1218 height 442
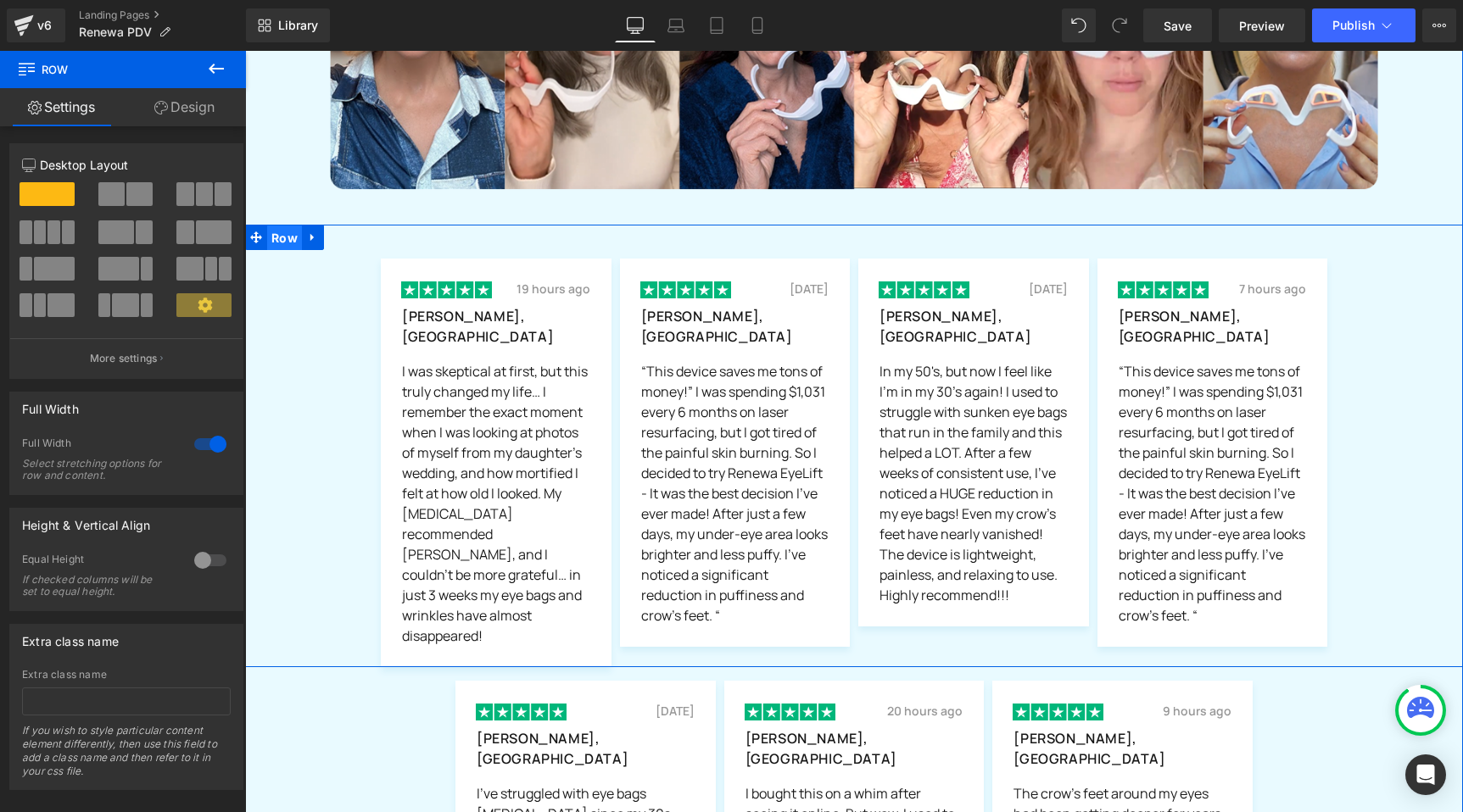
click at [281, 235] on span "Row" at bounding box center [285, 238] width 35 height 25
click at [281, 235] on span "Row" at bounding box center [285, 237] width 35 height 25
click at [433, 241] on div "Image 19 hours ago Text Block Row [PERSON_NAME], FL Text Block I was skeptical …" at bounding box center [854, 445] width 1218 height 442
click at [281, 234] on span "Row" at bounding box center [285, 237] width 35 height 25
click at [206, 107] on link "Design" at bounding box center [184, 107] width 123 height 38
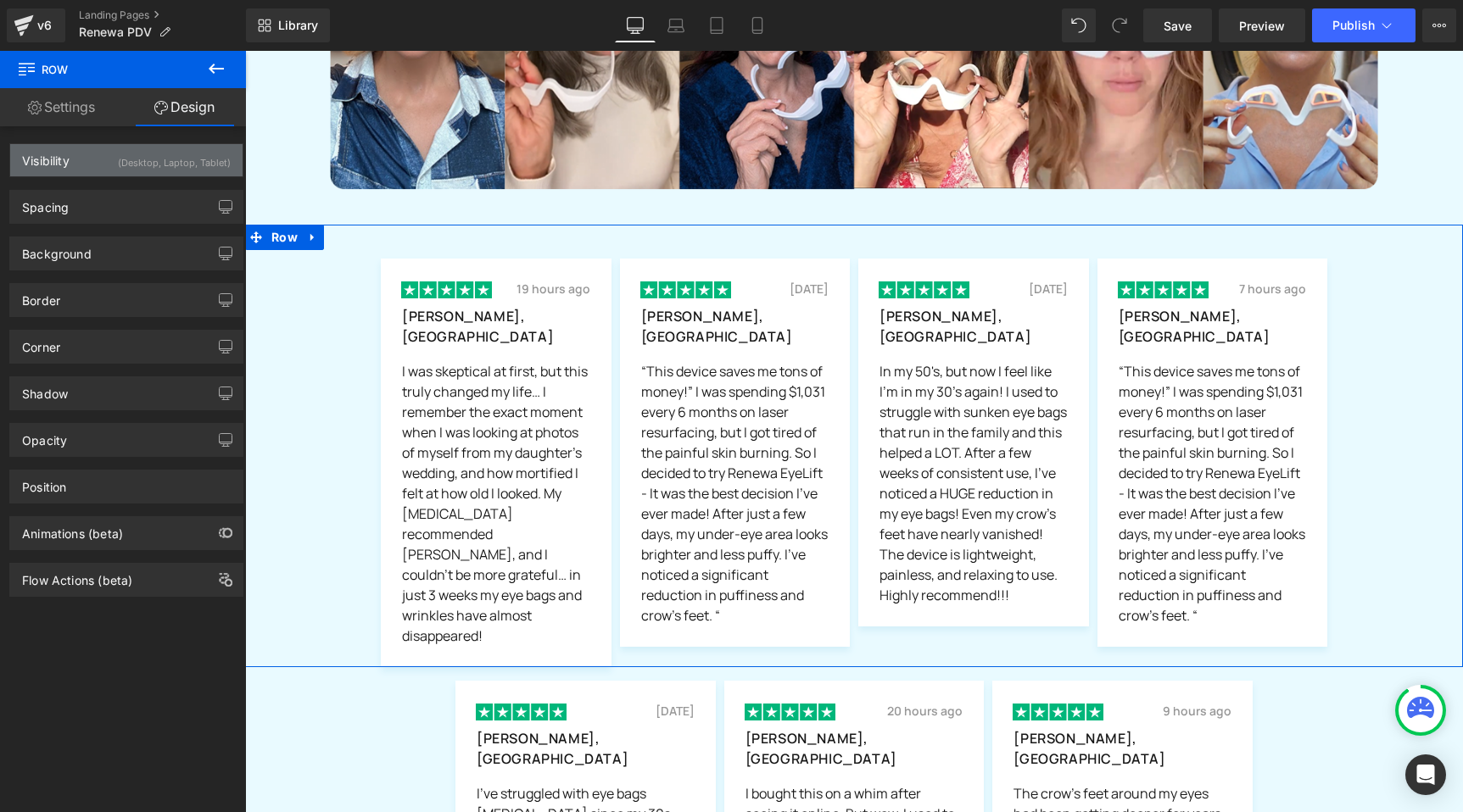
click at [182, 157] on div "(Desktop, Laptop, Tablet)" at bounding box center [174, 158] width 113 height 28
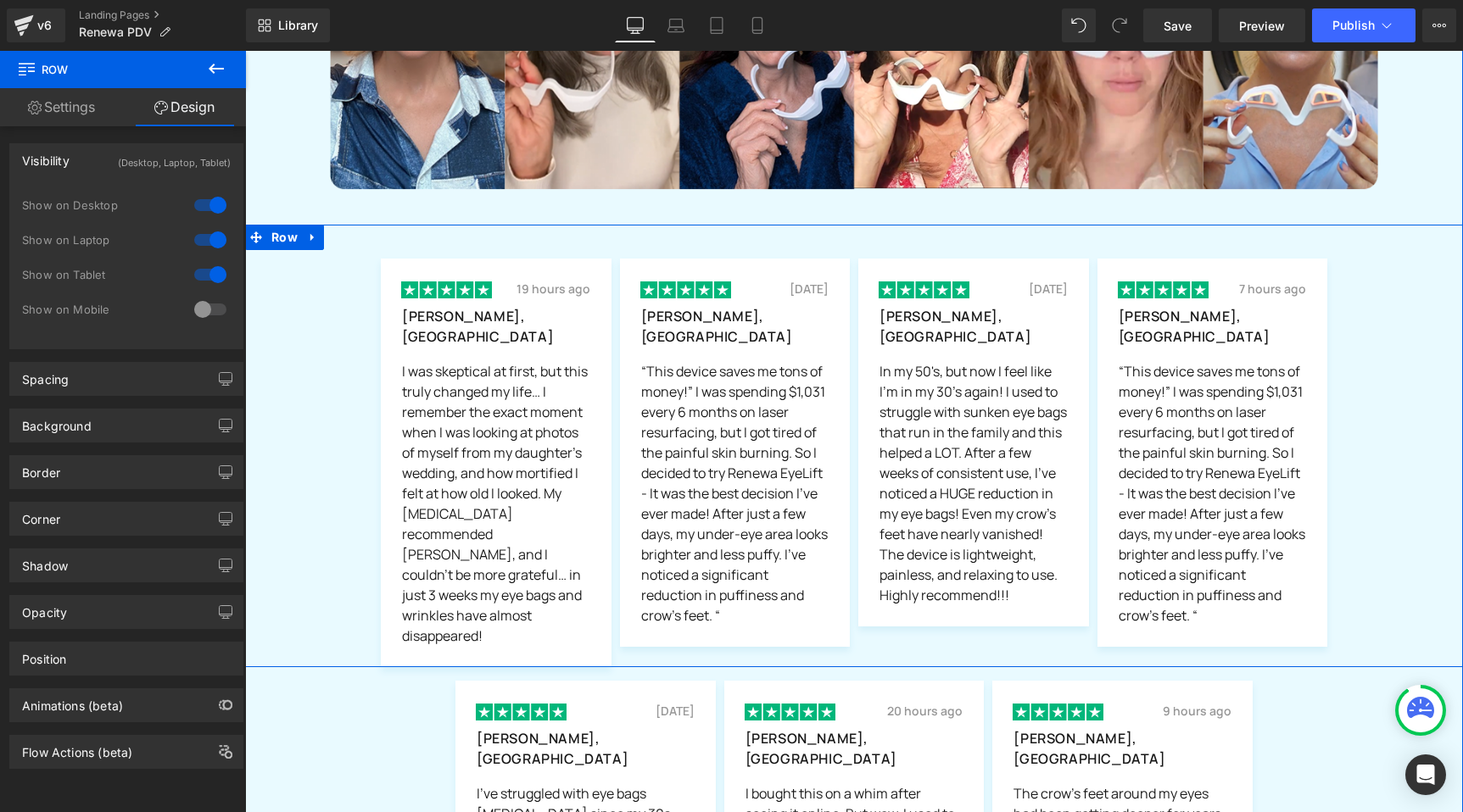
click at [361, 288] on div "Image 19 hours ago Text Block Row [PERSON_NAME], FL Text Block I was skeptical …" at bounding box center [854, 445] width 1218 height 442
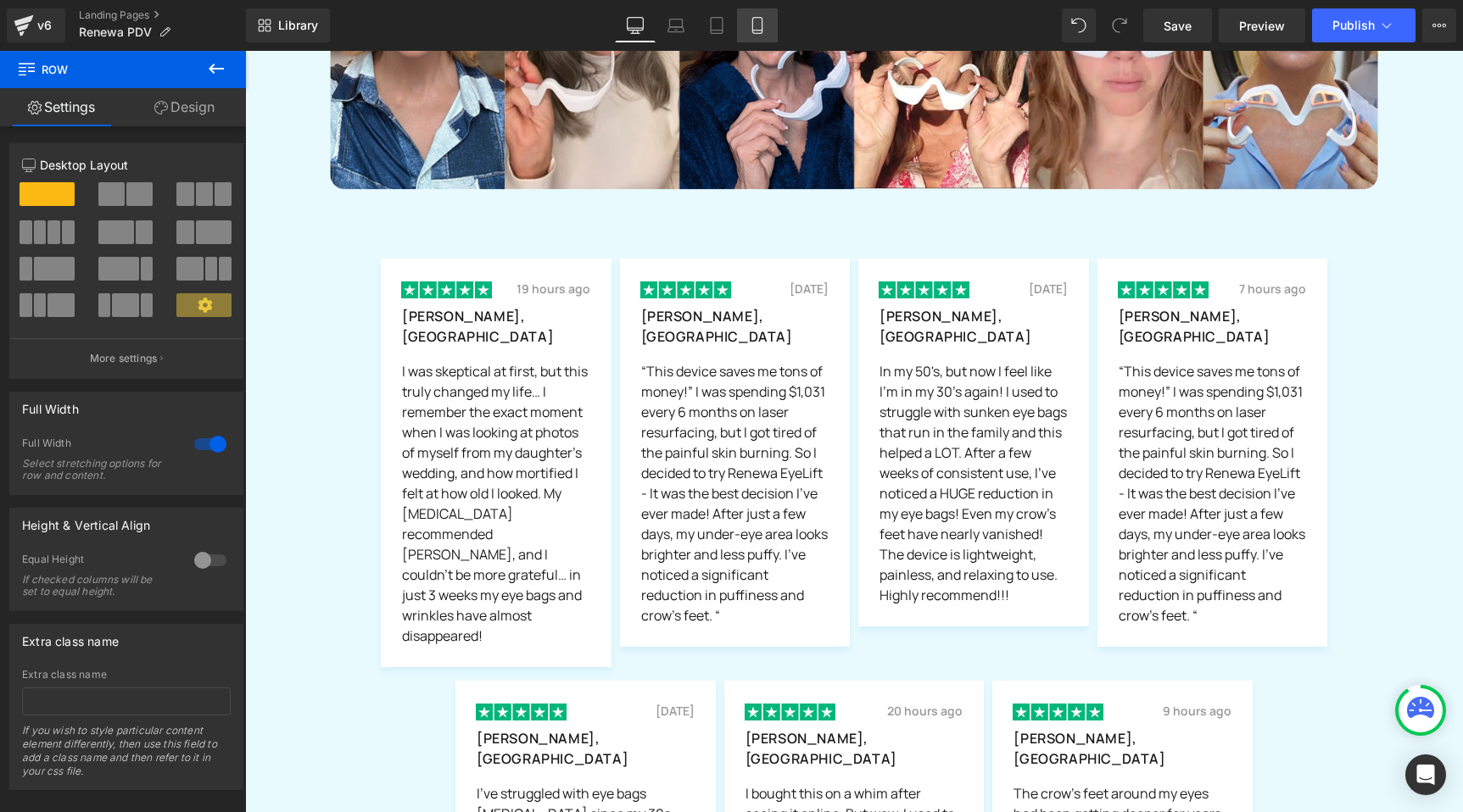
click at [751, 25] on icon at bounding box center [757, 24] width 17 height 17
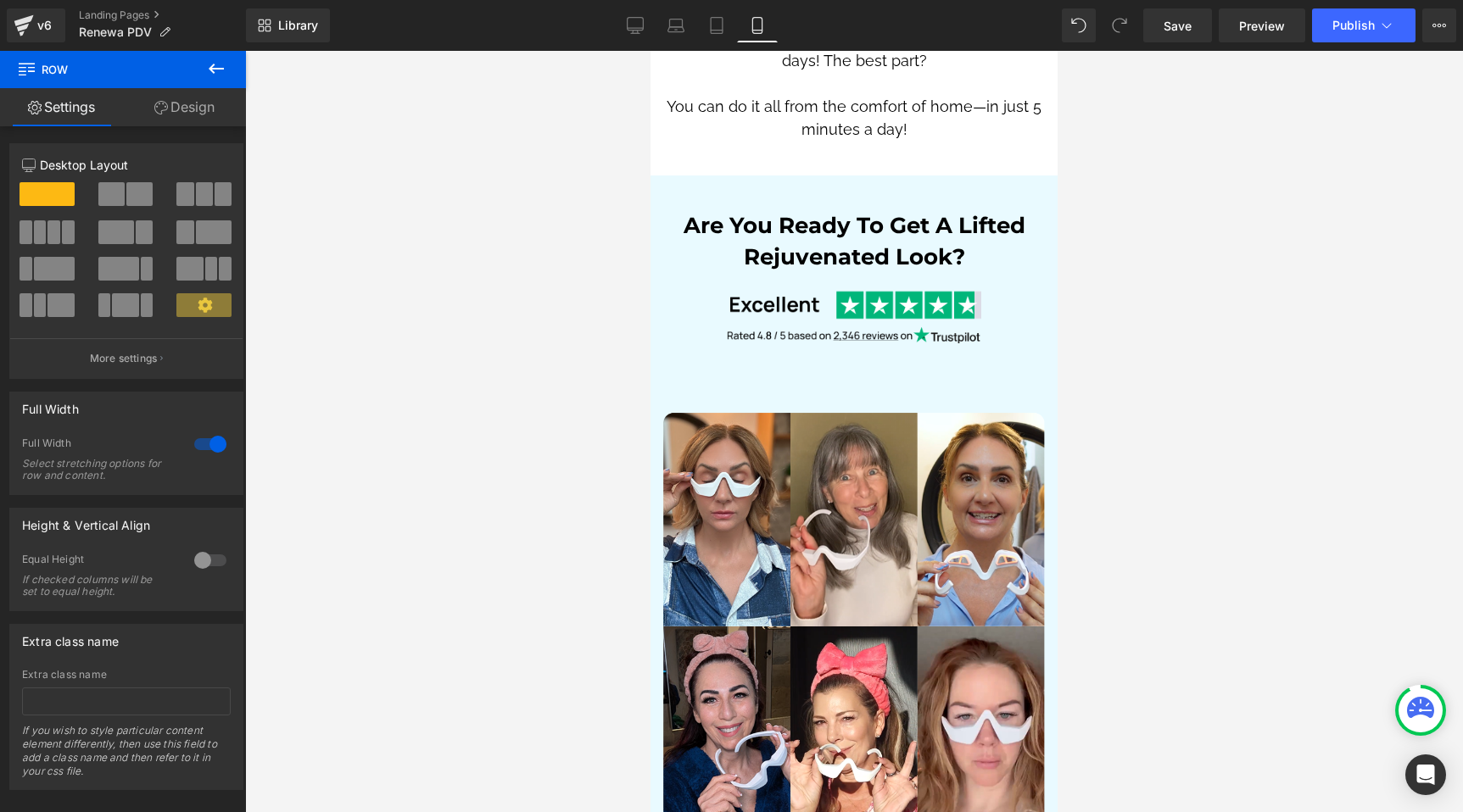
scroll to position [0, 0]
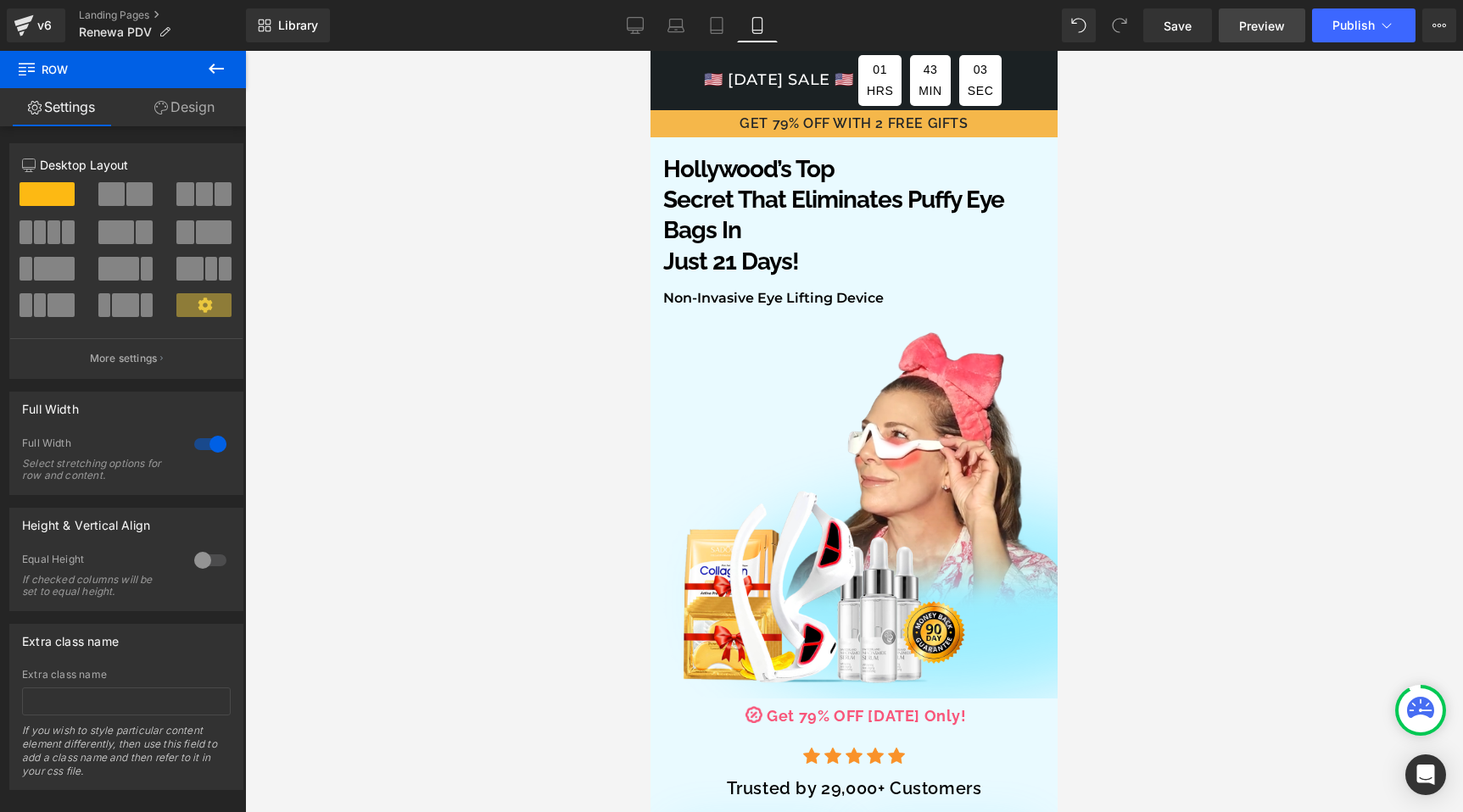
click at [1242, 30] on span "Preview" at bounding box center [1262, 25] width 46 height 18
